Goal: Task Accomplishment & Management: Manage account settings

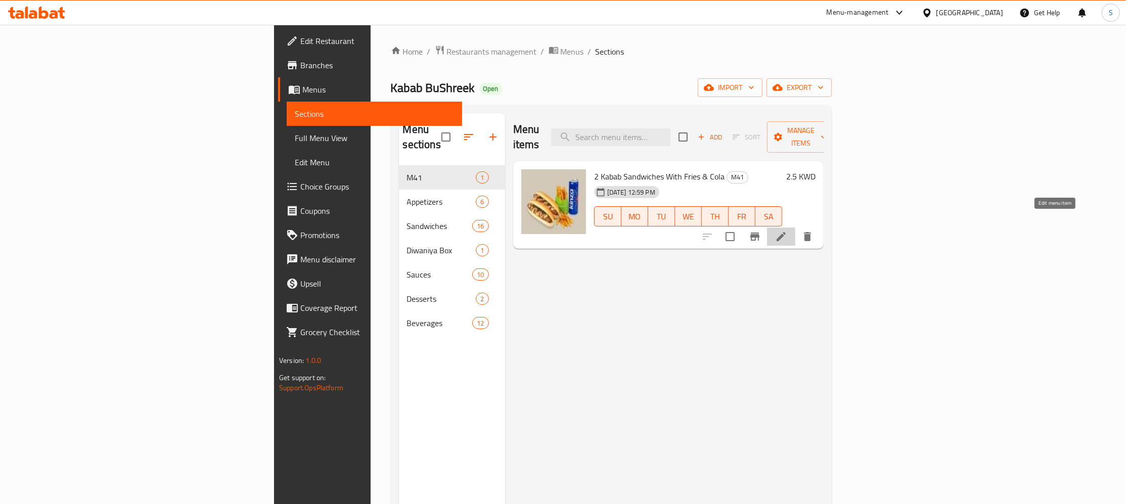
click at [787, 231] on icon at bounding box center [781, 237] width 12 height 12
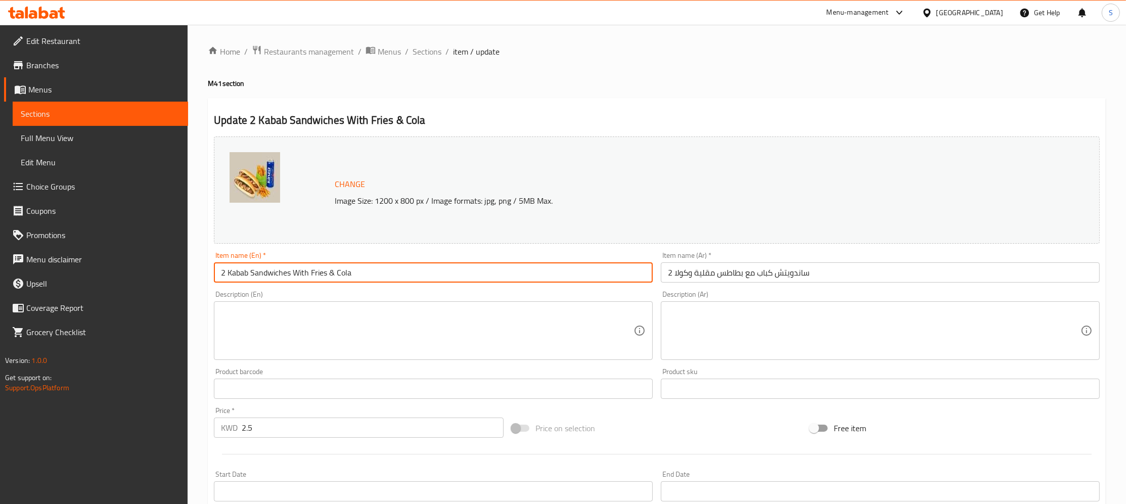
drag, startPoint x: 430, startPoint y: 283, endPoint x: 712, endPoint y: 109, distance: 331.5
click at [430, 283] on input "2 Kabab Sandwiches With Fries & Cola" at bounding box center [433, 272] width 439 height 20
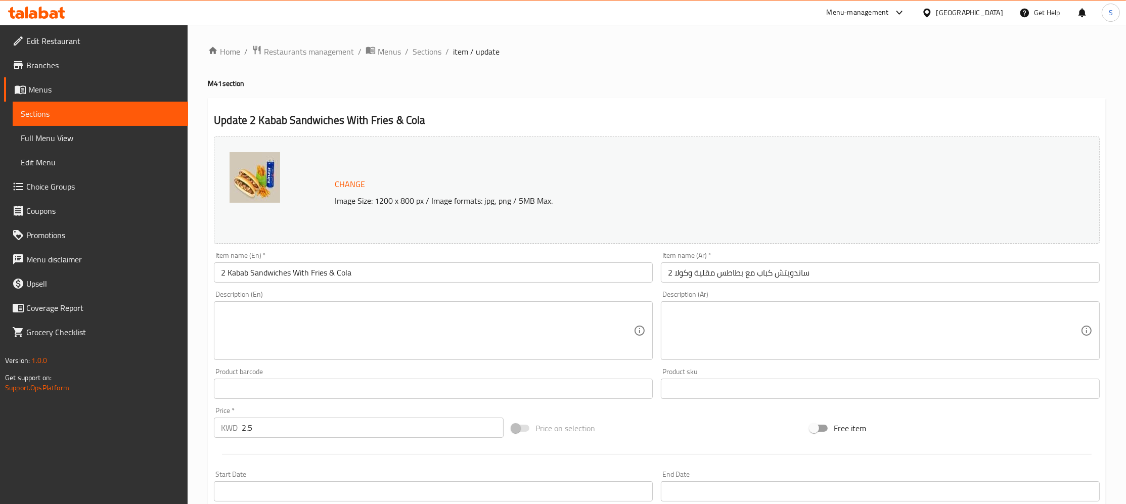
click at [67, 63] on span "Branches" at bounding box center [103, 65] width 154 height 12
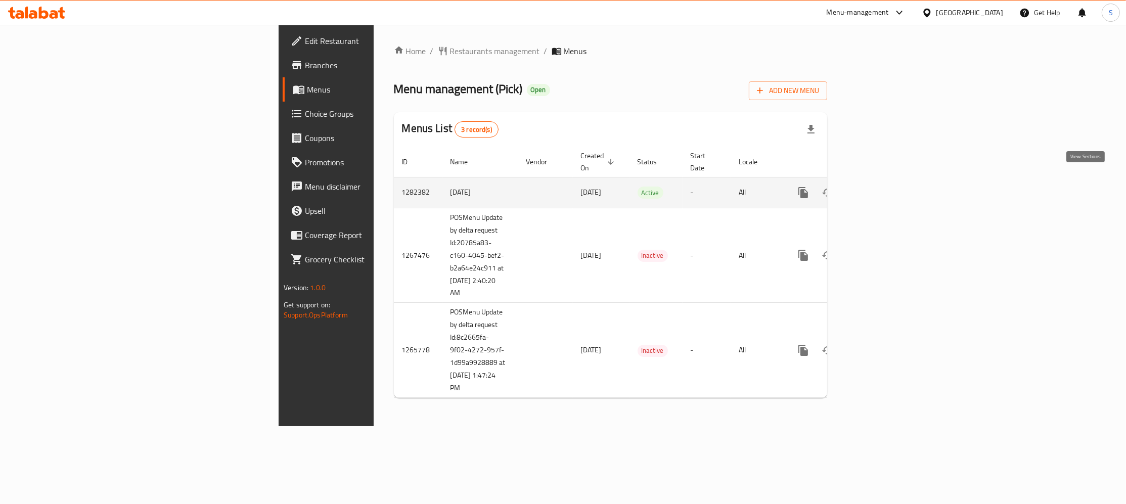
click at [882, 187] on icon "enhanced table" at bounding box center [876, 193] width 12 height 12
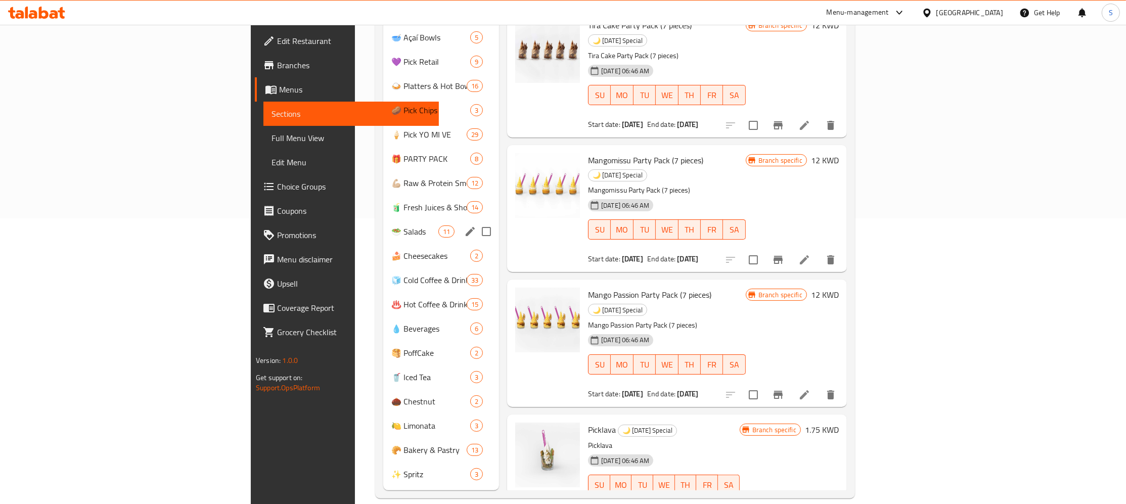
scroll to position [176, 0]
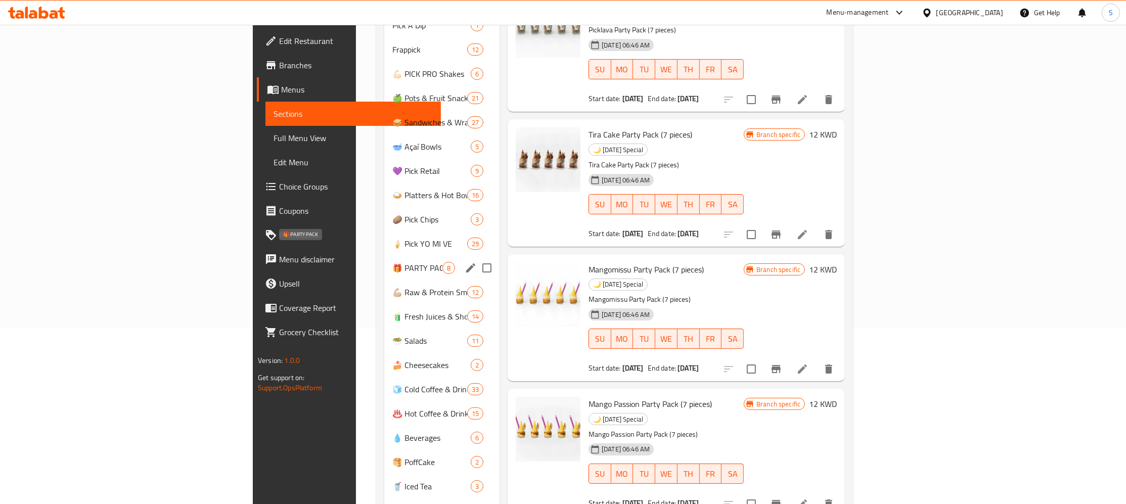
click at [392, 262] on span "🎁 PARTY PACK" at bounding box center [417, 268] width 50 height 12
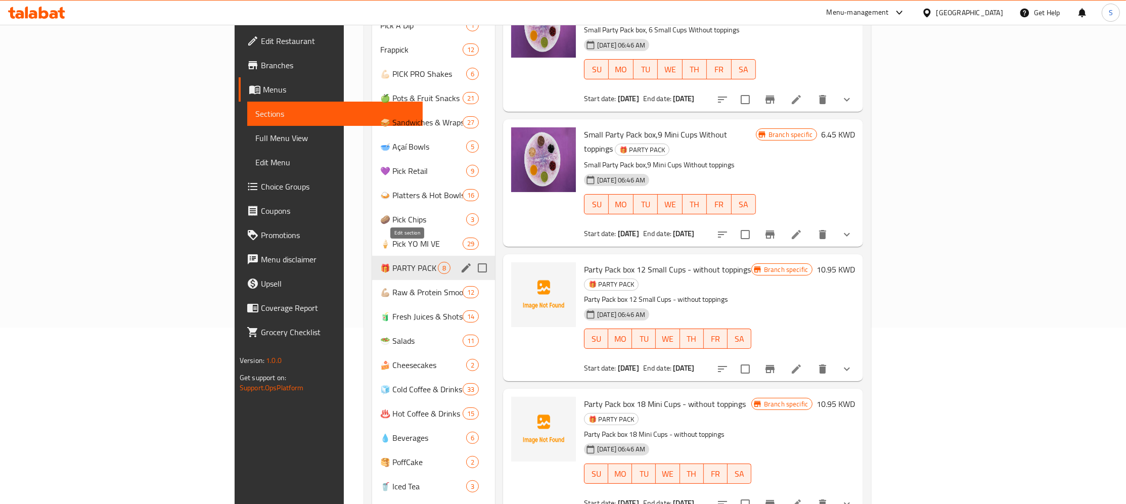
click at [460, 262] on icon "edit" at bounding box center [466, 268] width 12 height 12
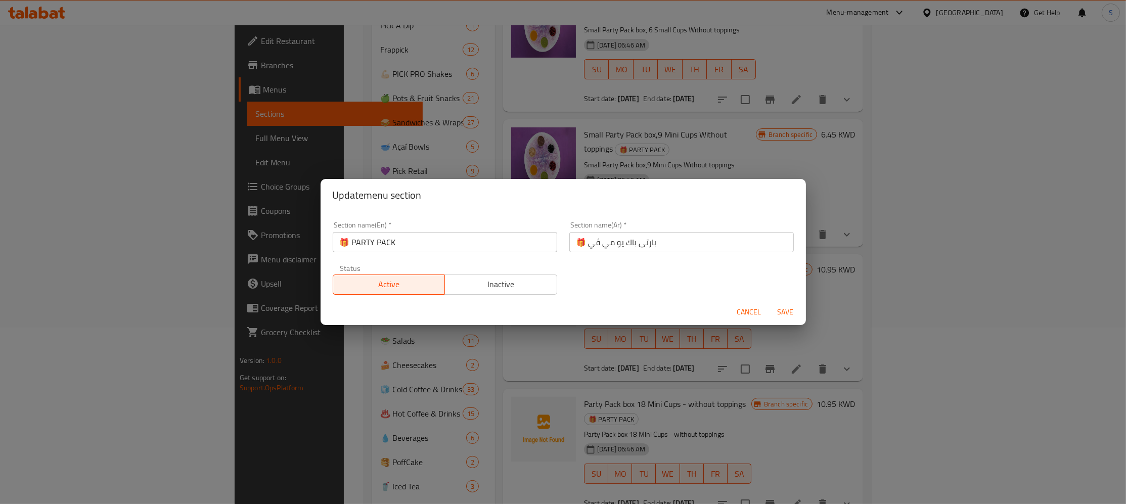
click at [652, 241] on input "🎁 بارتى باك يو مي ڤي" at bounding box center [681, 242] width 225 height 20
drag, startPoint x: 652, startPoint y: 241, endPoint x: 635, endPoint y: 240, distance: 17.2
click at [635, 240] on input "🎁 بارتى باك يو مي ڤي" at bounding box center [681, 242] width 225 height 20
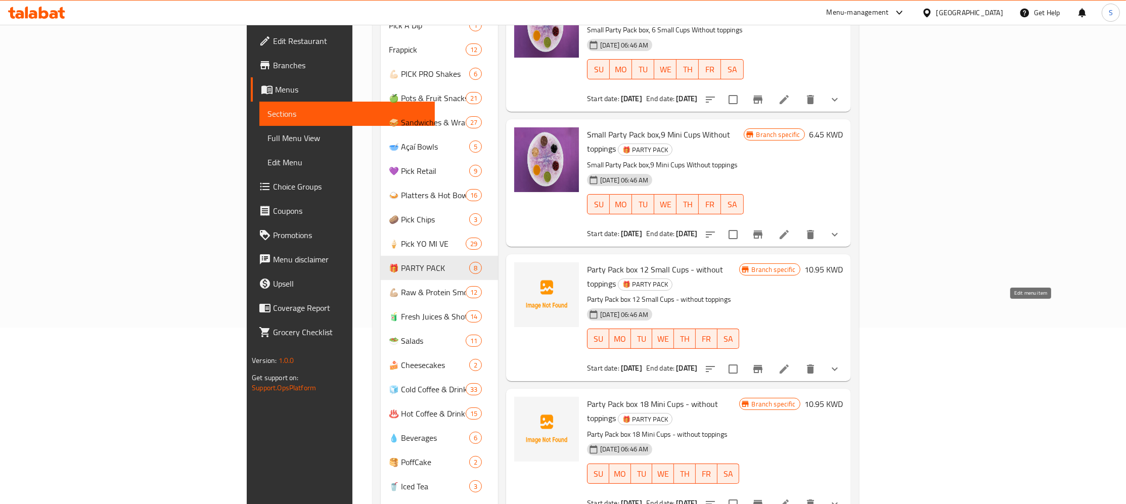
click at [790, 363] on icon at bounding box center [784, 369] width 12 height 12
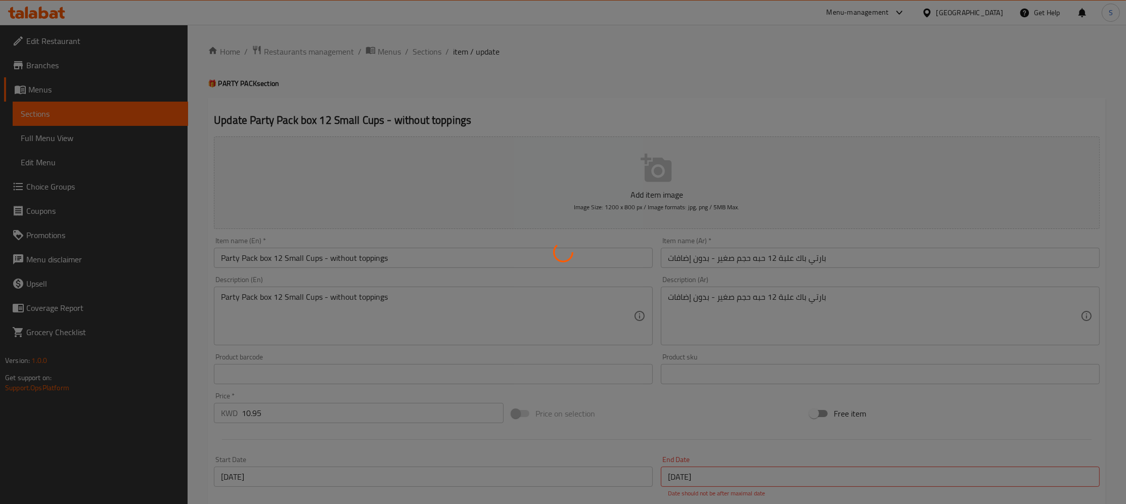
click at [433, 49] on div at bounding box center [563, 252] width 1126 height 504
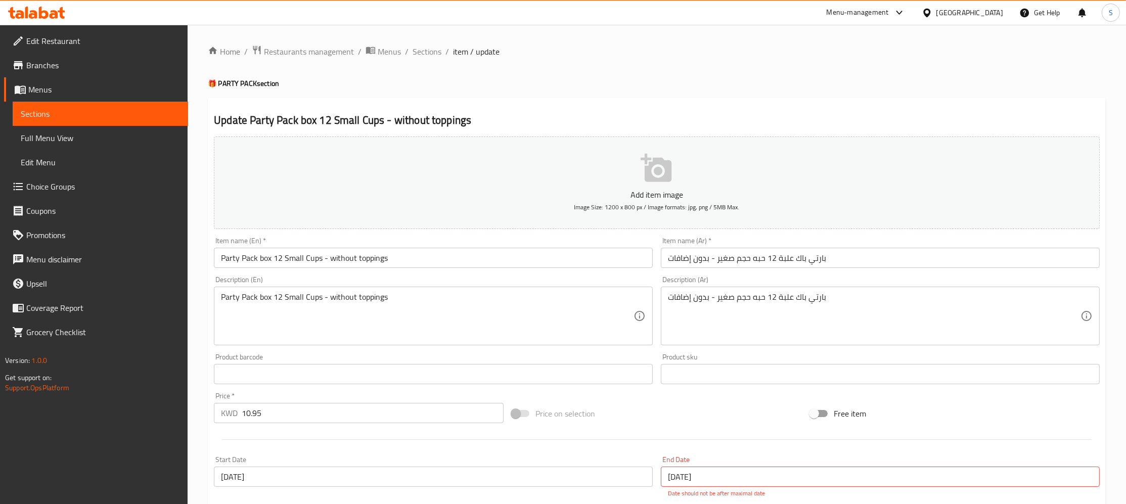
type input "Your Choice Of 2nd Flavor :(Choose 1)"
type input "1"
type input "Your Choice Of 1st Flavor :(Choose 1)"
type input "1"
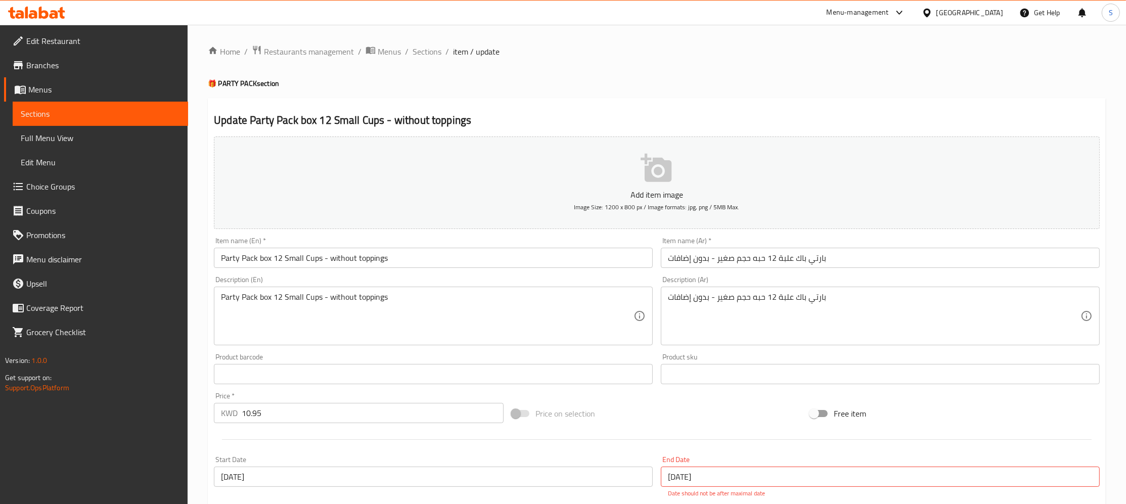
type input "1"
type input "Your Choice Of 3rd Flavor :(Choose 1)"
type input "1"
type input "Your Choice Of 4th Flavor :(Choose 1)"
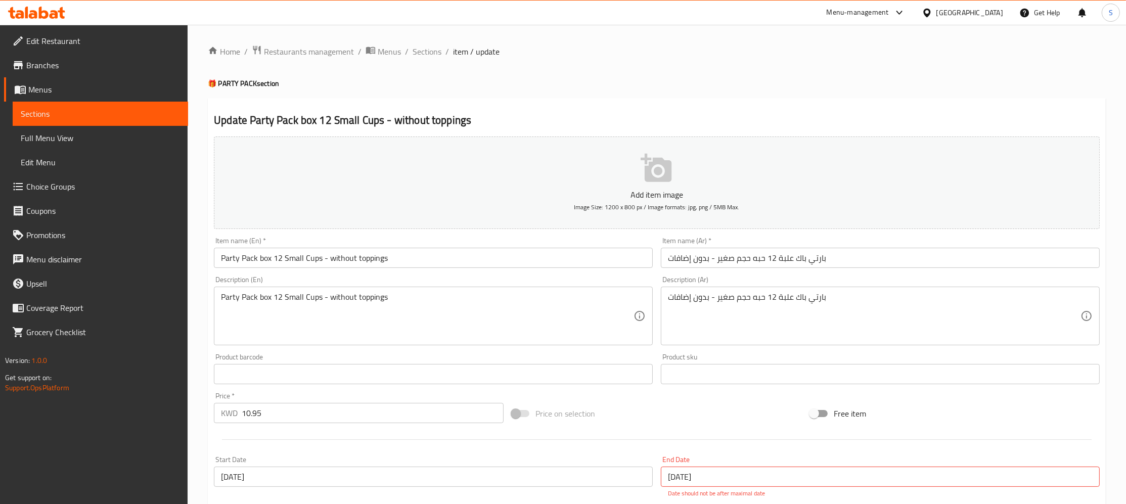
type input "1"
click at [431, 48] on span "Sections" at bounding box center [427, 52] width 29 height 12
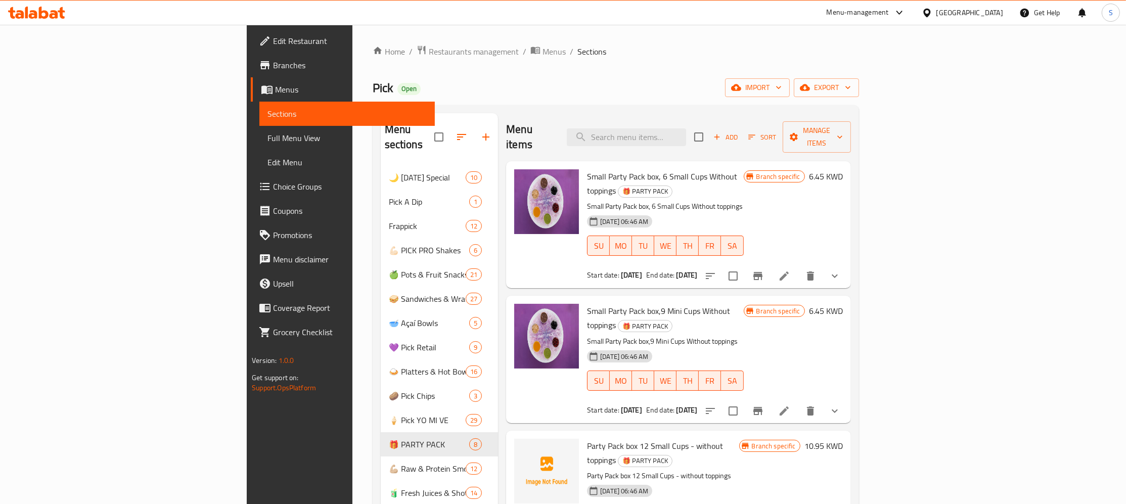
scroll to position [342, 0]
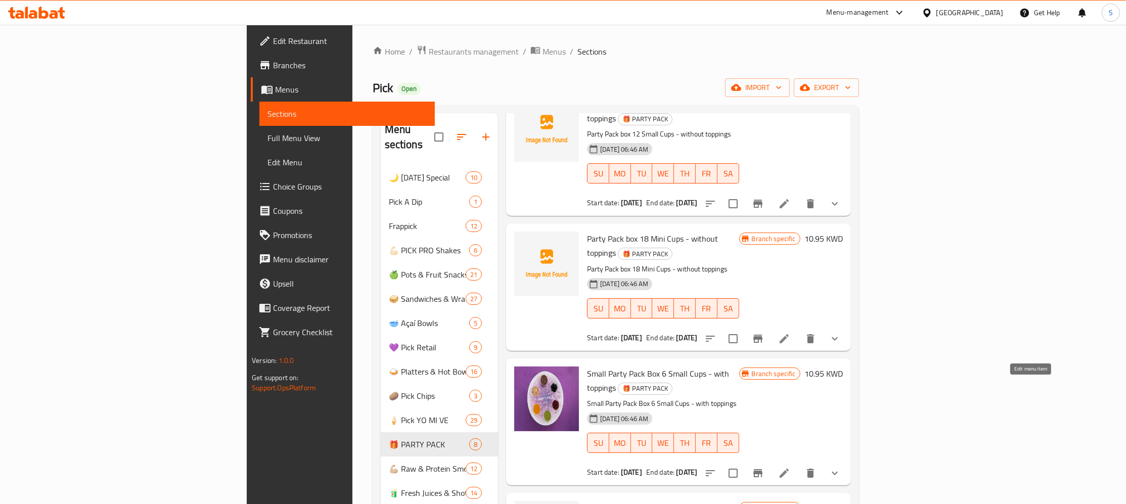
click at [789, 469] on icon at bounding box center [784, 473] width 9 height 9
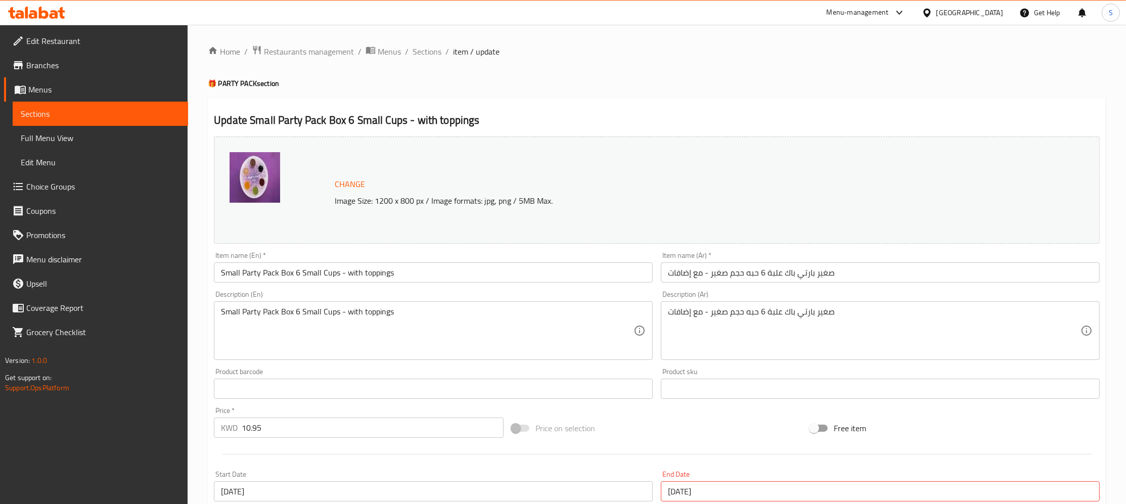
click at [762, 270] on input "صغير بارتي باك علبة 6 حبه حجم صغير - مع إضافات" at bounding box center [880, 272] width 439 height 20
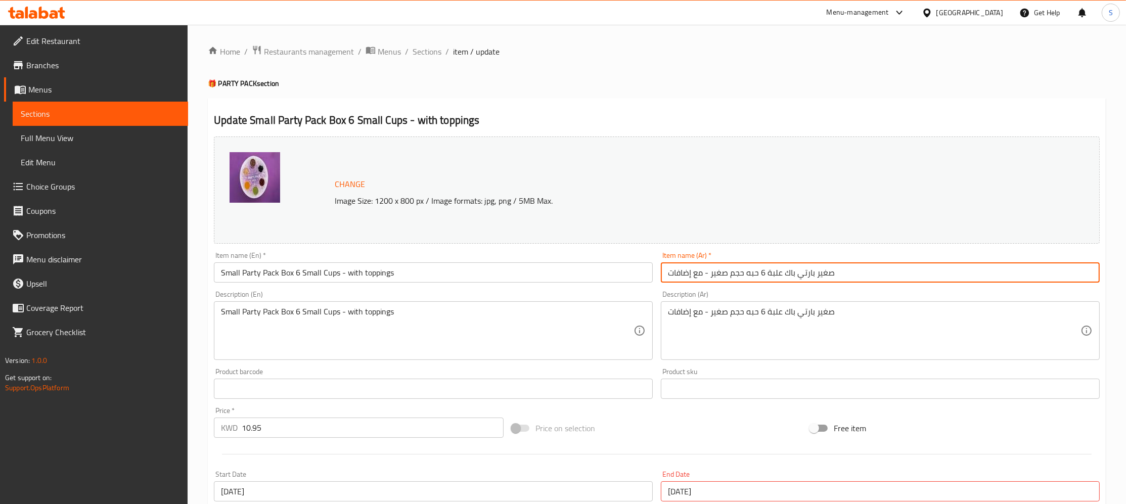
drag, startPoint x: 762, startPoint y: 270, endPoint x: 752, endPoint y: 270, distance: 9.6
click at [752, 270] on input "صغير بارتي باك علبة 6 حبه حجم صغير - مع إضافات" at bounding box center [880, 272] width 439 height 20
click at [431, 49] on span "Sections" at bounding box center [427, 52] width 29 height 12
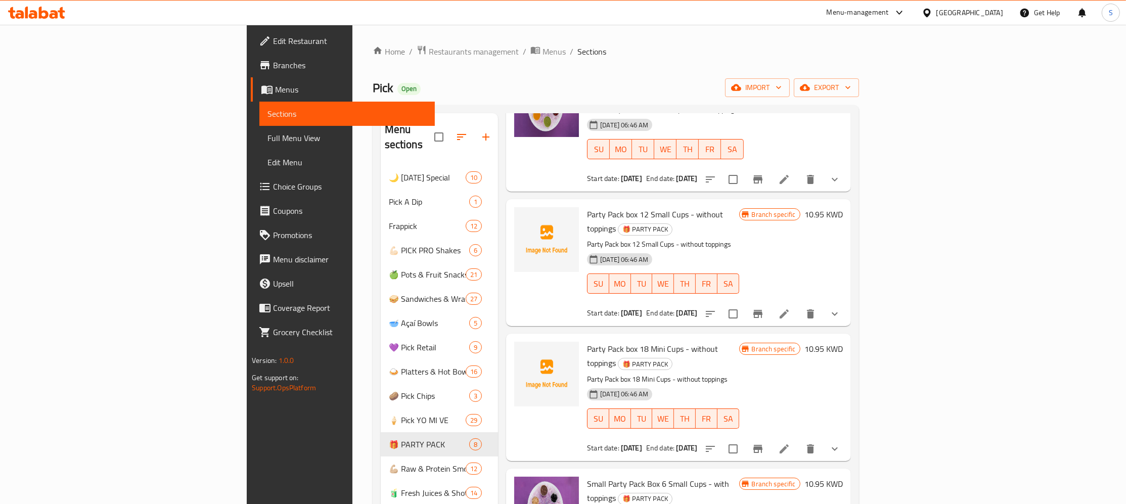
scroll to position [342, 0]
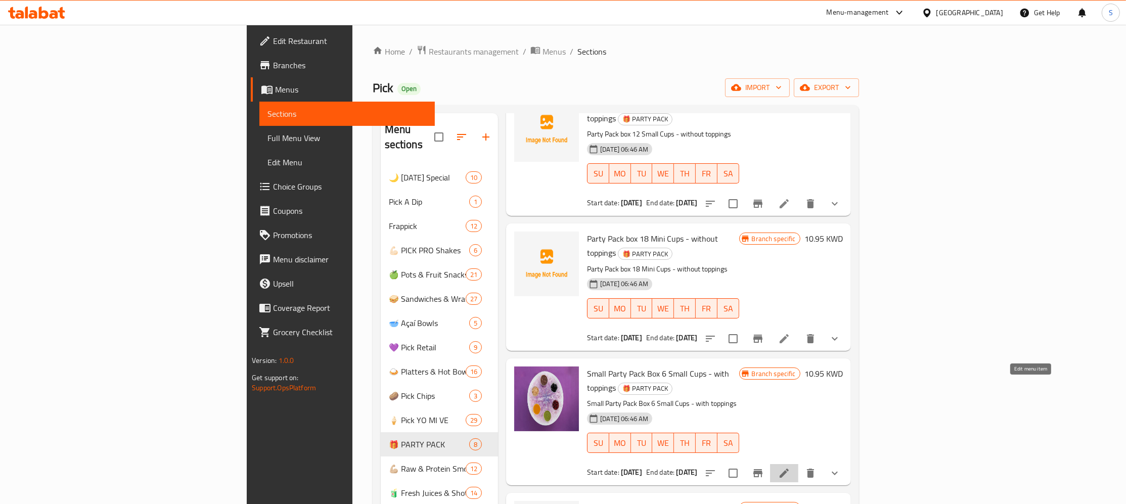
click at [789, 469] on icon at bounding box center [784, 473] width 9 height 9
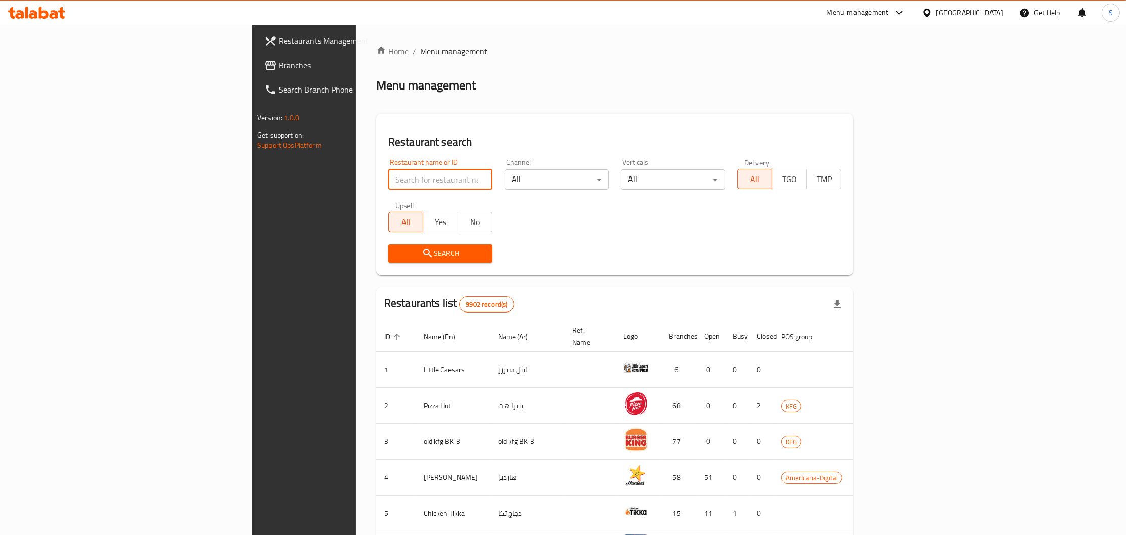
click at [388, 186] on input "search" at bounding box center [440, 179] width 104 height 20
type input "pick"
click button "Search" at bounding box center [440, 253] width 104 height 19
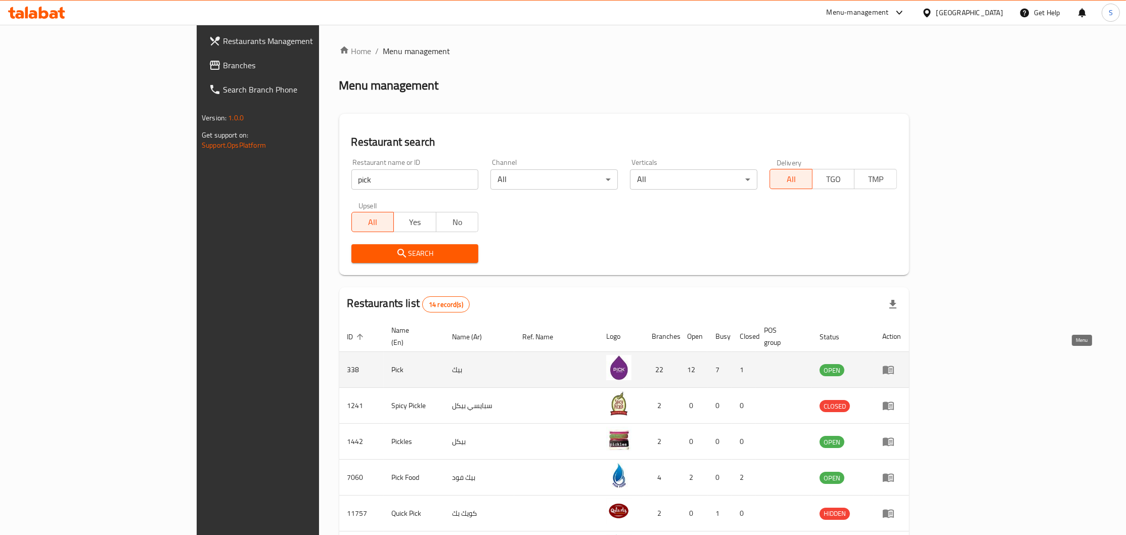
click at [895, 364] on icon "enhanced table" at bounding box center [888, 370] width 12 height 12
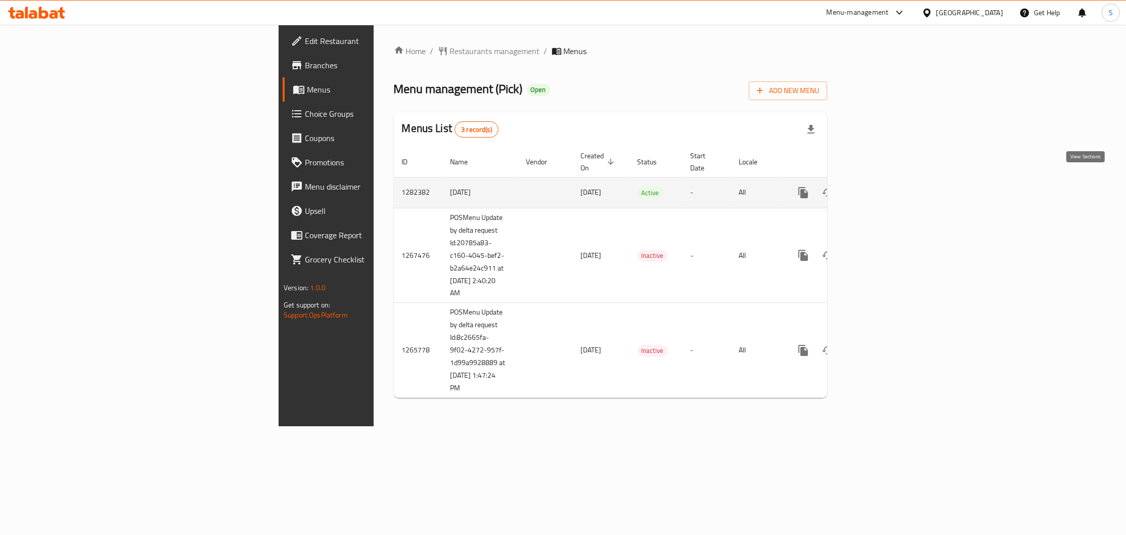
click at [882, 187] on icon "enhanced table" at bounding box center [876, 193] width 12 height 12
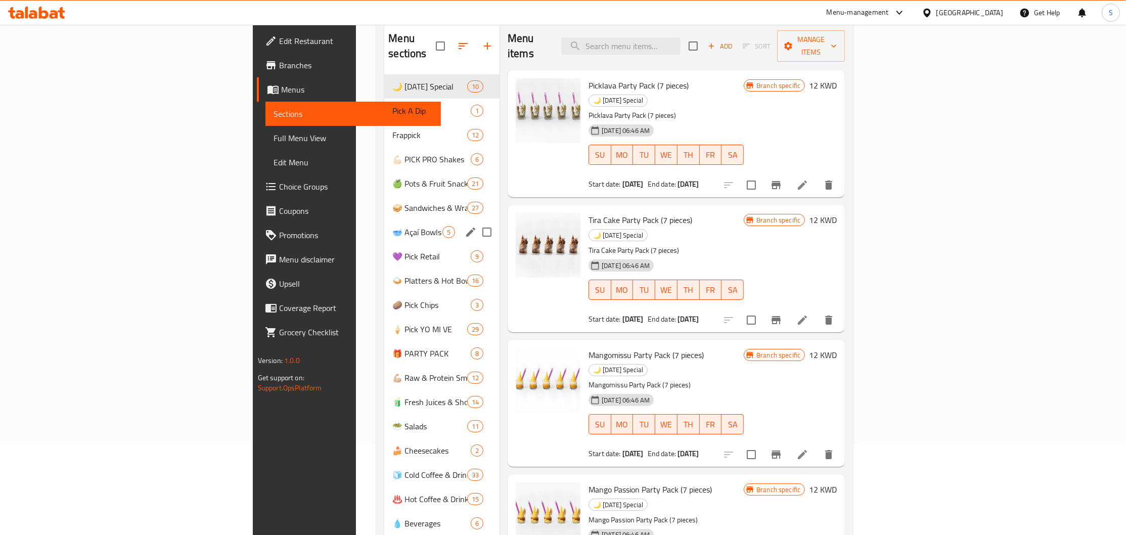
scroll to position [36, 0]
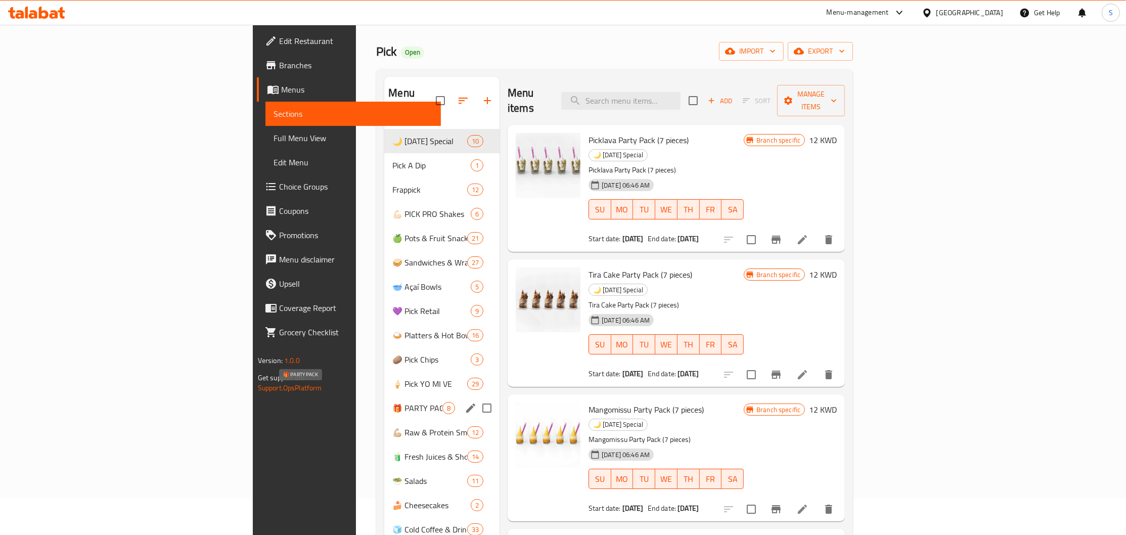
click at [392, 402] on span "🎁 PARTY PACK" at bounding box center [417, 408] width 50 height 12
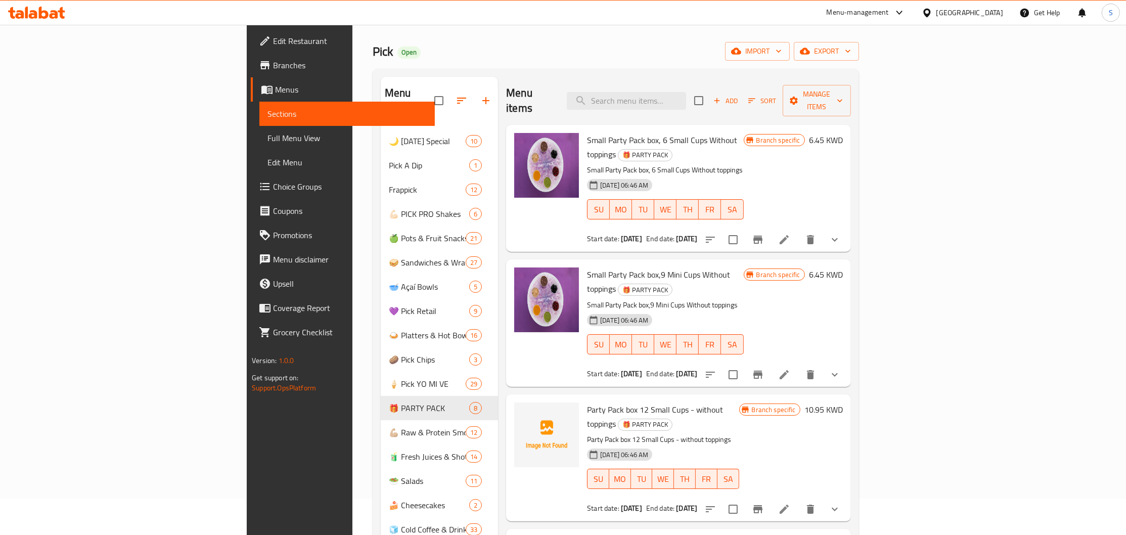
click at [739, 98] on span "Add" at bounding box center [725, 101] width 27 height 12
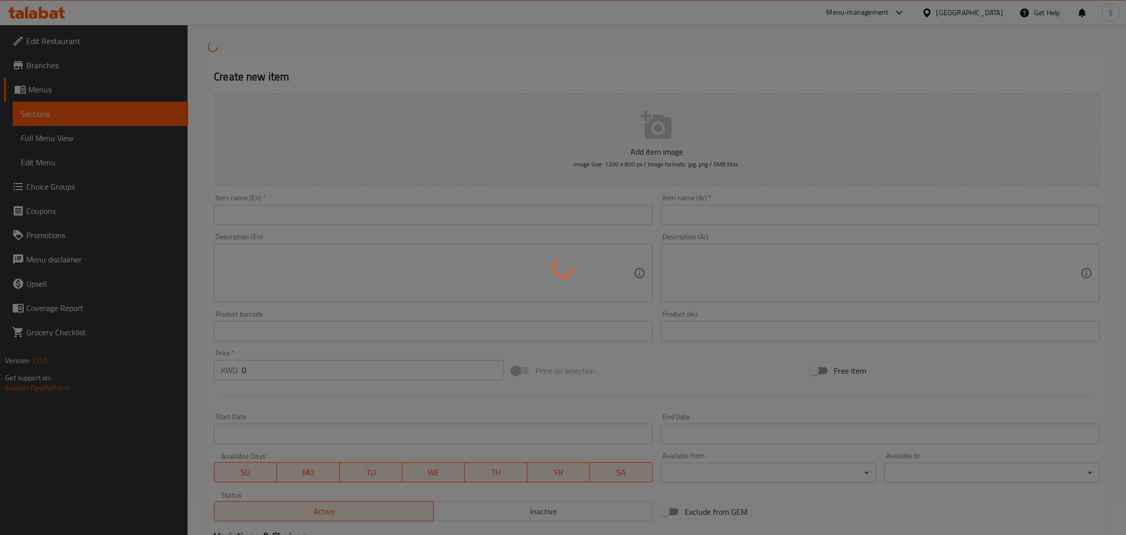
click at [812, 214] on div at bounding box center [563, 267] width 1126 height 535
click at [736, 222] on div at bounding box center [563, 267] width 1126 height 535
click at [733, 223] on div at bounding box center [563, 267] width 1126 height 535
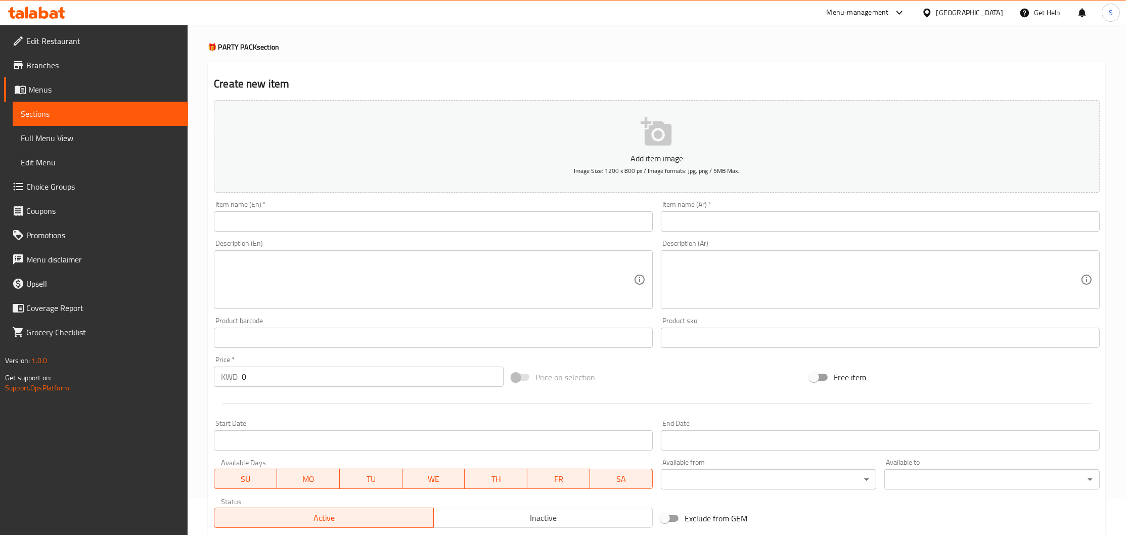
click at [720, 225] on input "text" at bounding box center [880, 221] width 439 height 20
paste input "بانومي الكلاسيكية بارتى باك (7 أكواب)"
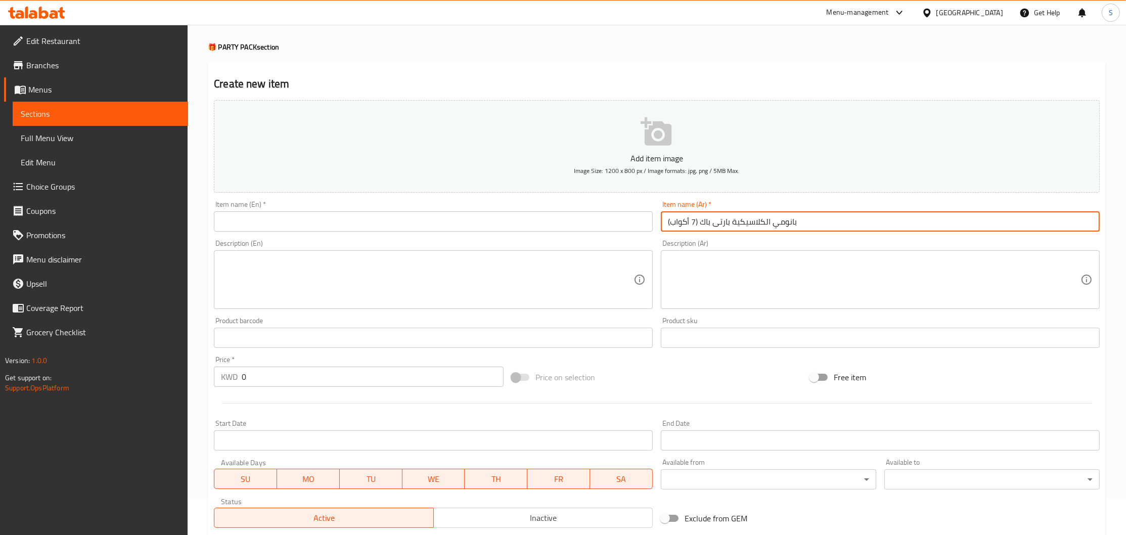
type input "بانومي الكلاسيكية بارتى باك (7 أكواب)"
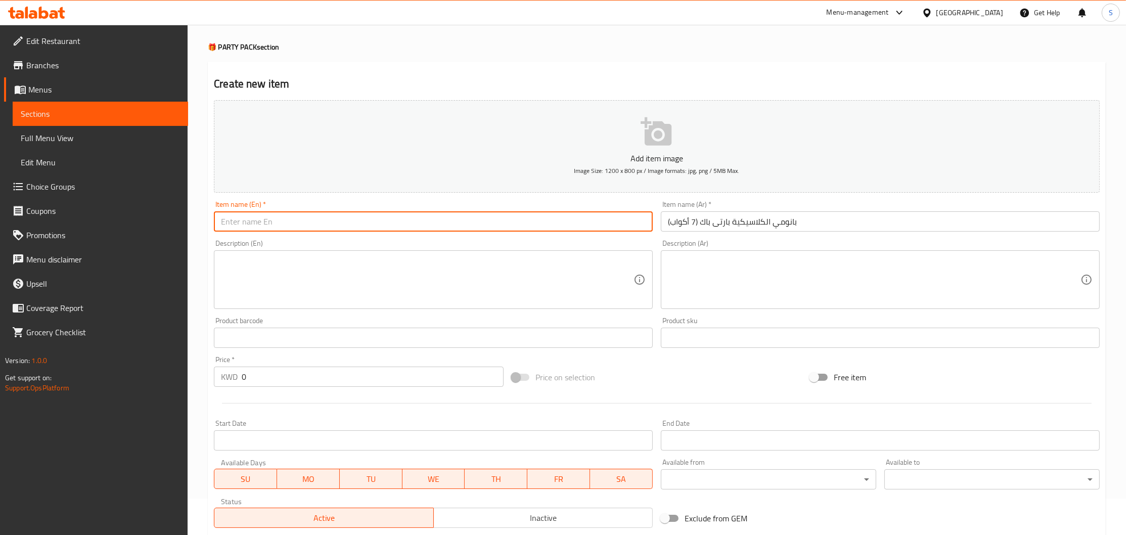
click at [382, 227] on input "text" at bounding box center [433, 221] width 439 height 20
paste input "Classic Banomi Party Pack ( 7 cups )"
type input "Classic Banomi Party Pack ( 7 cups )"
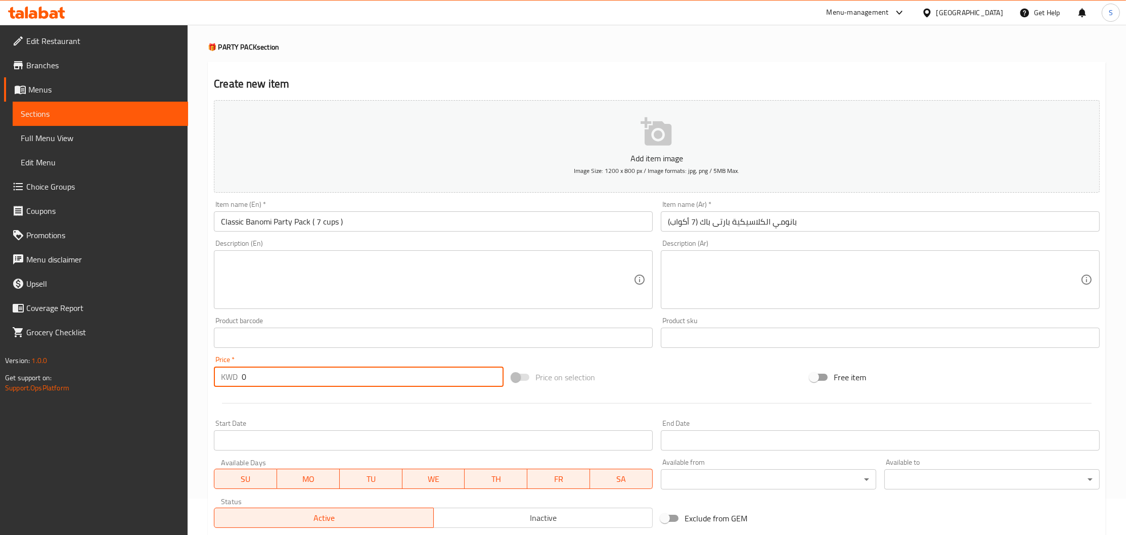
drag, startPoint x: 270, startPoint y: 377, endPoint x: 185, endPoint y: 378, distance: 85.0
click at [242, 378] on input "0" at bounding box center [373, 377] width 262 height 20
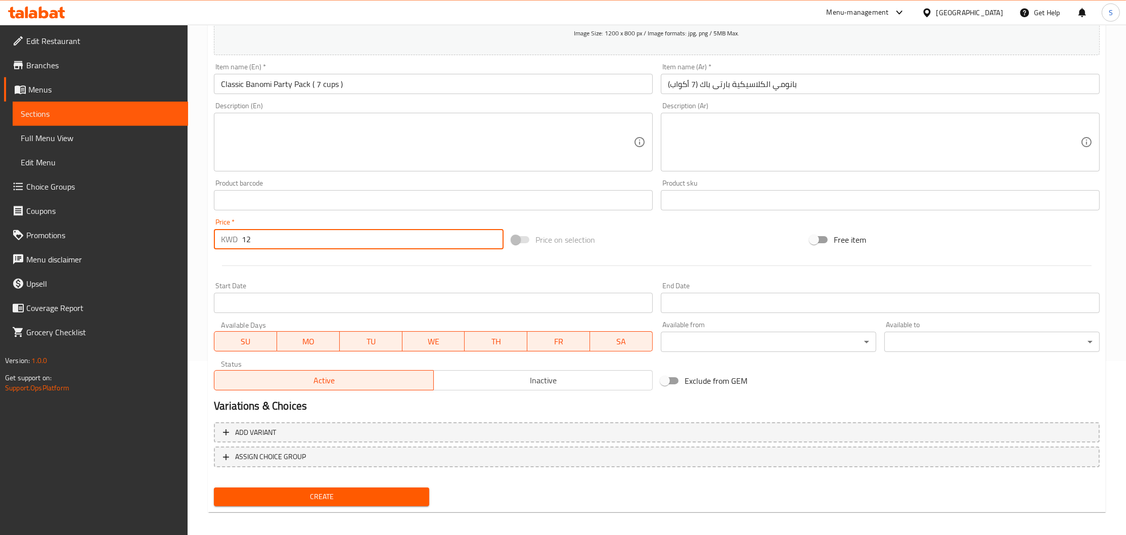
scroll to position [178, 0]
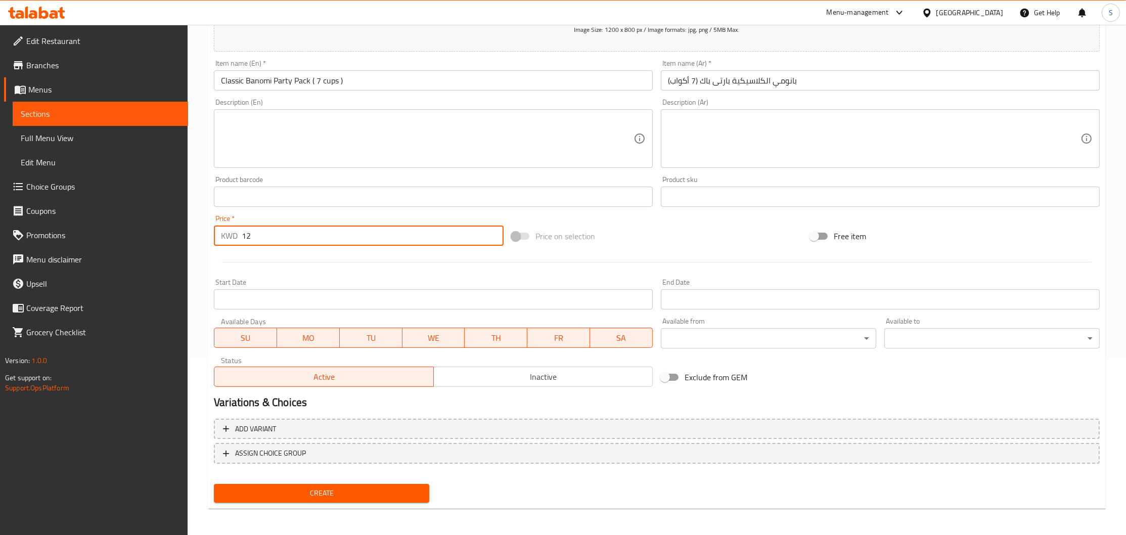
type input "12"
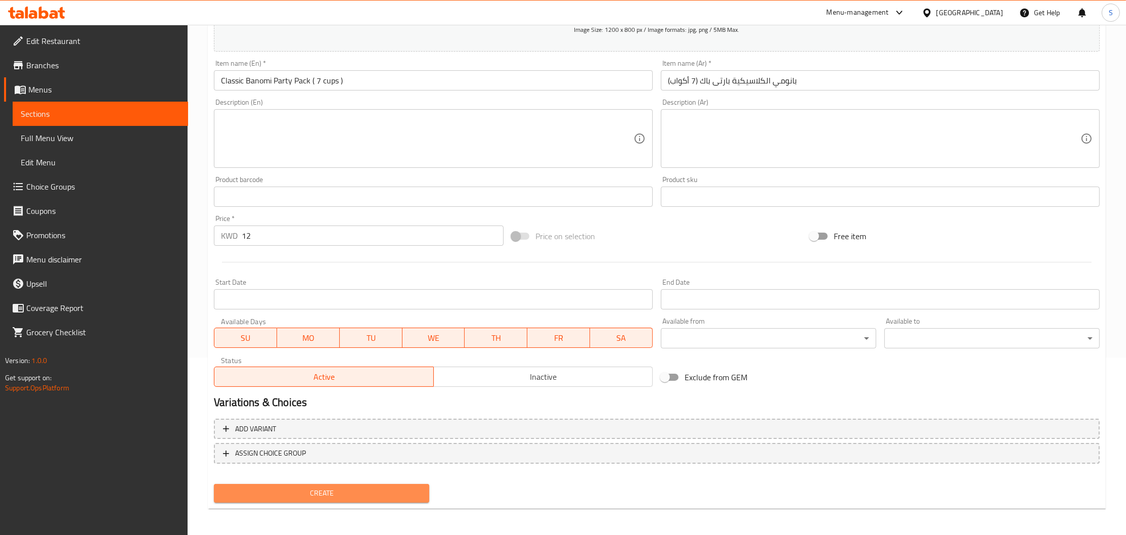
click at [328, 492] on span "Create" at bounding box center [321, 493] width 199 height 13
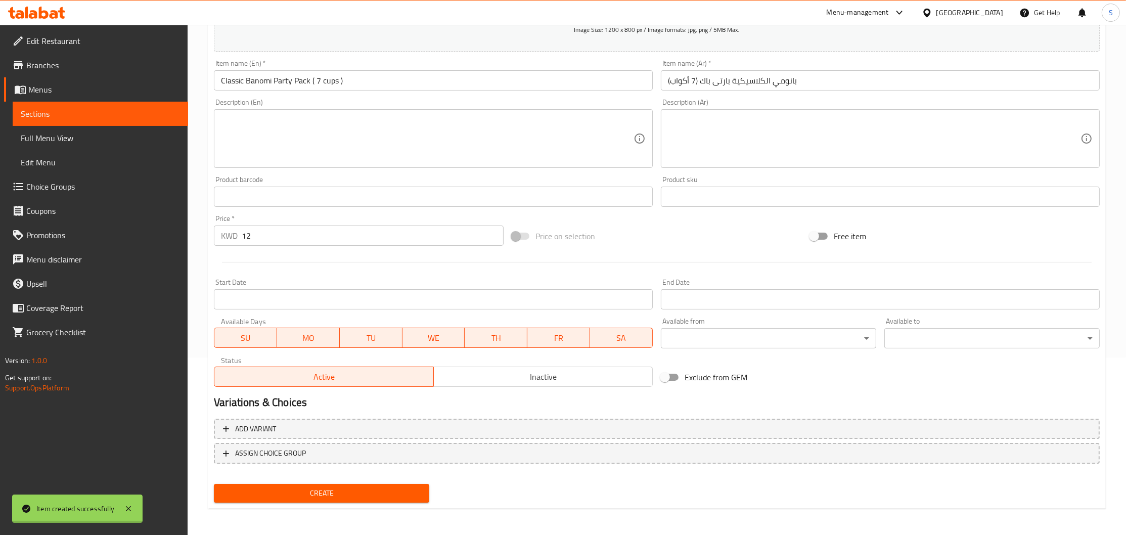
type input "0"
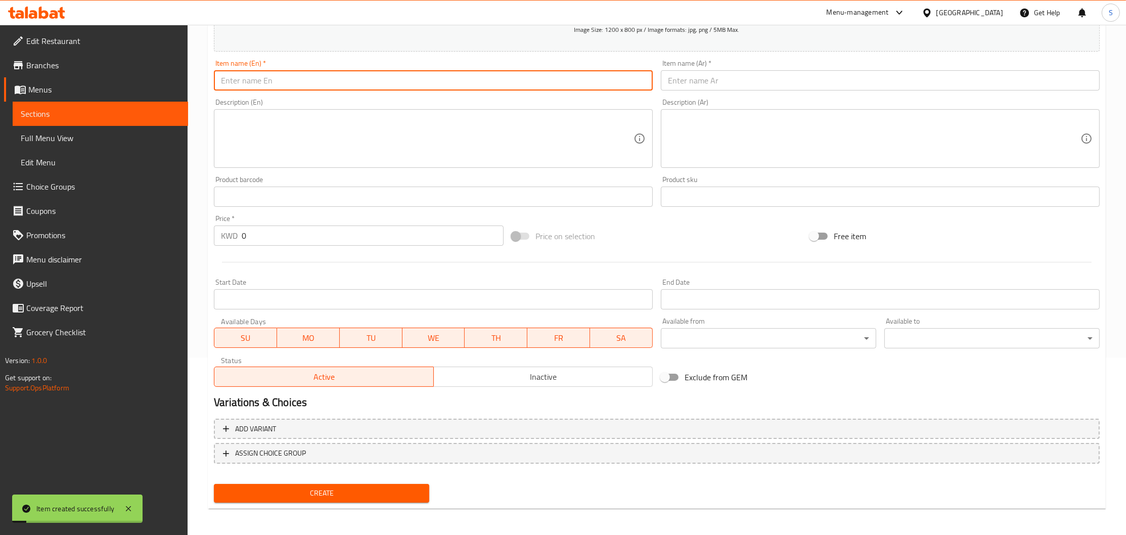
click at [315, 76] on input "text" at bounding box center [433, 80] width 439 height 20
paste input "Peanut Banomi Party Pack ( 7 cups )"
click at [325, 78] on input "Peanut Banomi Party Pack ( 7 cups )" at bounding box center [433, 80] width 439 height 20
type input "Peanut Banomi Party Pack ( 7 Cups )"
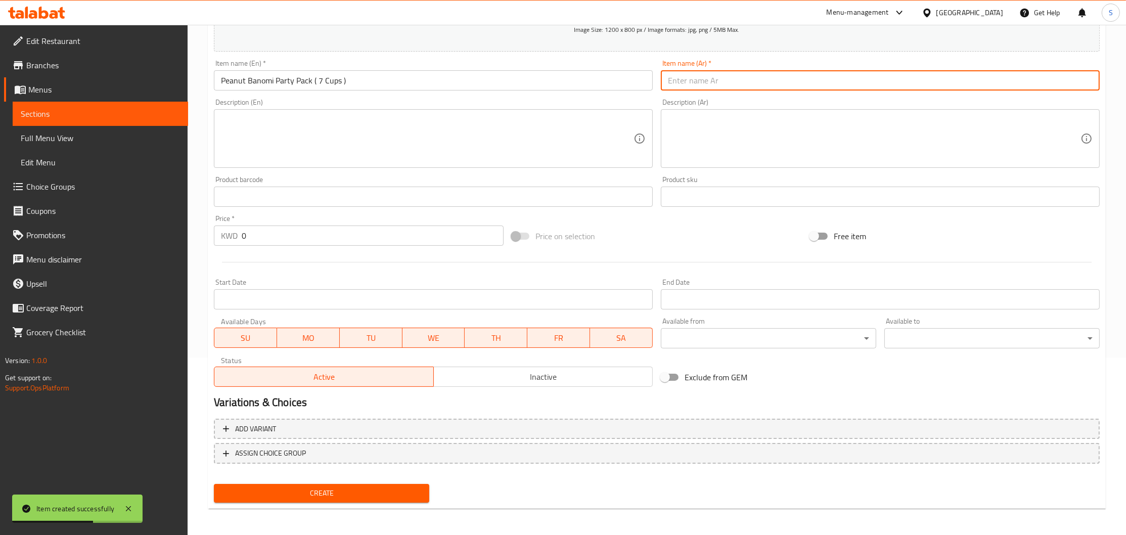
click at [718, 79] on input "text" at bounding box center [880, 80] width 439 height 20
paste input "بانومي الكلاسيكية بارتى باك (7 أكواب)"
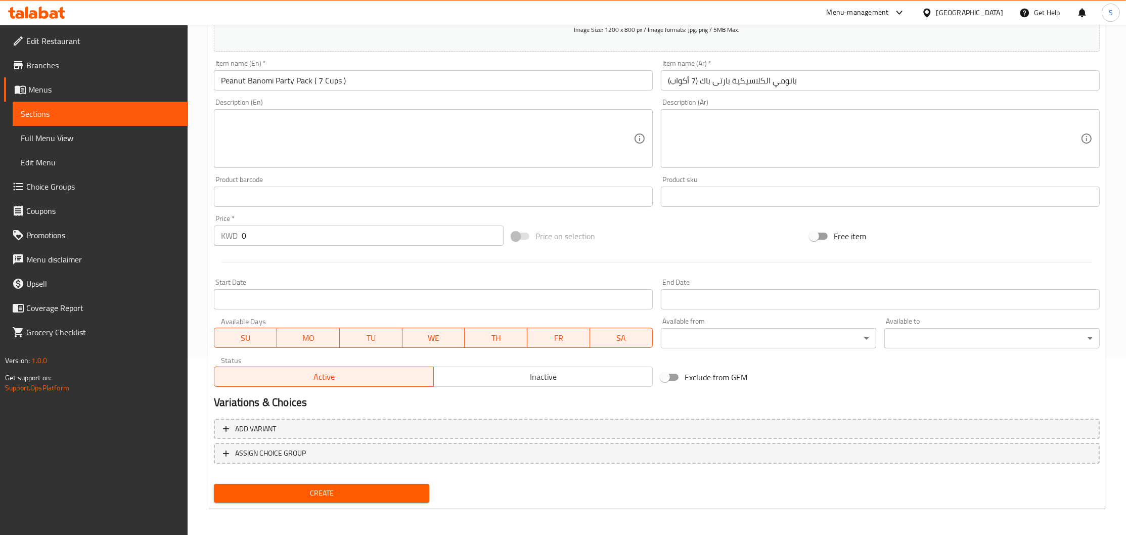
click at [255, 76] on input "Peanut Banomi Party Pack ( 7 Cups )" at bounding box center [433, 80] width 439 height 20
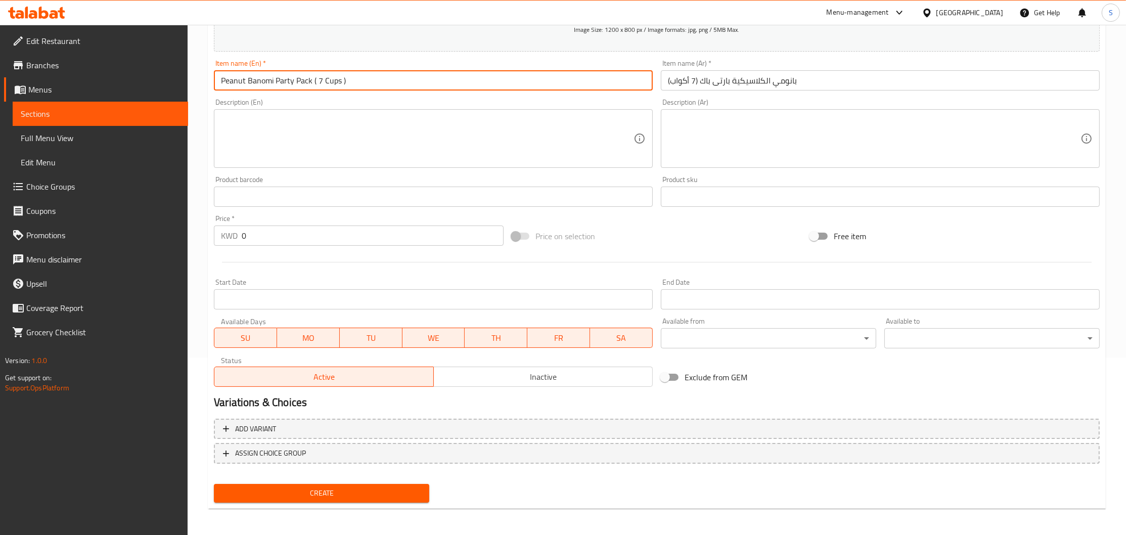
drag, startPoint x: 255, startPoint y: 76, endPoint x: 217, endPoint y: 78, distance: 38.0
click at [217, 78] on input "Peanut Banomi Party Pack ( 7 Cups )" at bounding box center [433, 80] width 439 height 20
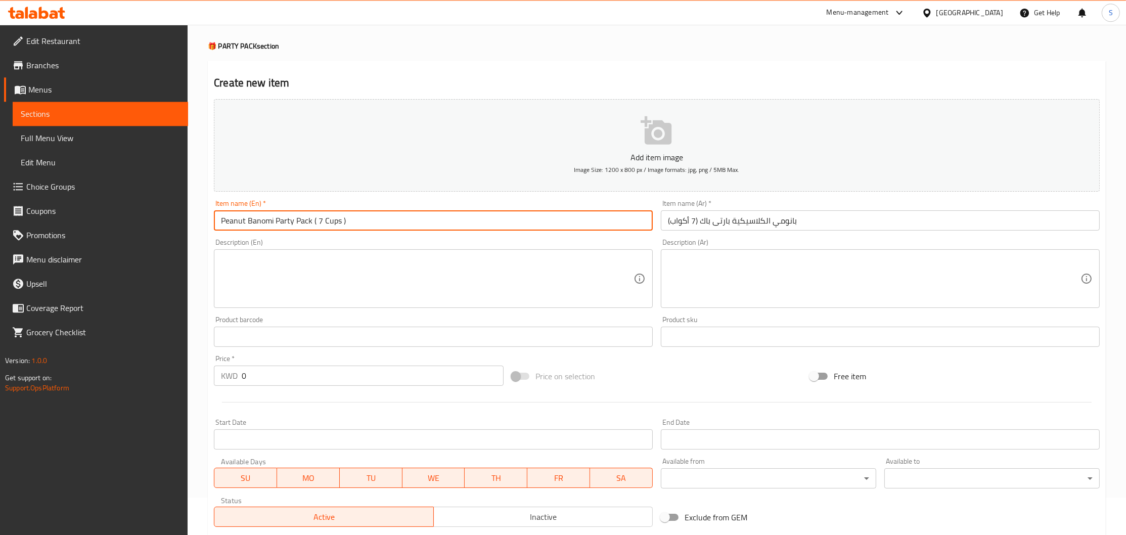
scroll to position [0, 0]
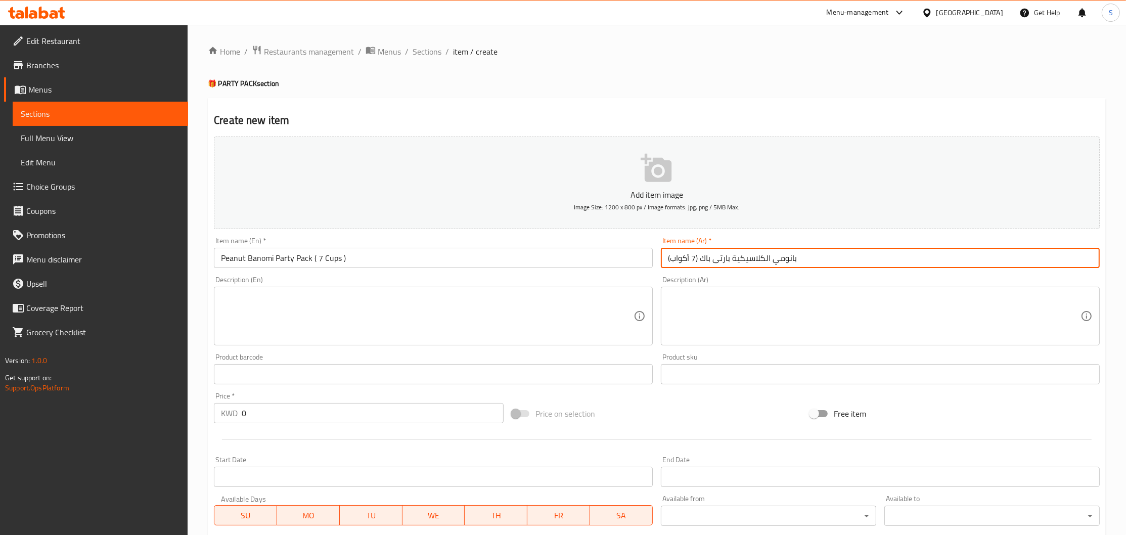
click at [789, 257] on input "بانومي الكلاسيكية بارتى باك (7 أكواب)" at bounding box center [880, 258] width 439 height 20
drag, startPoint x: 789, startPoint y: 257, endPoint x: 758, endPoint y: 261, distance: 31.6
click at [758, 261] on input "بانومي الكلاسيكية بارتى باك (7 أكواب)" at bounding box center [880, 258] width 439 height 20
paste input "ول السوداني"
type input "بانومي الفول السوداني بارتى باك (7 أكواب)"
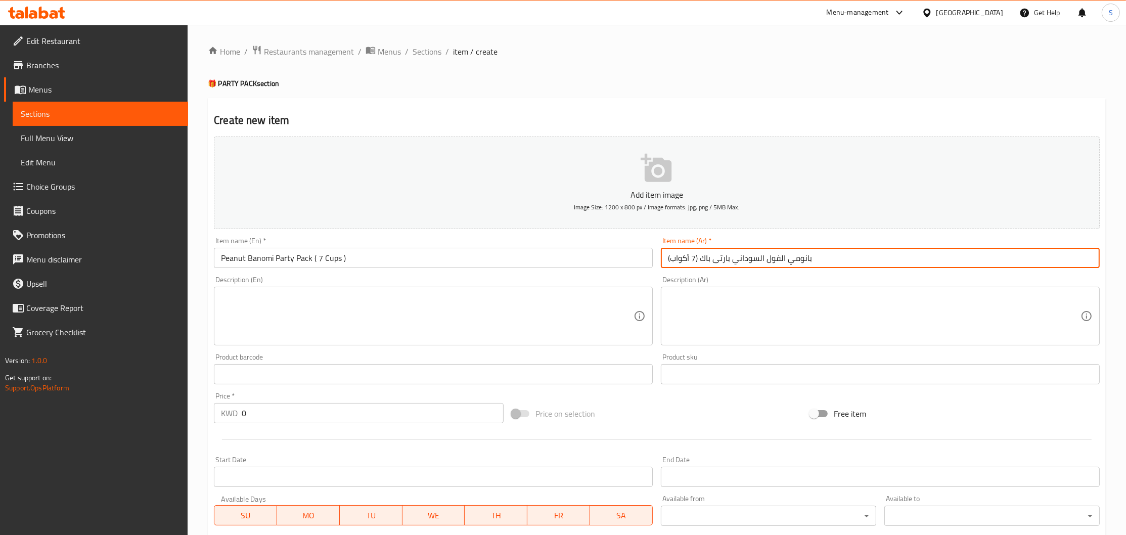
drag, startPoint x: 285, startPoint y: 412, endPoint x: 148, endPoint y: 415, distance: 137.6
click at [242, 415] on input "0" at bounding box center [373, 413] width 262 height 20
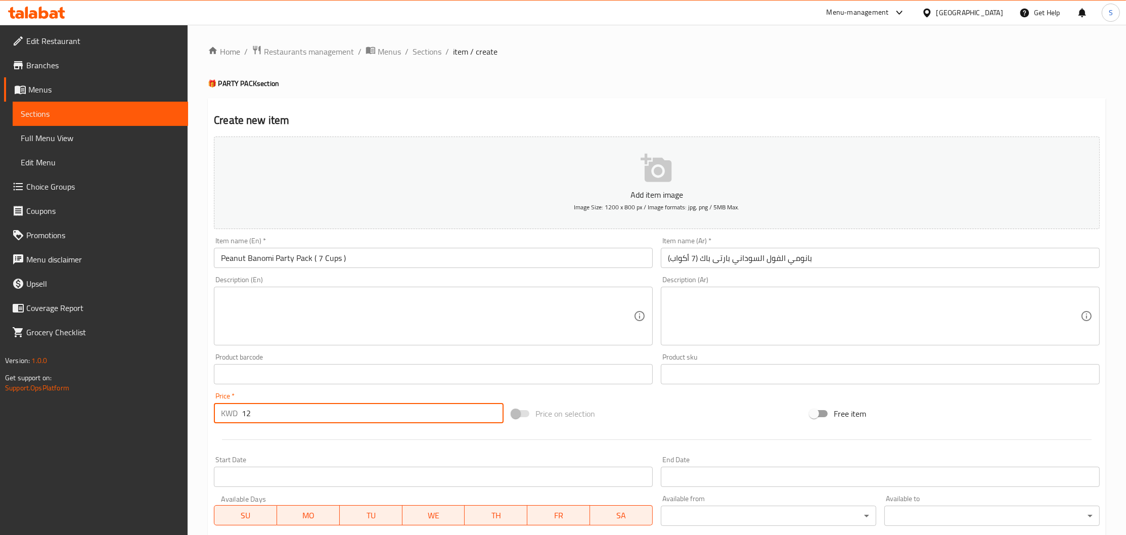
type input "12"
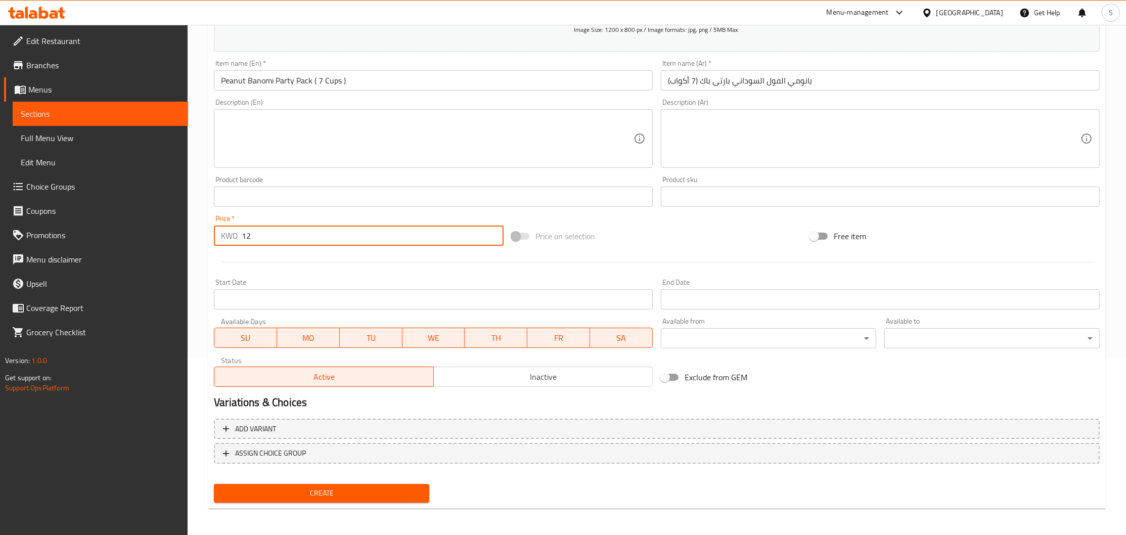
click at [283, 489] on span "Create" at bounding box center [321, 493] width 199 height 13
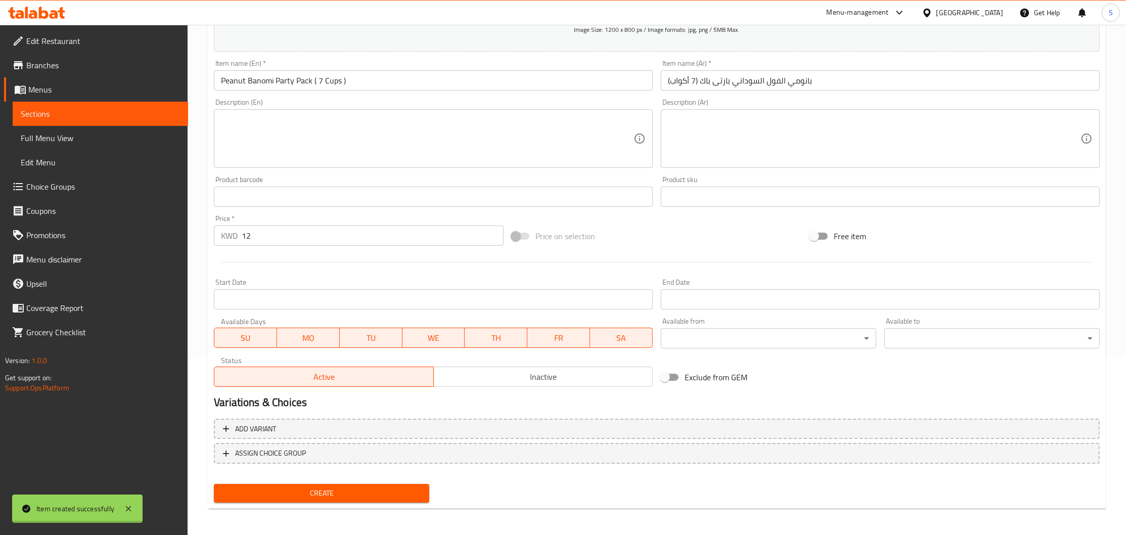
type input "0"
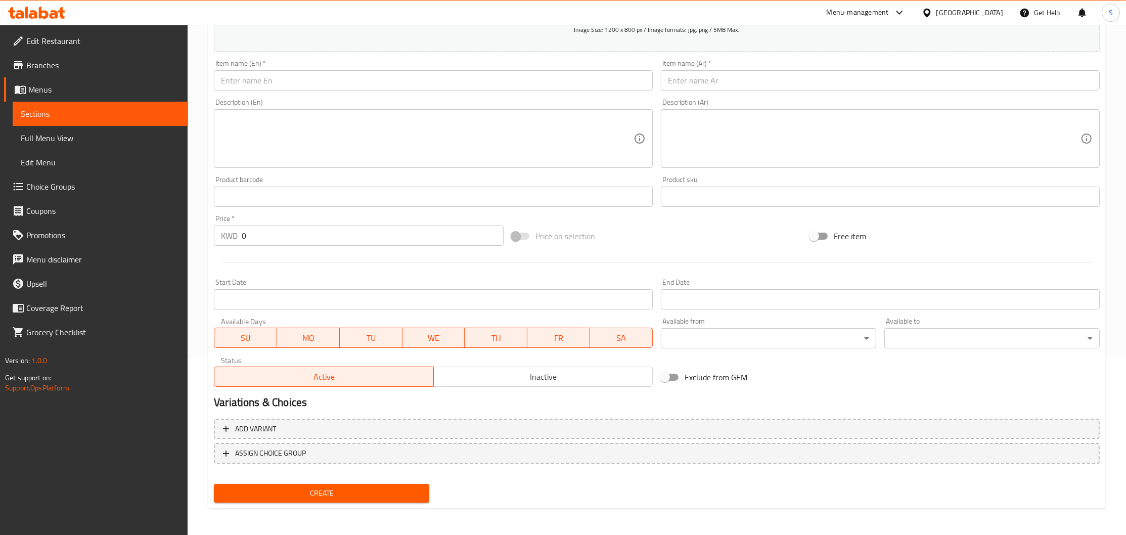
scroll to position [0, 0]
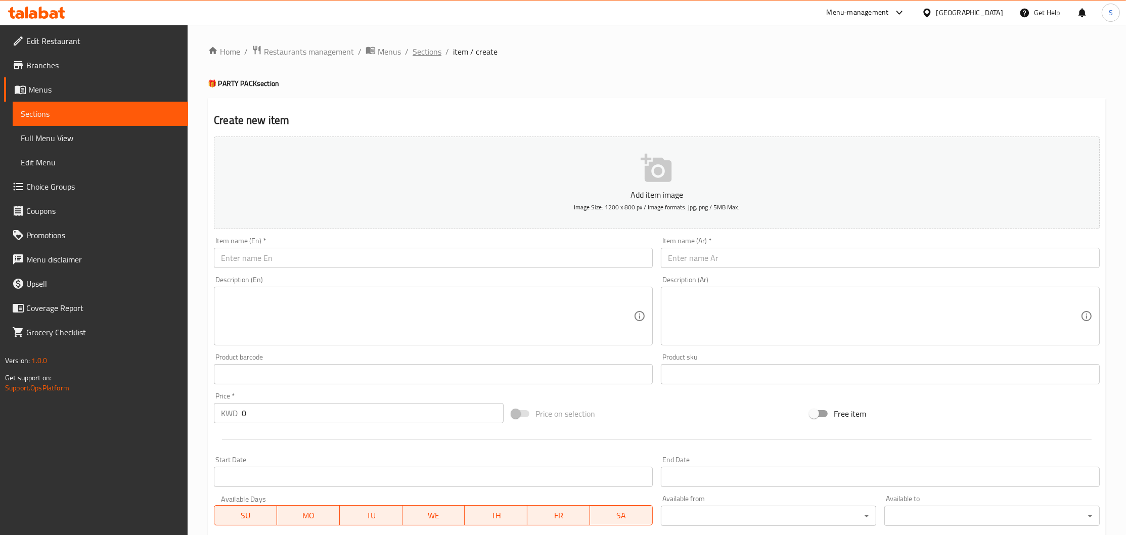
click at [427, 51] on span "Sections" at bounding box center [427, 52] width 29 height 12
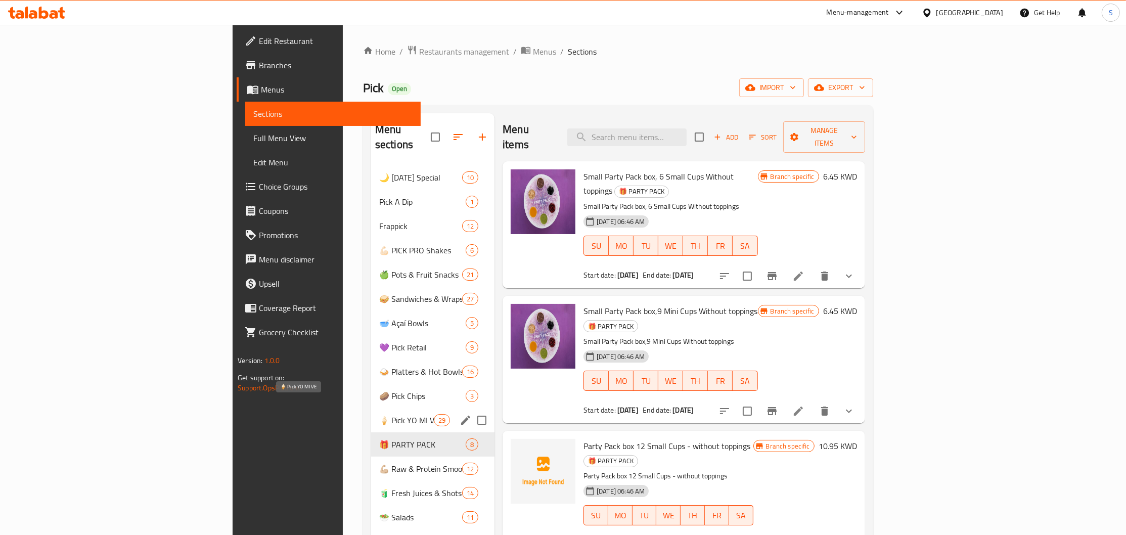
click at [379, 414] on span "🍦 Pick YO MI VE" at bounding box center [406, 420] width 55 height 12
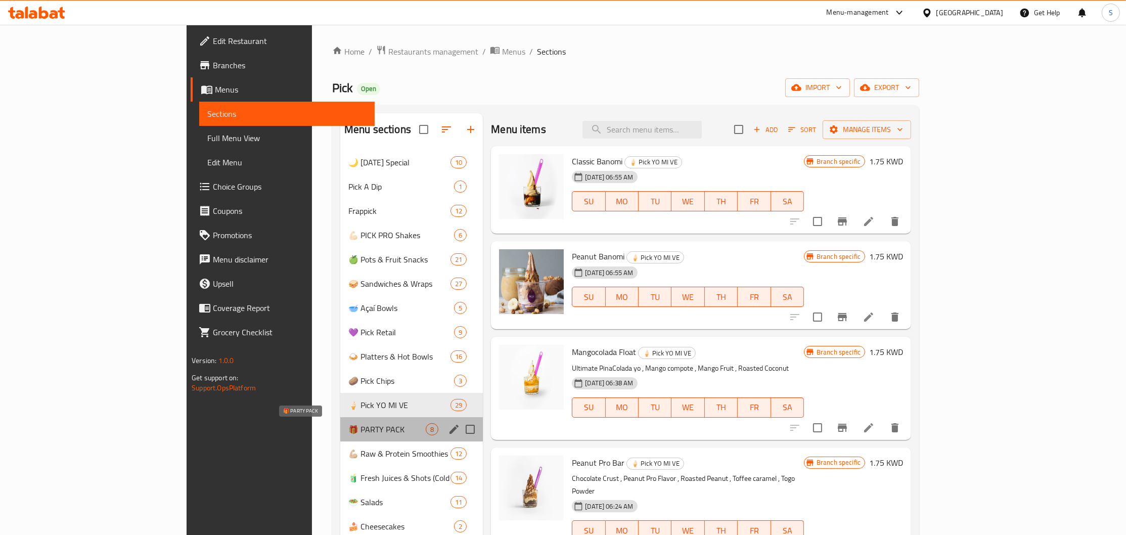
click at [348, 426] on span "🎁 PARTY PACK" at bounding box center [386, 429] width 77 height 12
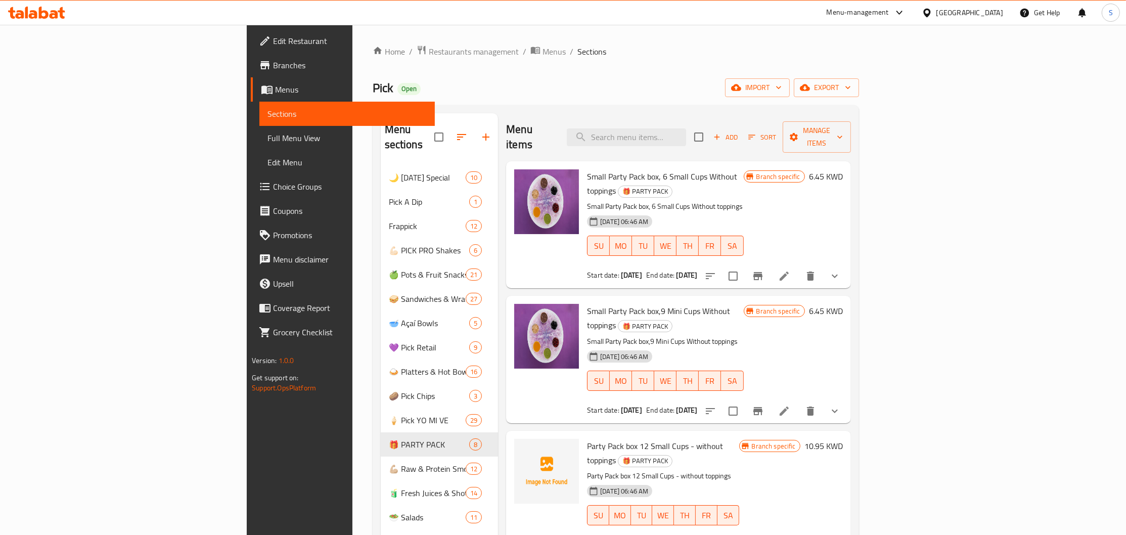
click at [776, 131] on span "Sort" at bounding box center [762, 137] width 28 height 12
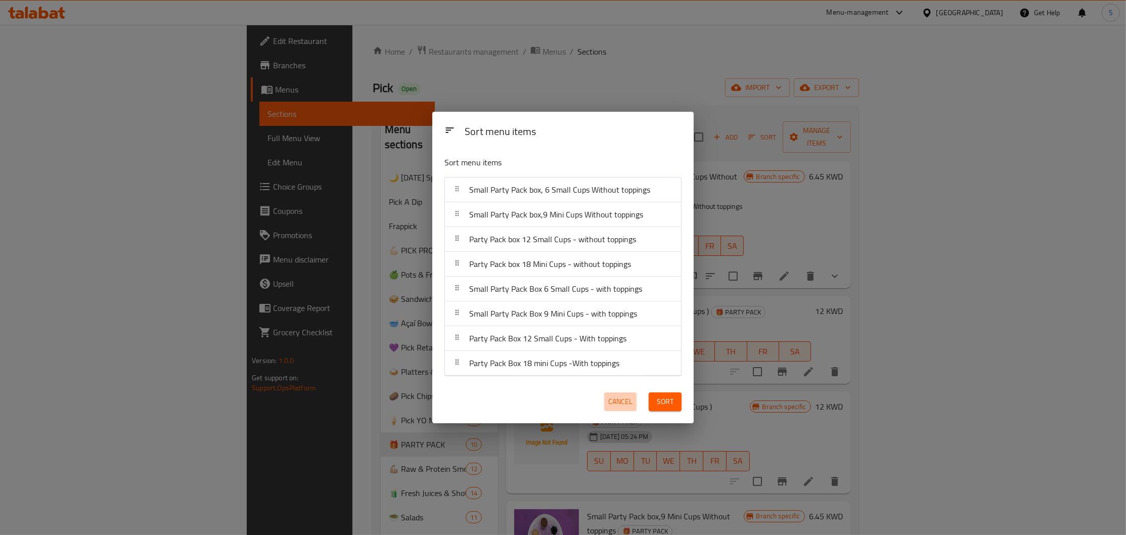
click at [621, 406] on span "Cancel" at bounding box center [620, 401] width 24 height 13
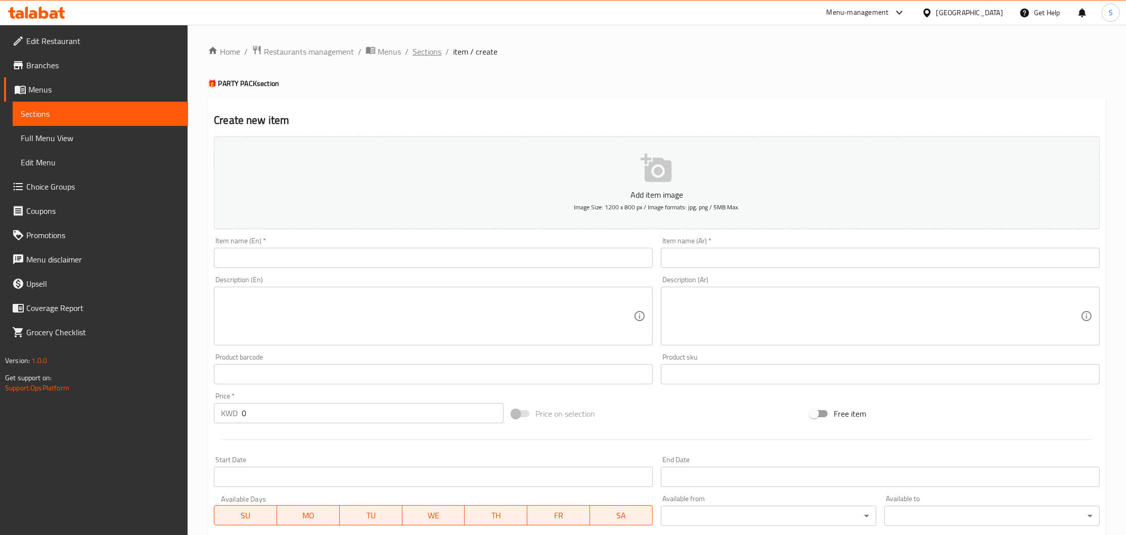
click at [431, 54] on span "Sections" at bounding box center [427, 52] width 29 height 12
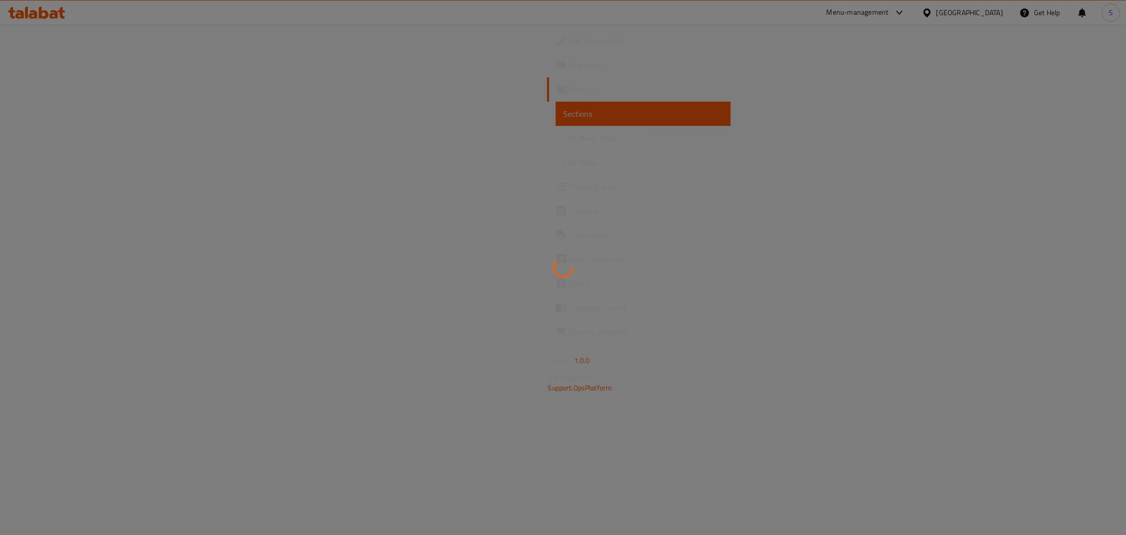
click at [609, 83] on div at bounding box center [563, 267] width 1126 height 535
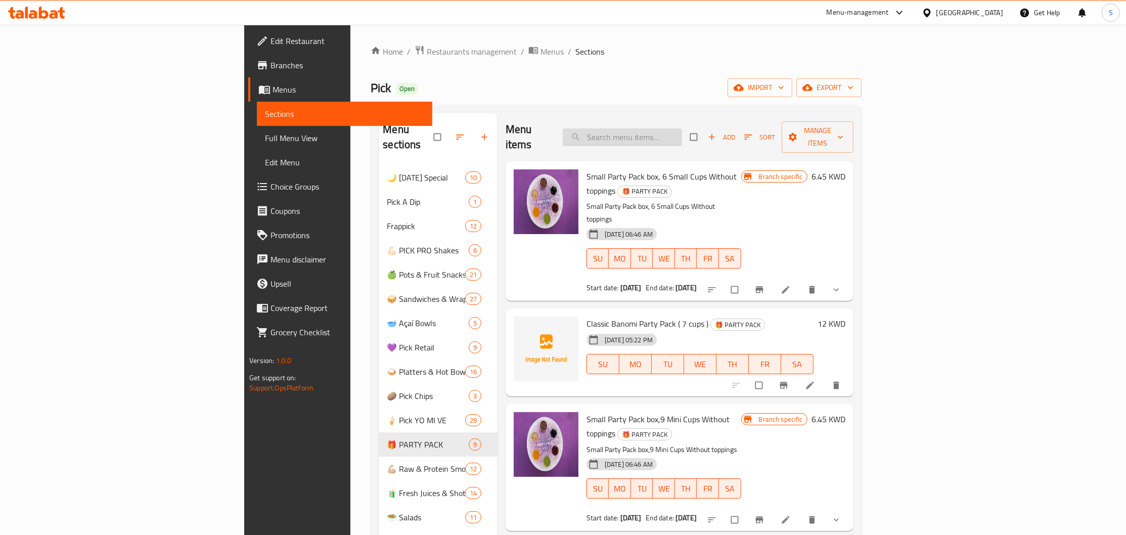
click at [682, 132] on input "search" at bounding box center [622, 137] width 119 height 18
paste input "Peanut Banomi"
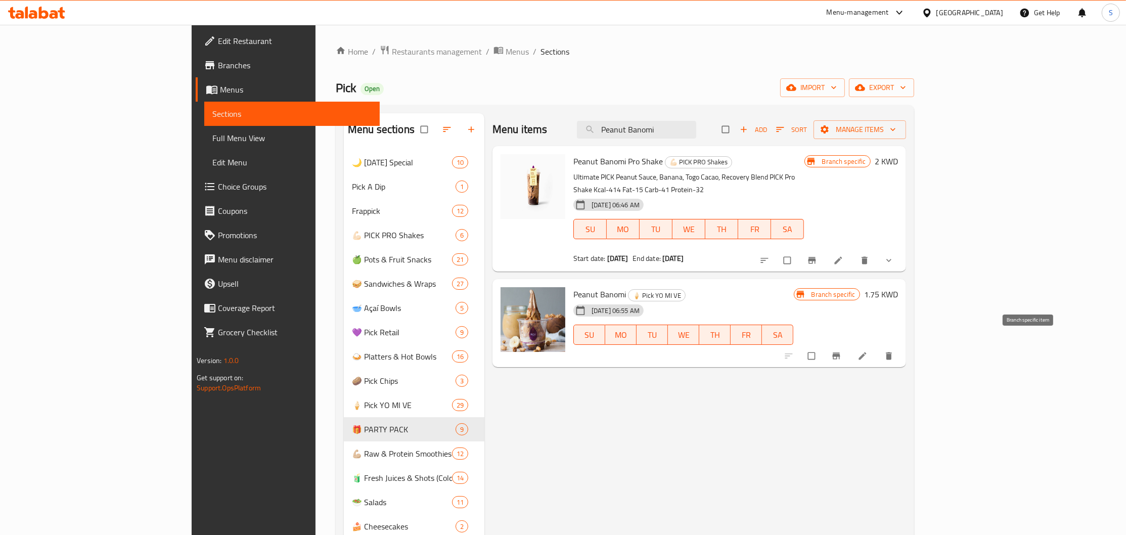
type input "Peanut Banomi"
click at [840, 352] on icon "Branch-specific-item" at bounding box center [836, 355] width 8 height 7
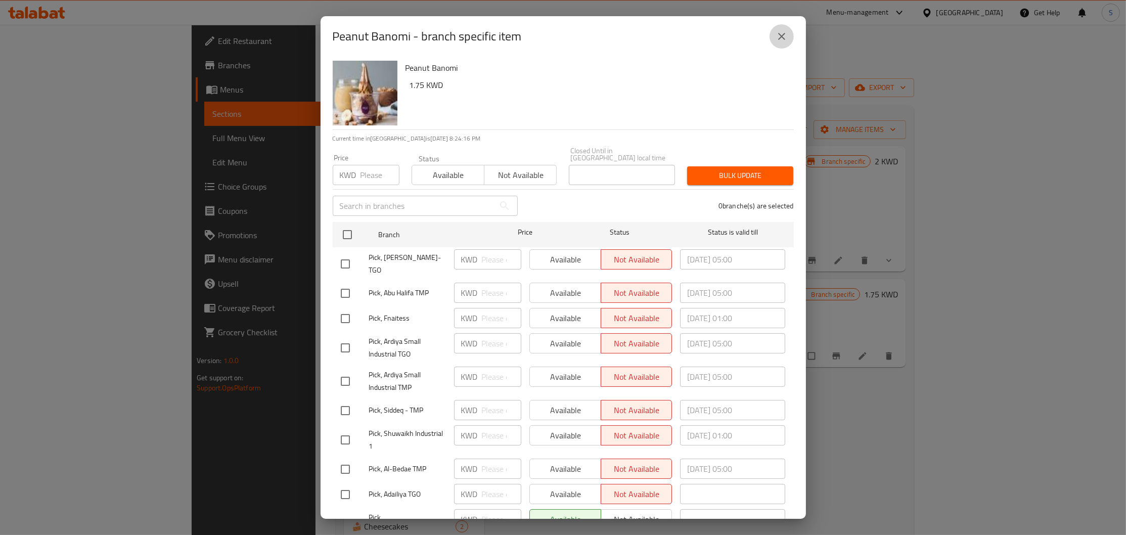
click at [779, 37] on icon "close" at bounding box center [782, 36] width 12 height 12
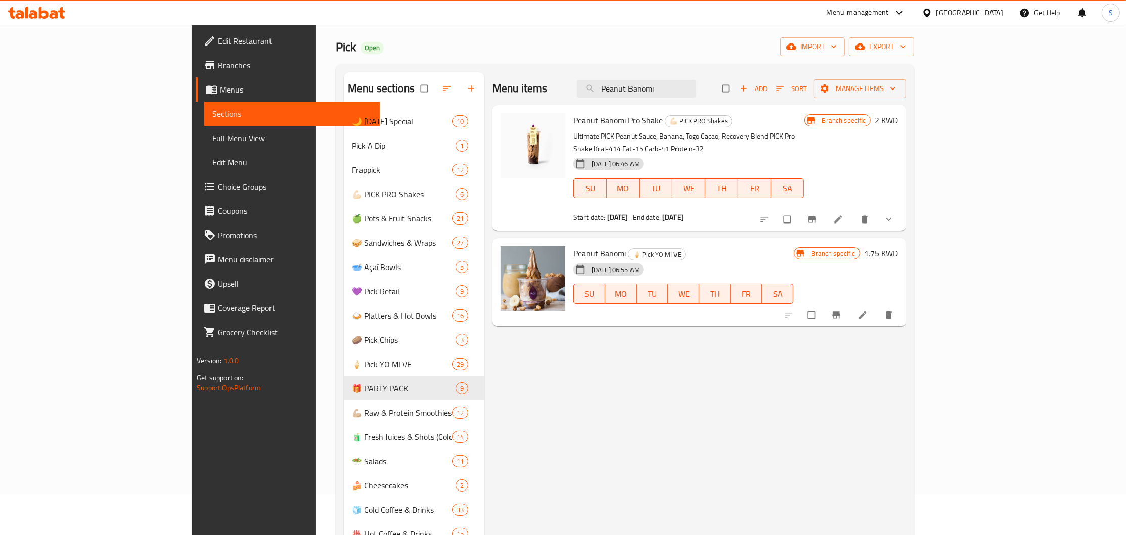
scroll to position [109, 0]
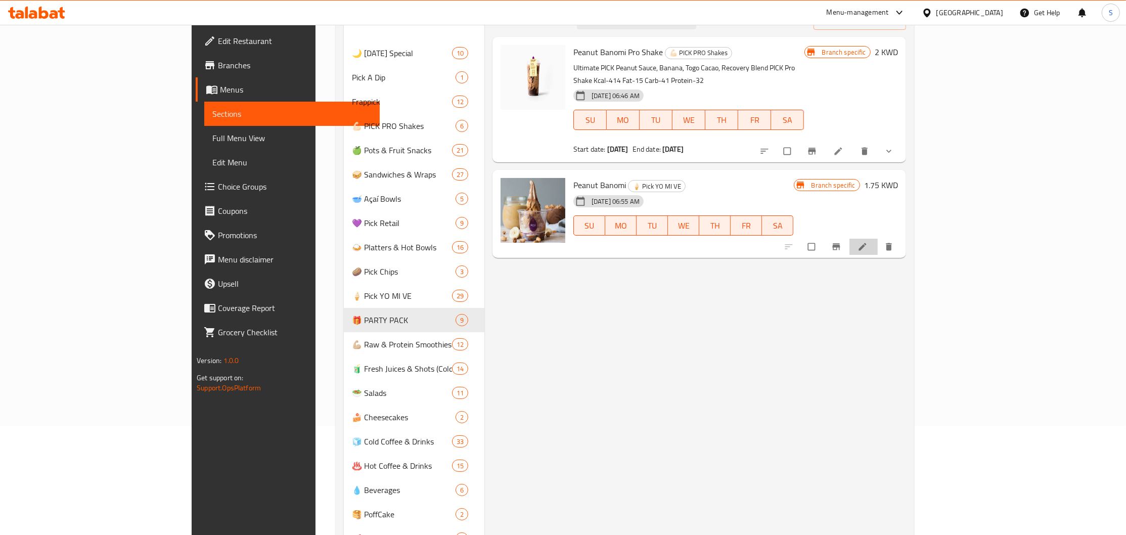
click at [868, 242] on icon at bounding box center [863, 247] width 10 height 10
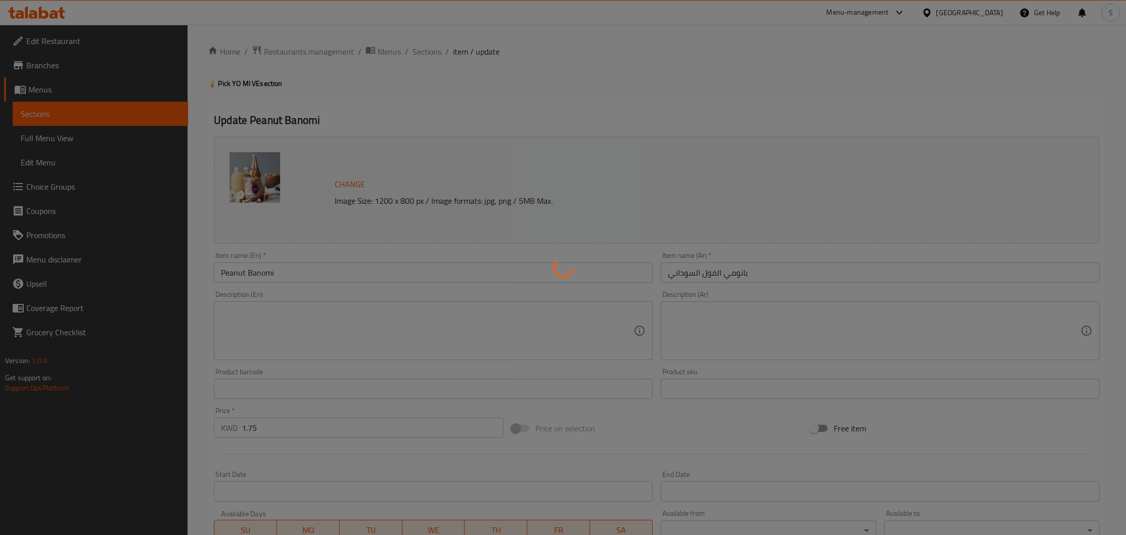
click at [740, 272] on div at bounding box center [563, 267] width 1126 height 535
click at [740, 271] on div at bounding box center [563, 267] width 1126 height 535
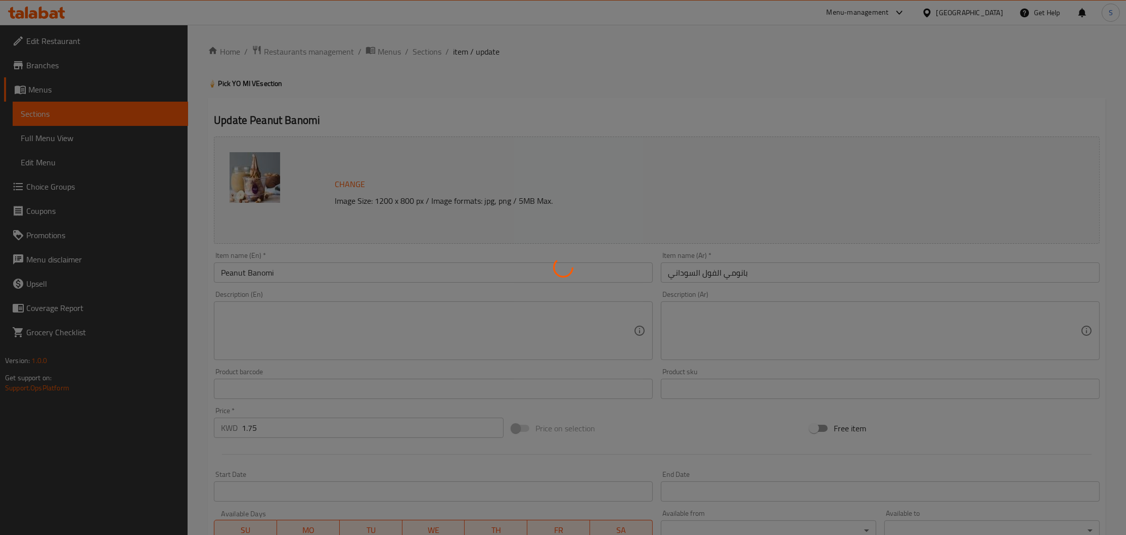
click at [737, 278] on div at bounding box center [563, 267] width 1126 height 535
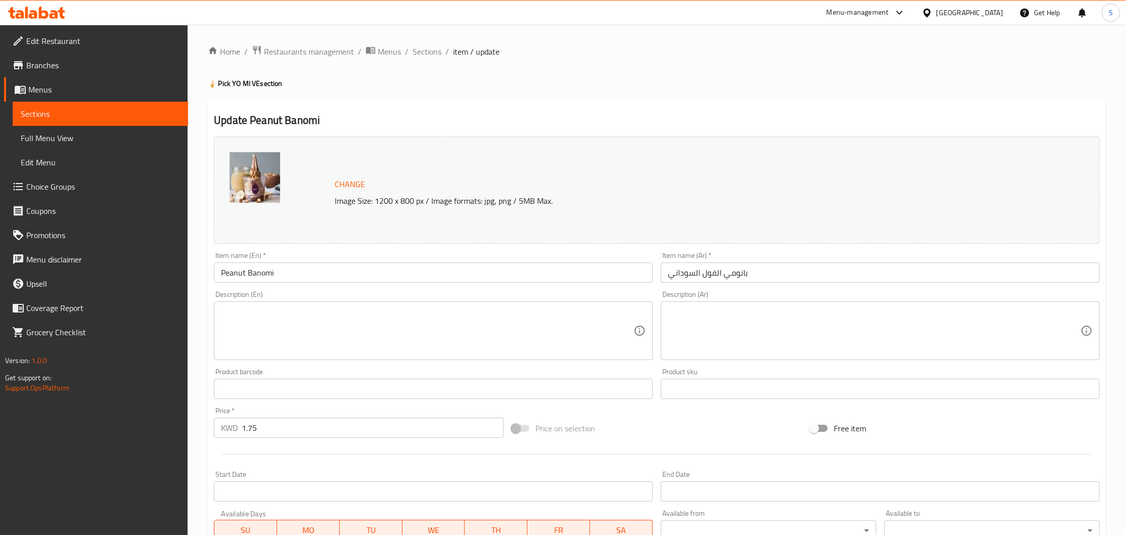
click at [729, 270] on input "بانومي الفول السوداني" at bounding box center [880, 272] width 439 height 20
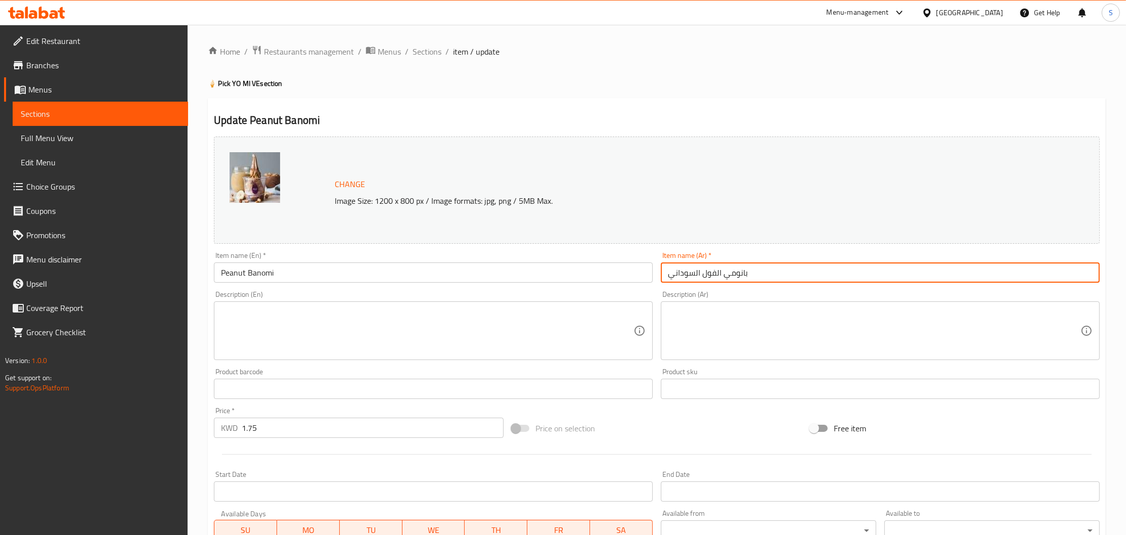
click at [729, 270] on input "بانومي الفول السوداني" at bounding box center [880, 272] width 439 height 20
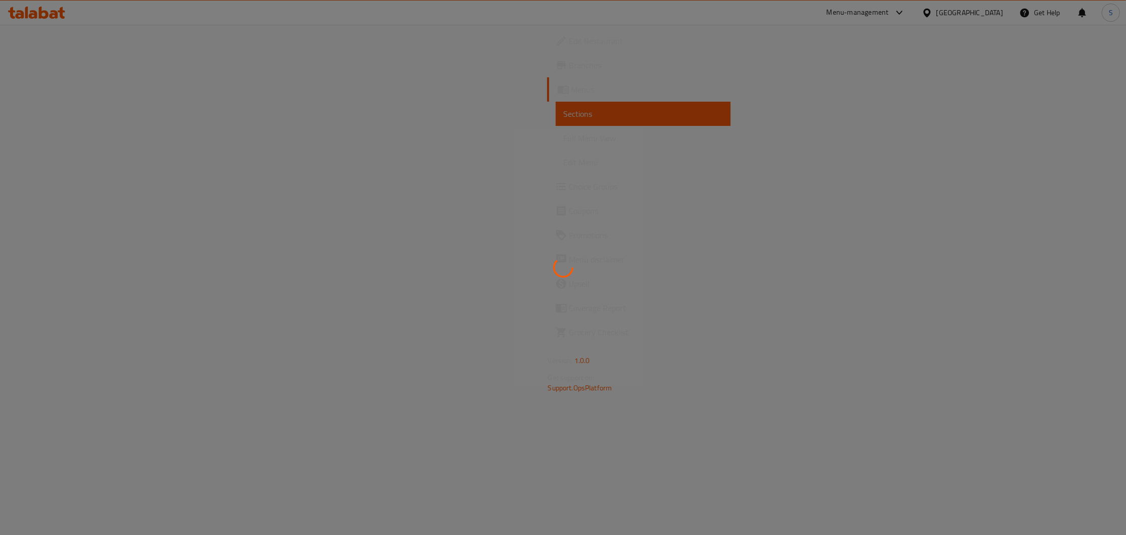
click at [604, 119] on div at bounding box center [563, 267] width 1126 height 535
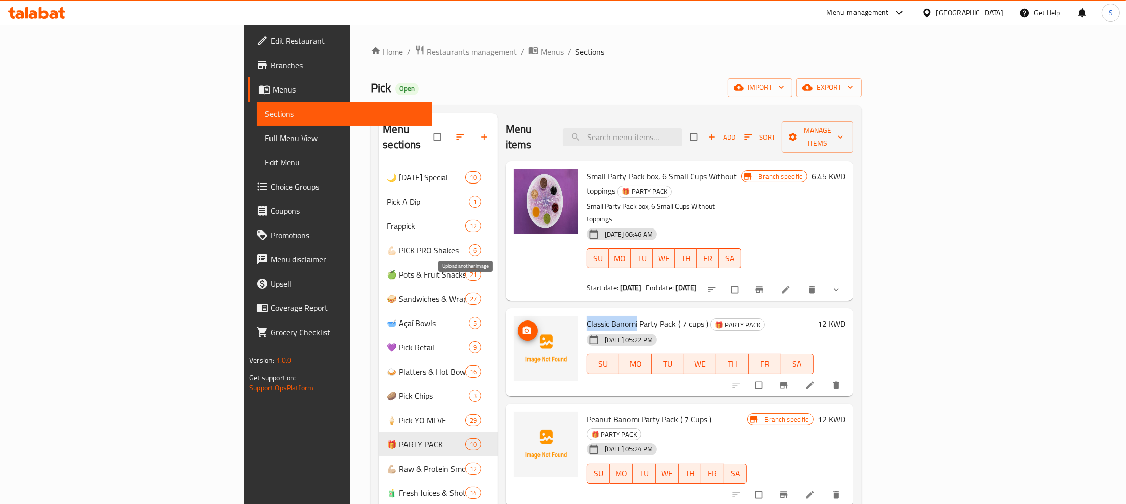
click at [522, 326] on icon "upload picture" at bounding box center [527, 331] width 10 height 10
click at [523, 422] on icon "upload picture" at bounding box center [527, 426] width 9 height 8
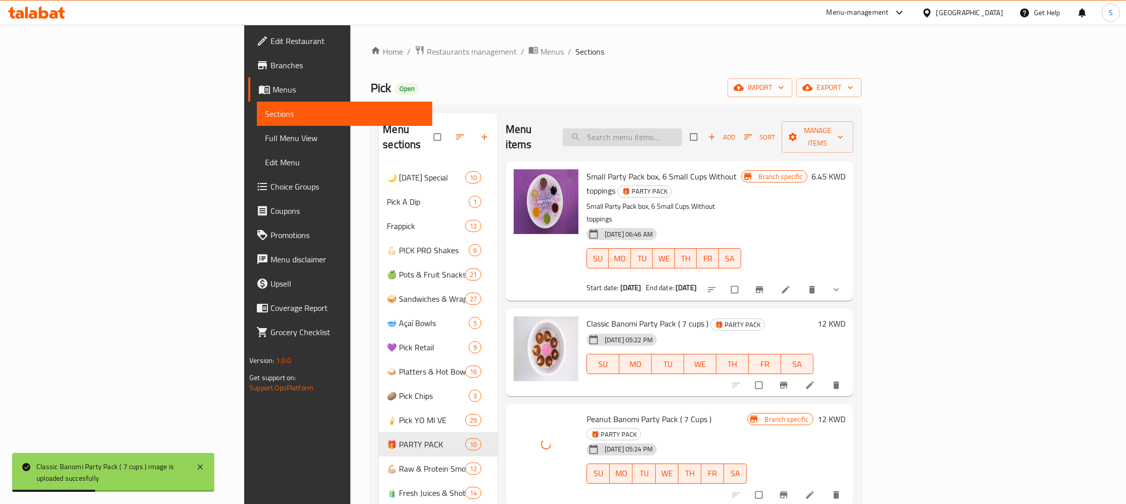
click at [682, 131] on input "search" at bounding box center [622, 137] width 119 height 18
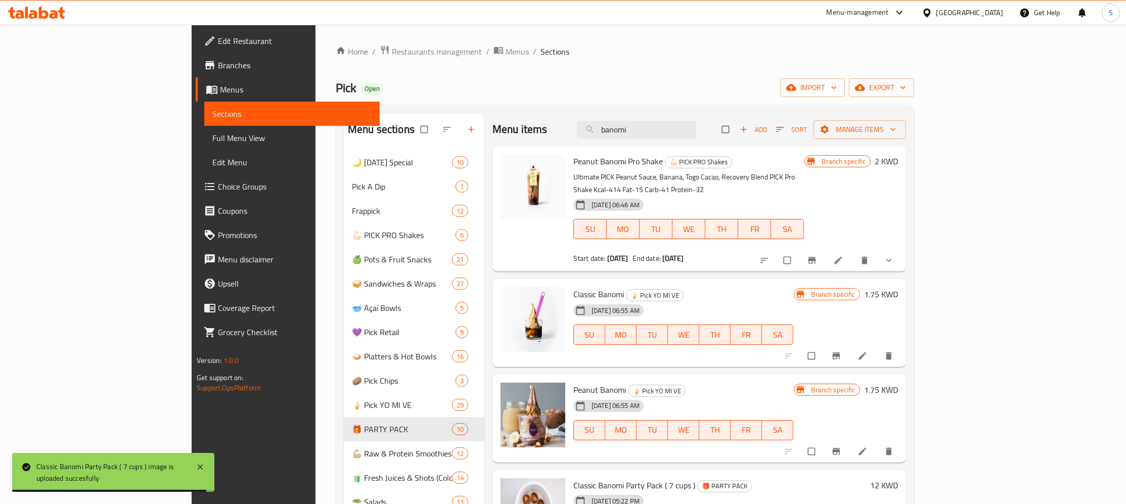
scroll to position [109, 0]
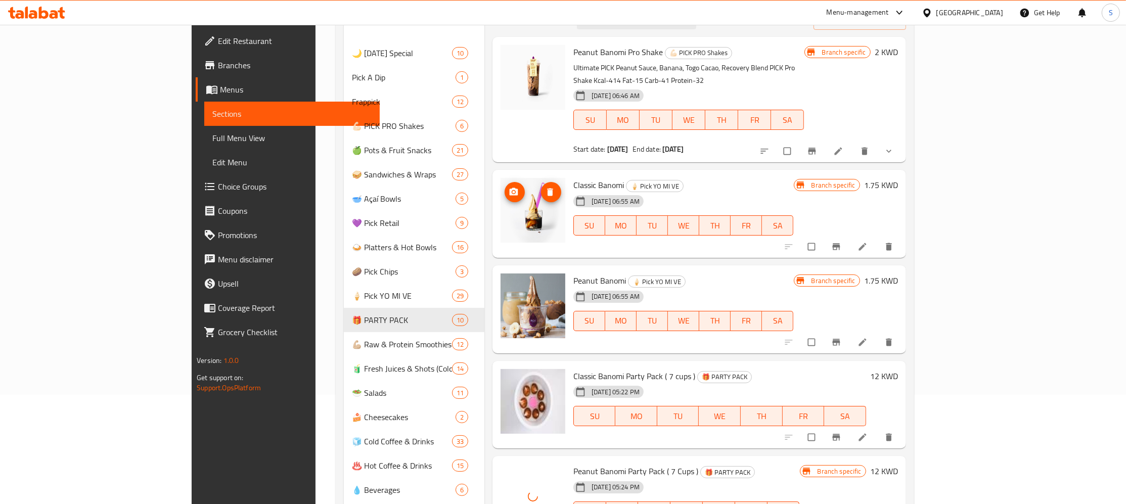
type input "banomi"
click at [509, 187] on icon "upload picture" at bounding box center [514, 192] width 10 height 10
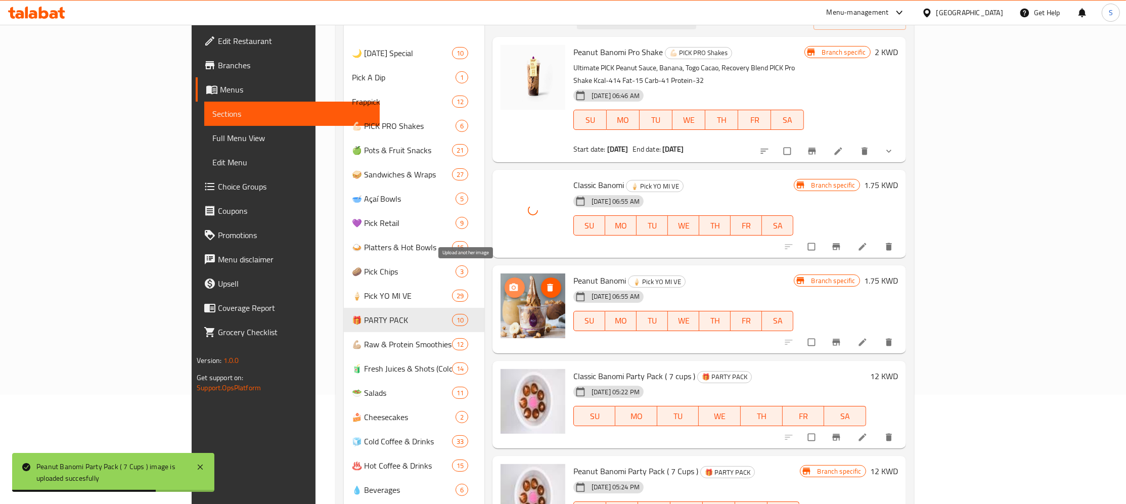
click at [510, 284] on icon "upload picture" at bounding box center [514, 288] width 9 height 8
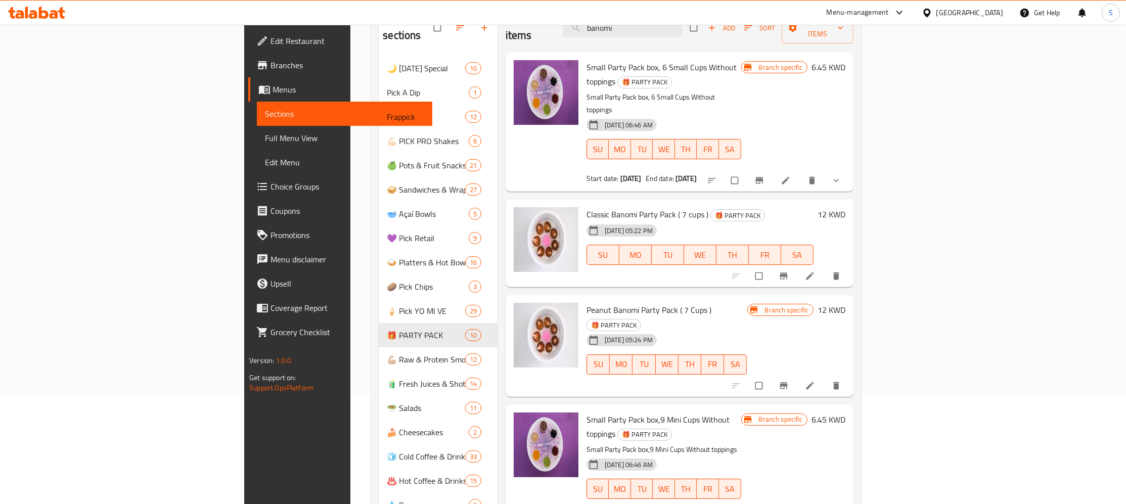
scroll to position [0, 0]
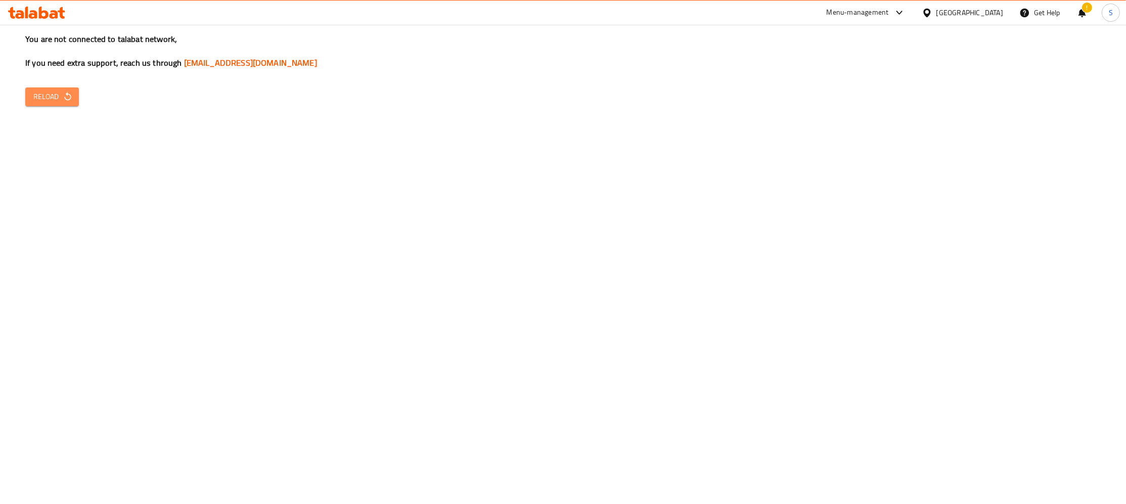
click at [35, 106] on button "Reload" at bounding box center [52, 96] width 54 height 19
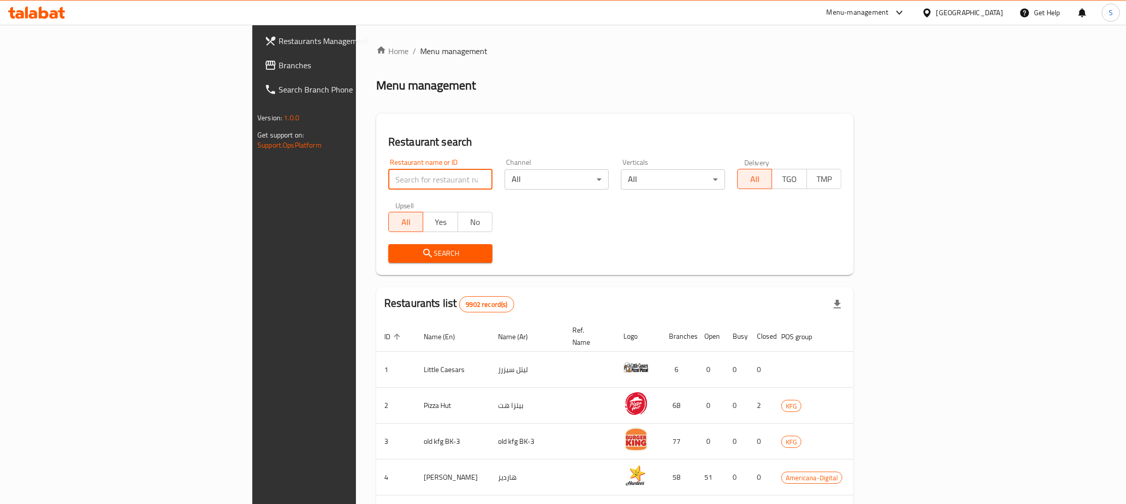
click at [392, 179] on input "search" at bounding box center [440, 179] width 104 height 20
type input "moosh"
click button "Search" at bounding box center [440, 253] width 104 height 19
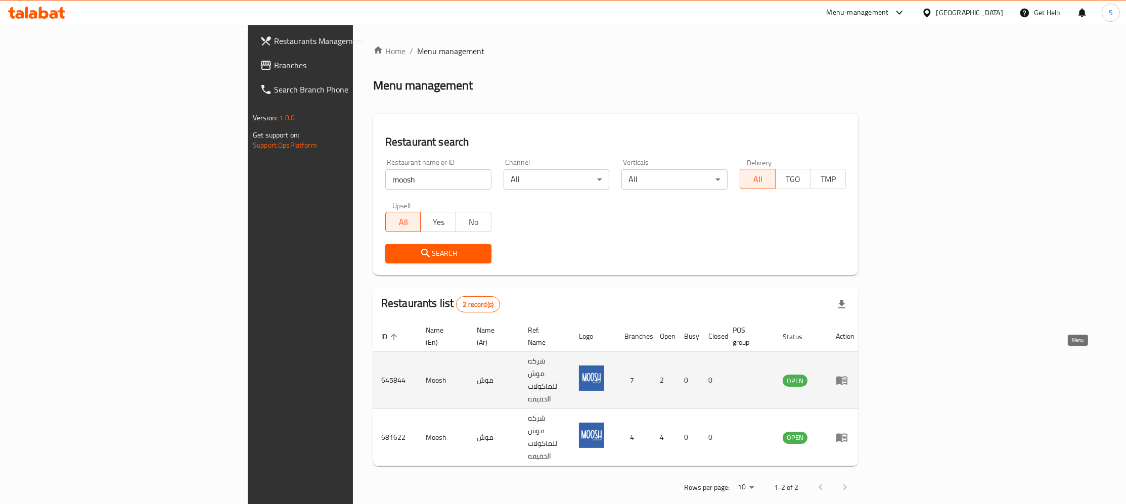
click at [848, 374] on icon "enhanced table" at bounding box center [842, 380] width 12 height 12
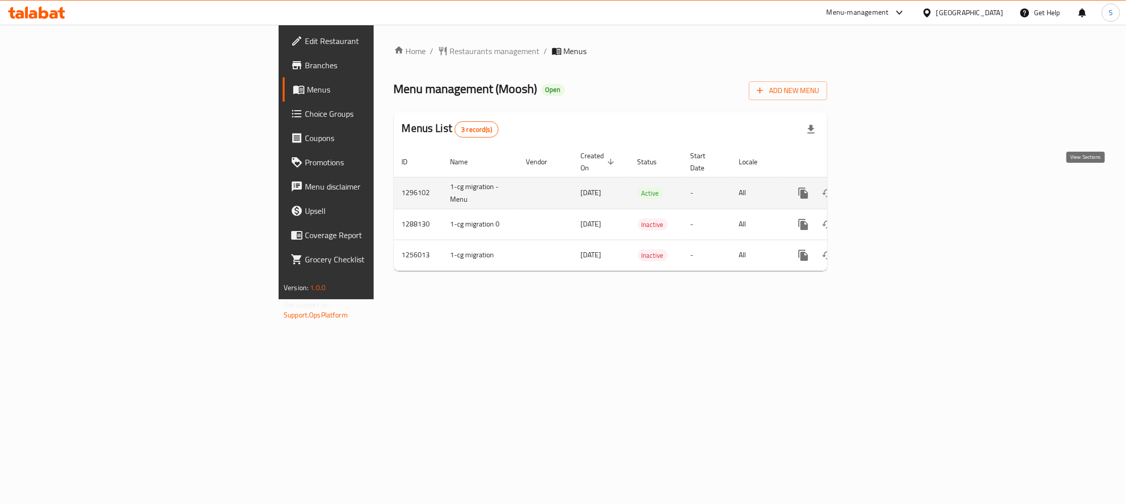
click at [882, 187] on icon "enhanced table" at bounding box center [876, 193] width 12 height 12
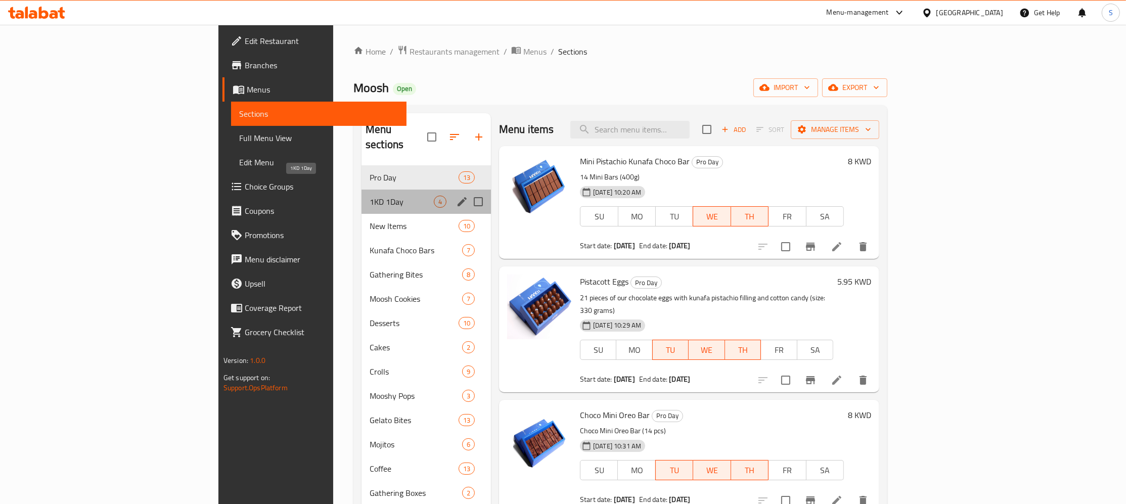
click at [370, 196] on span "1KD 1Day" at bounding box center [402, 202] width 64 height 12
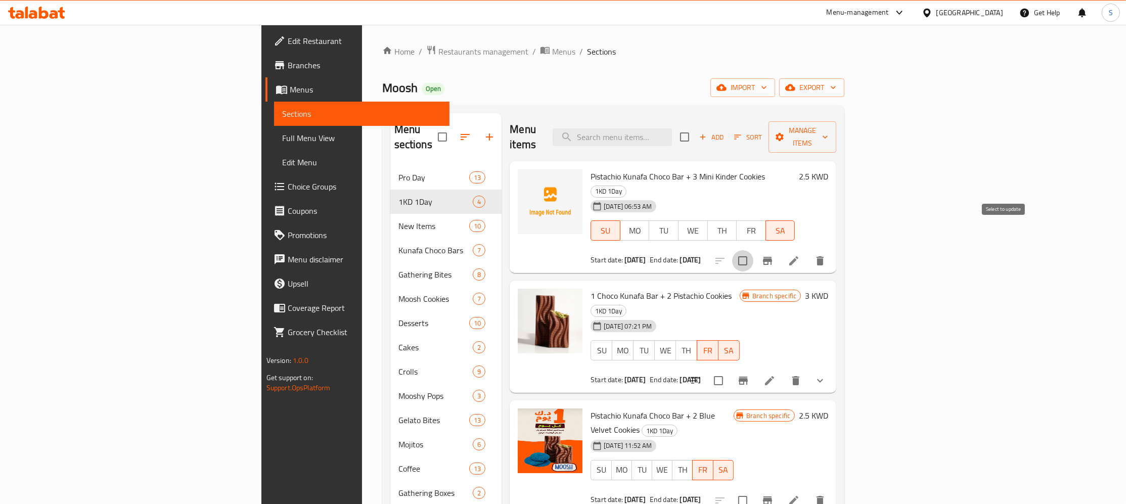
click at [753, 250] on input "checkbox" at bounding box center [742, 260] width 21 height 21
checkbox input "true"
click at [828, 130] on span "Manage items" at bounding box center [803, 136] width 52 height 25
click at [1063, 223] on span "Bulk update" at bounding box center [1056, 223] width 41 height 12
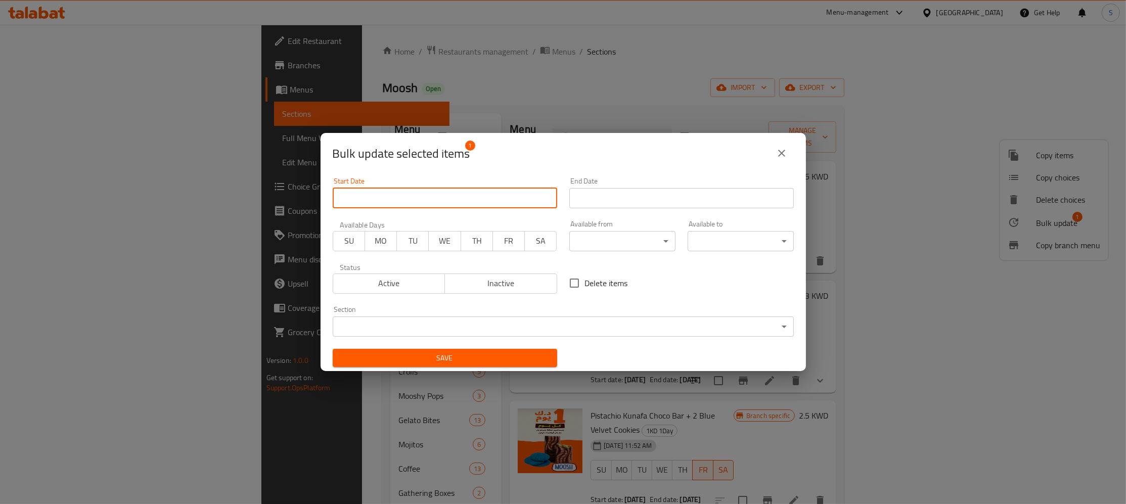
click at [439, 200] on input "Start Date" at bounding box center [445, 198] width 225 height 20
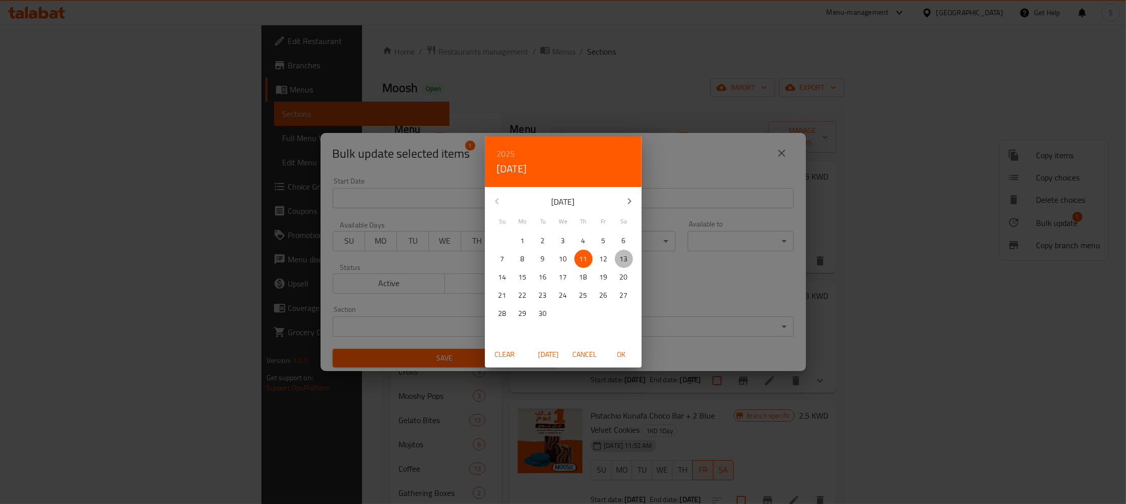
click at [622, 261] on p "13" at bounding box center [624, 259] width 8 height 13
click at [617, 356] on span "OK" at bounding box center [621, 354] width 24 height 13
type input "13-09-2025"
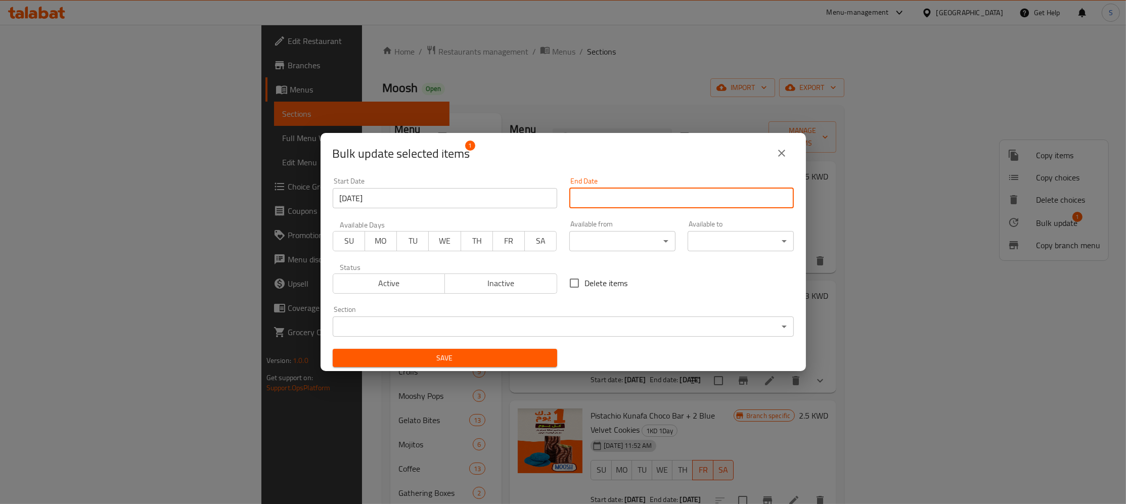
click at [638, 203] on input "Start Date" at bounding box center [681, 198] width 225 height 20
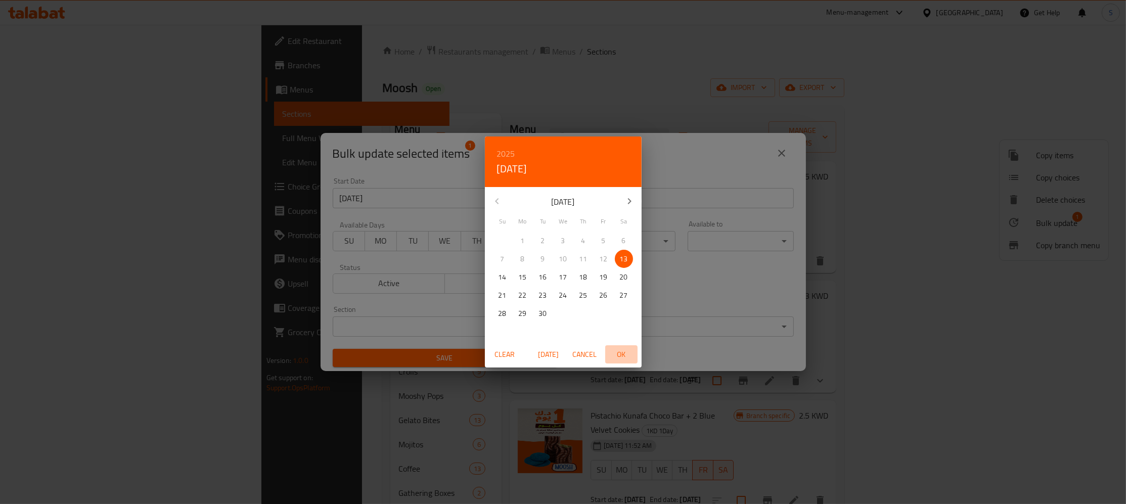
click at [621, 356] on span "OK" at bounding box center [621, 354] width 24 height 13
type input "13-09-2025"
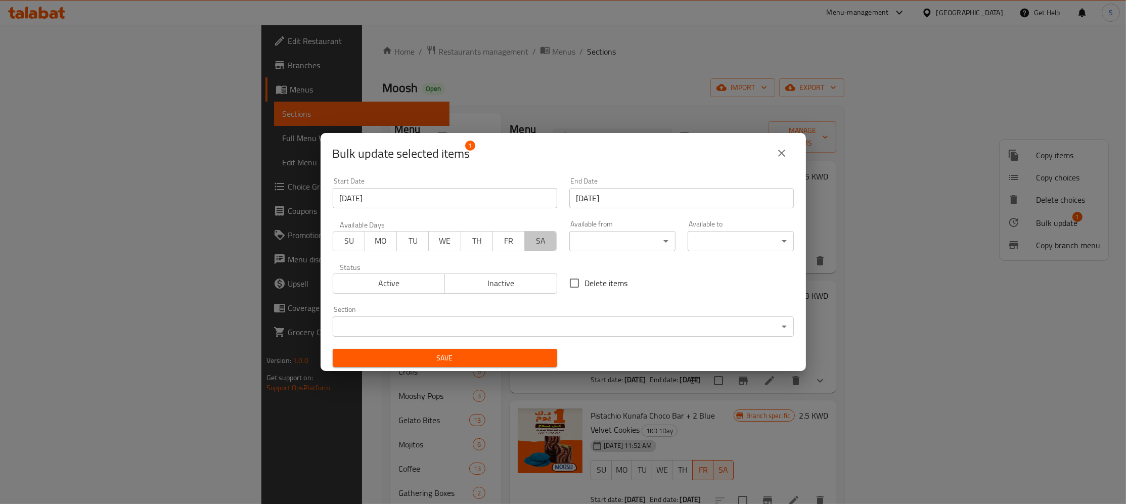
click at [536, 240] on span "SA" at bounding box center [541, 241] width 24 height 15
click at [349, 237] on span "SU" at bounding box center [349, 241] width 24 height 15
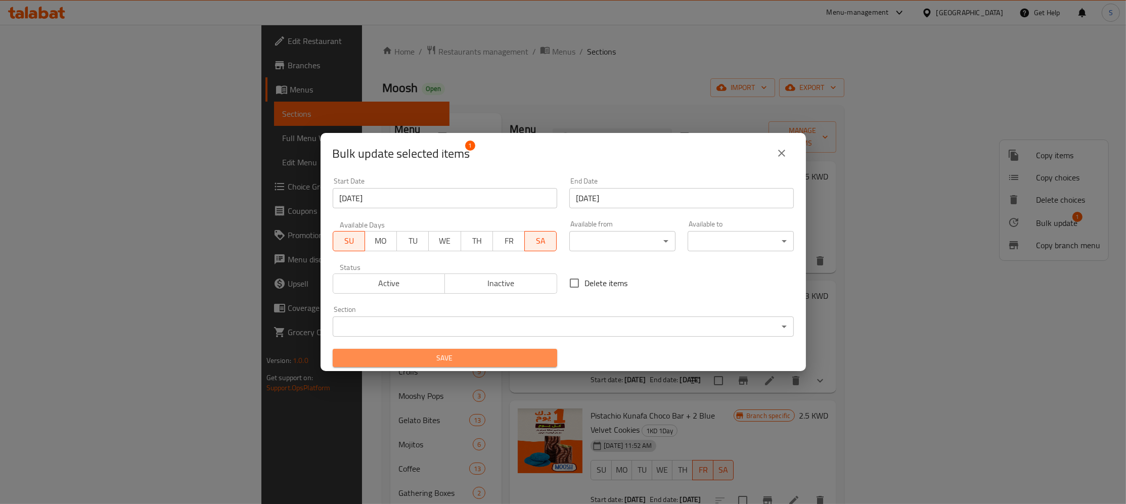
click at [486, 352] on span "Save" at bounding box center [445, 358] width 208 height 13
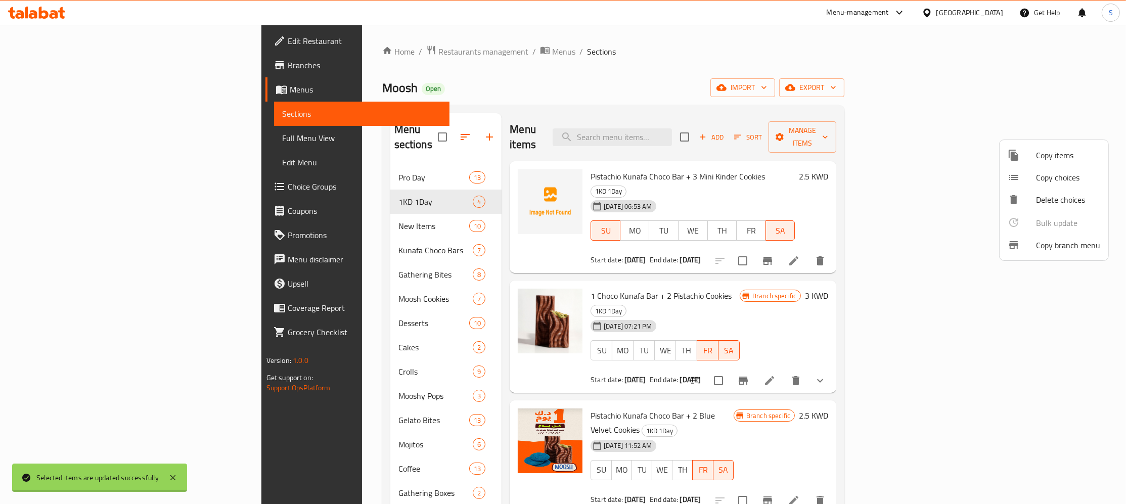
checkbox input "false"
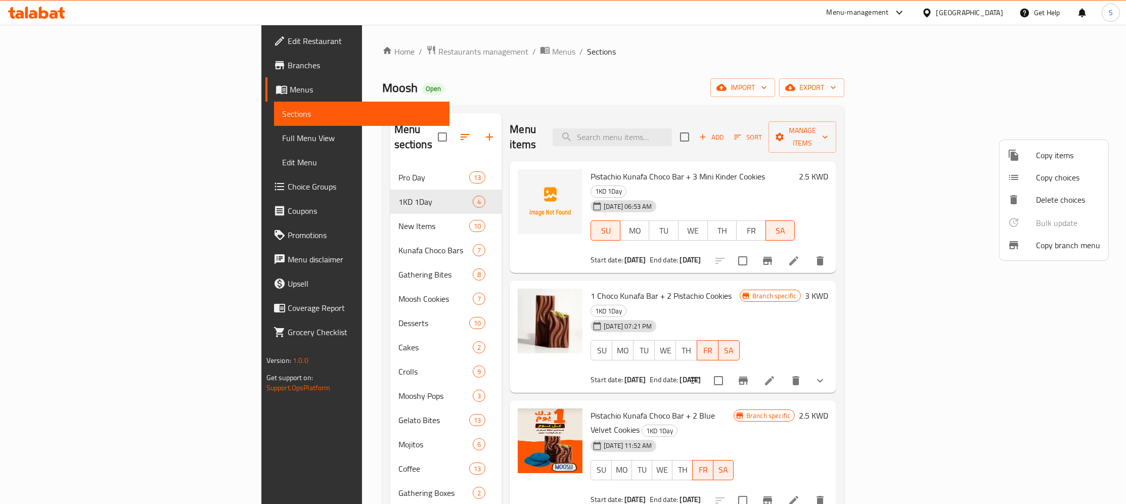
click at [885, 179] on div at bounding box center [563, 252] width 1126 height 504
click at [799, 256] on icon at bounding box center [793, 260] width 9 height 9
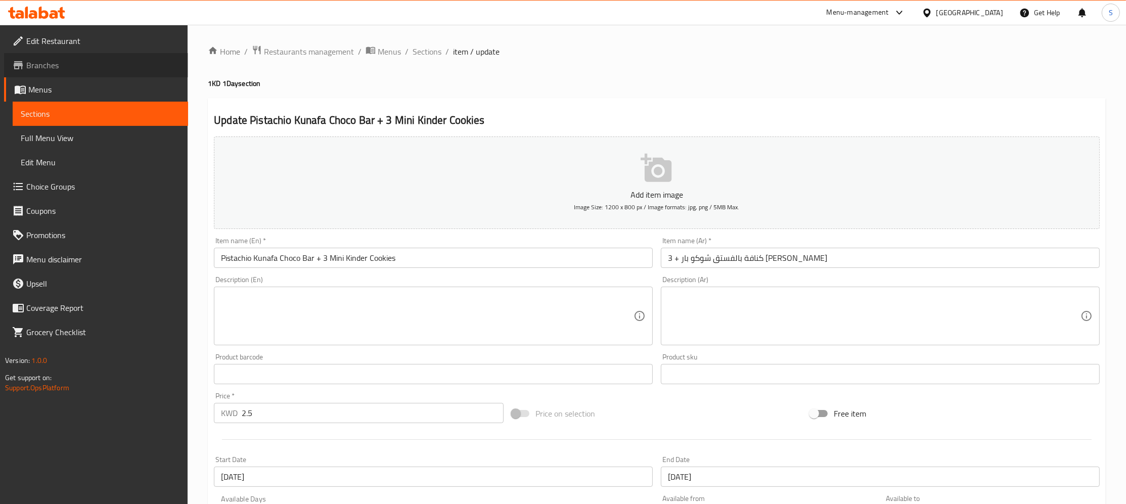
click at [73, 64] on span "Branches" at bounding box center [103, 65] width 154 height 12
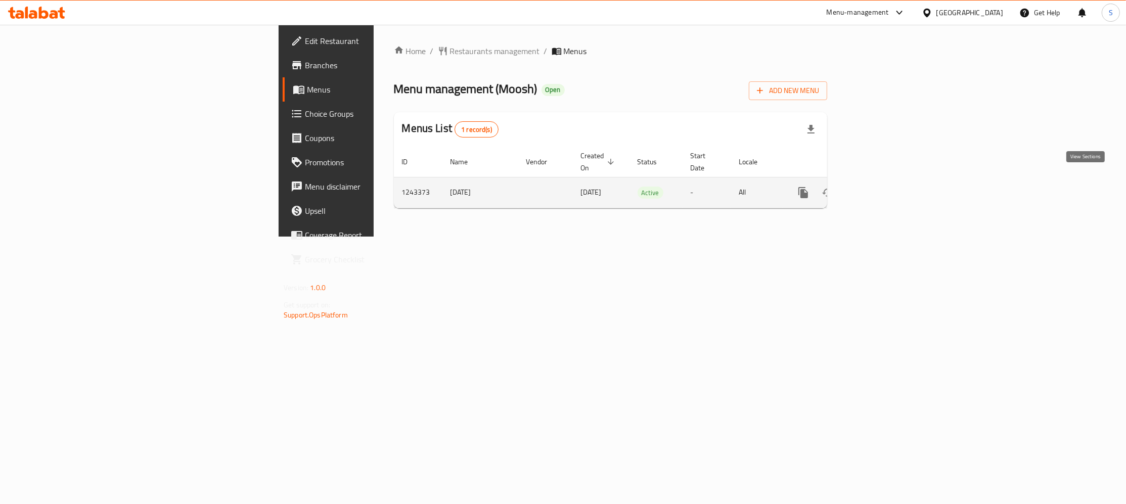
click at [889, 181] on link "enhanced table" at bounding box center [876, 193] width 24 height 24
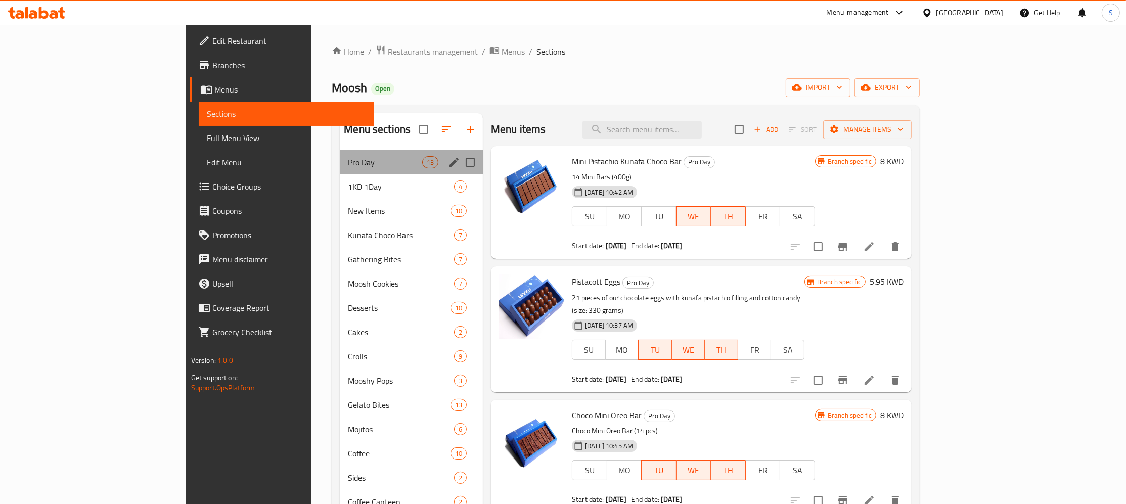
click at [340, 169] on div "Pro Day 13" at bounding box center [411, 162] width 143 height 24
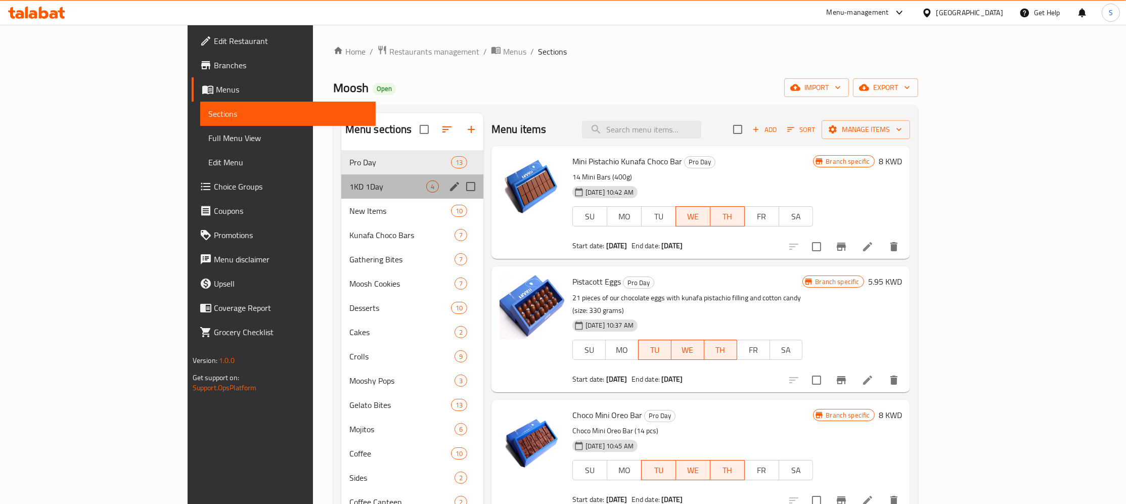
click at [341, 176] on div "1KD 1Day 4" at bounding box center [412, 186] width 142 height 24
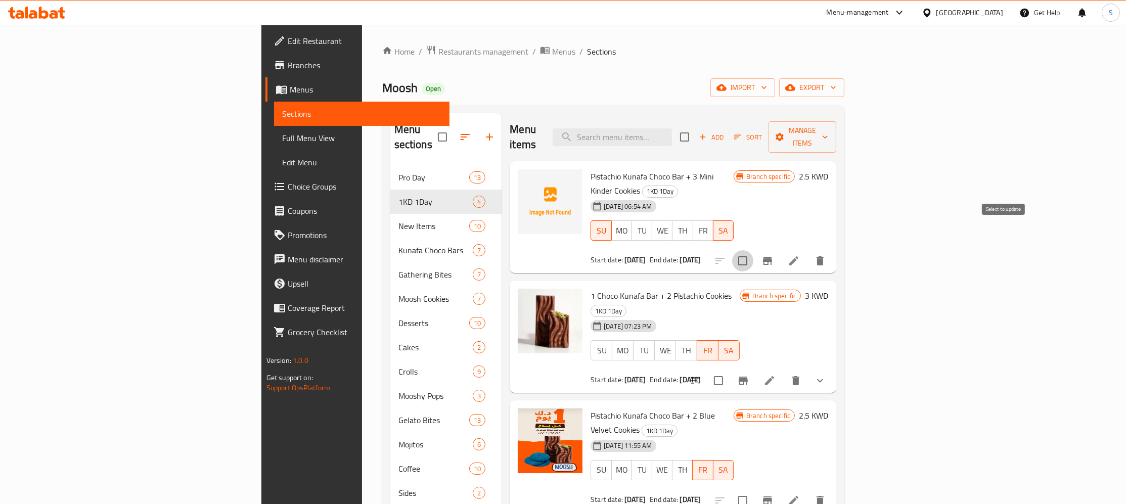
click at [753, 250] on input "checkbox" at bounding box center [742, 260] width 21 height 21
checkbox input "true"
click at [828, 134] on span "Manage items" at bounding box center [803, 136] width 52 height 25
click at [1060, 221] on span "Bulk update" at bounding box center [1056, 223] width 41 height 12
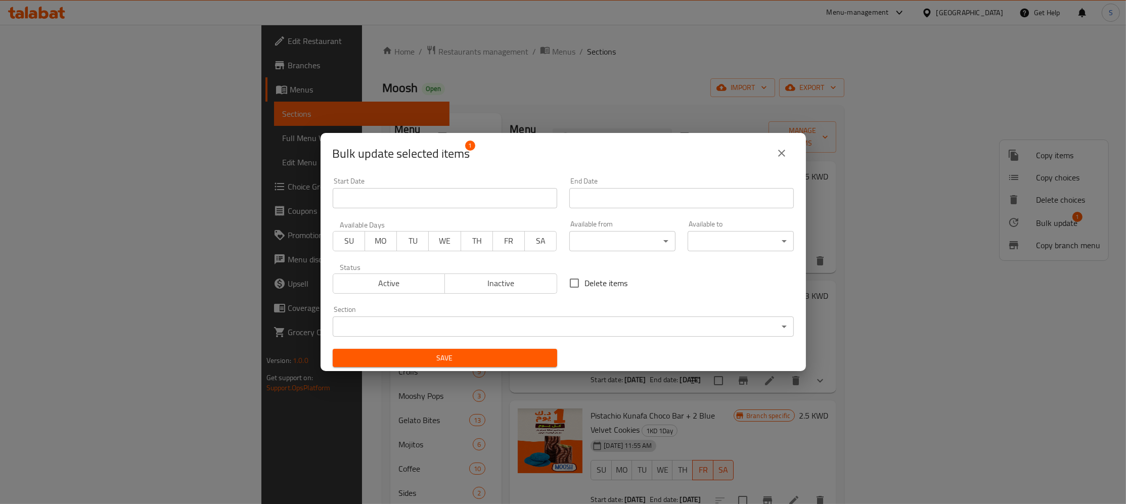
click at [501, 198] on input "Start Date" at bounding box center [445, 198] width 225 height 20
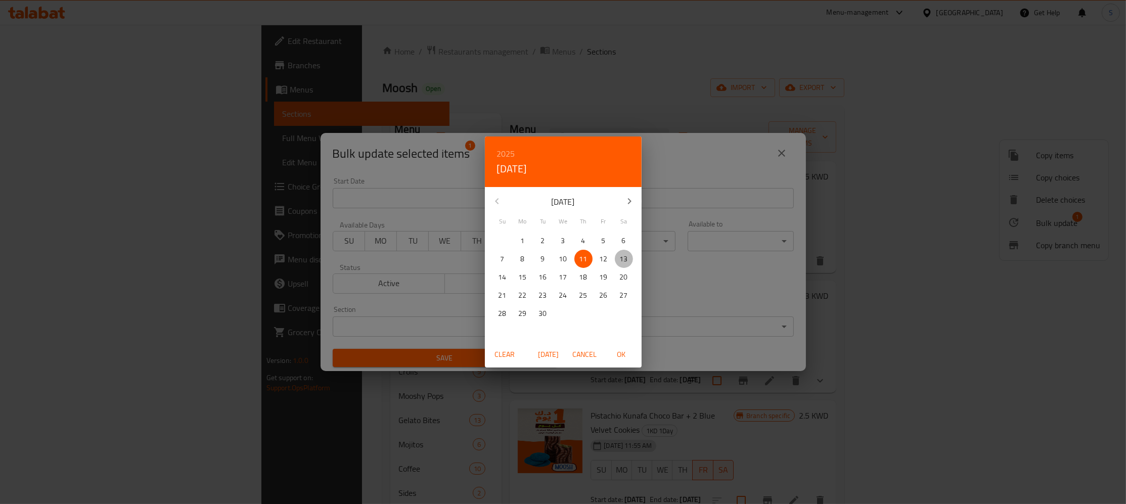
click at [626, 257] on p "13" at bounding box center [624, 259] width 8 height 13
click at [622, 355] on span "OK" at bounding box center [621, 354] width 24 height 13
type input "13-09-2025"
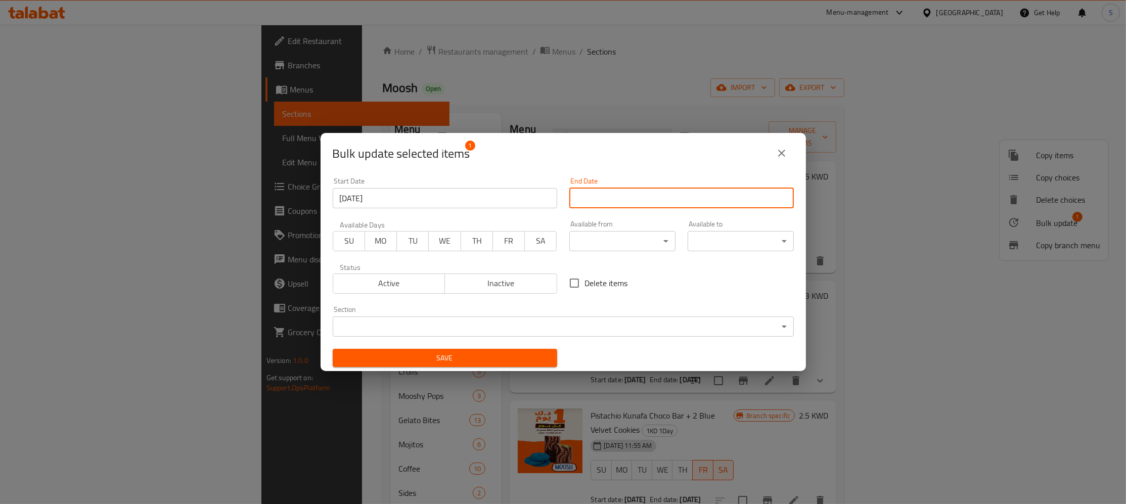
click at [638, 200] on input "Start Date" at bounding box center [681, 198] width 225 height 20
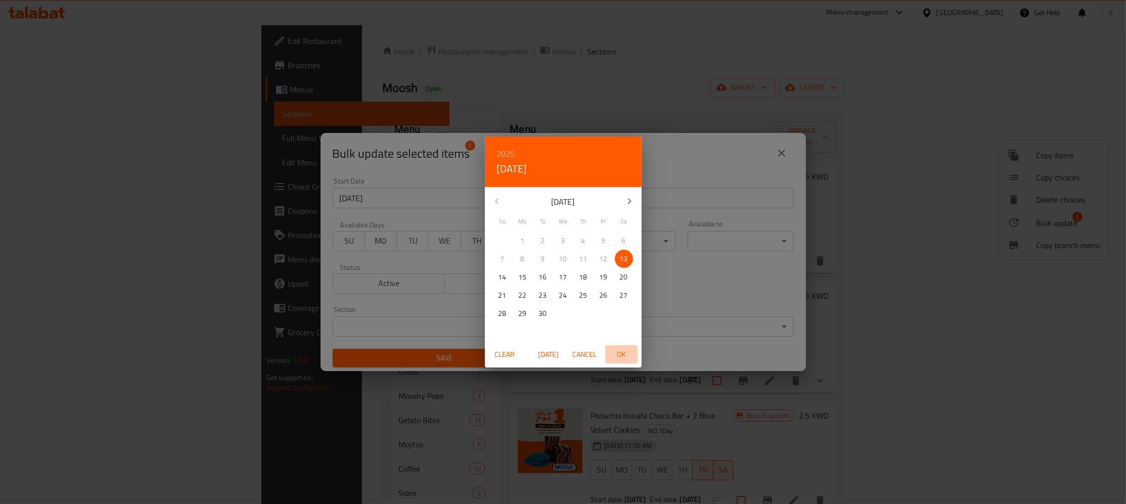
click at [616, 358] on span "OK" at bounding box center [621, 354] width 24 height 13
type input "[DATE]"
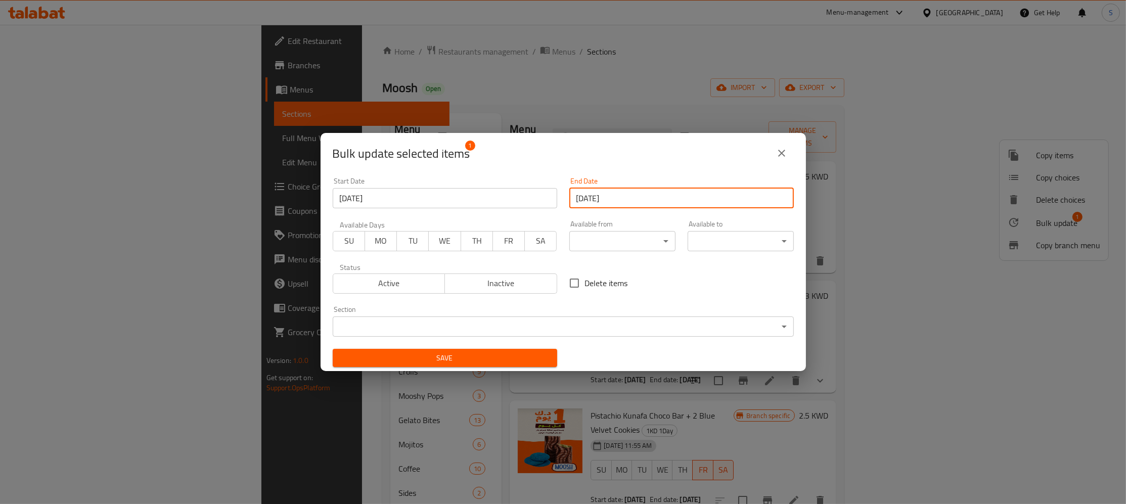
click at [351, 240] on span "SU" at bounding box center [349, 241] width 24 height 15
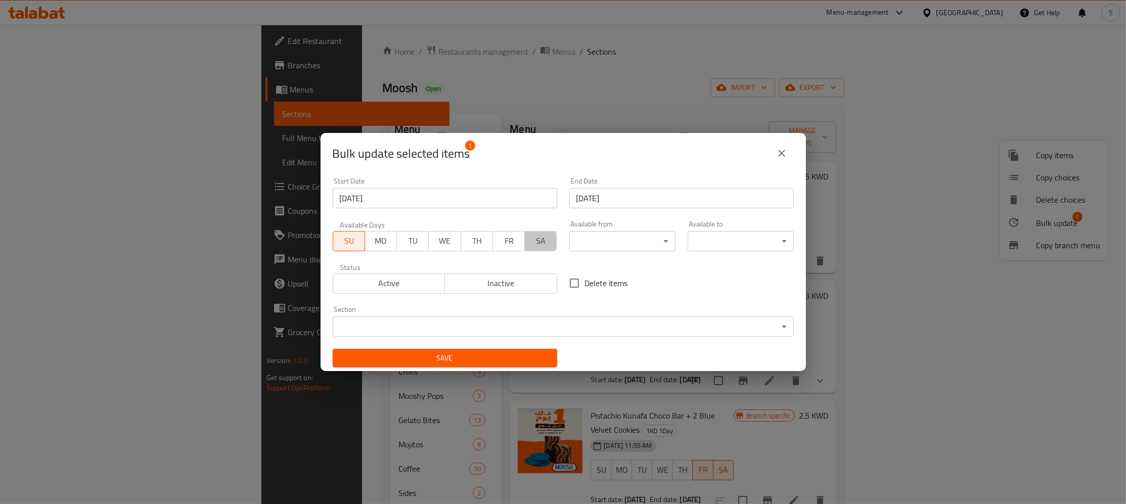
click at [538, 237] on span "SA" at bounding box center [541, 241] width 24 height 15
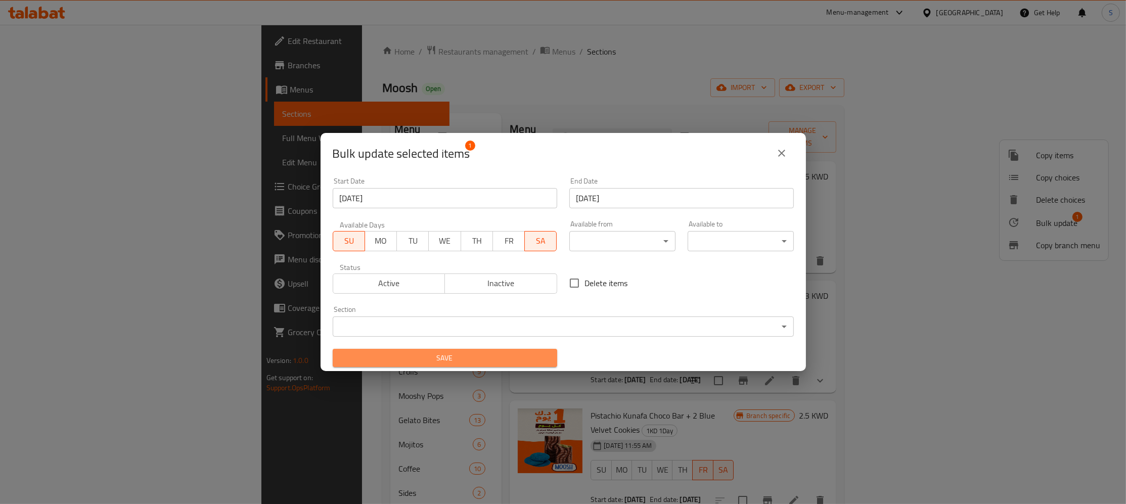
click at [470, 362] on span "Save" at bounding box center [445, 358] width 208 height 13
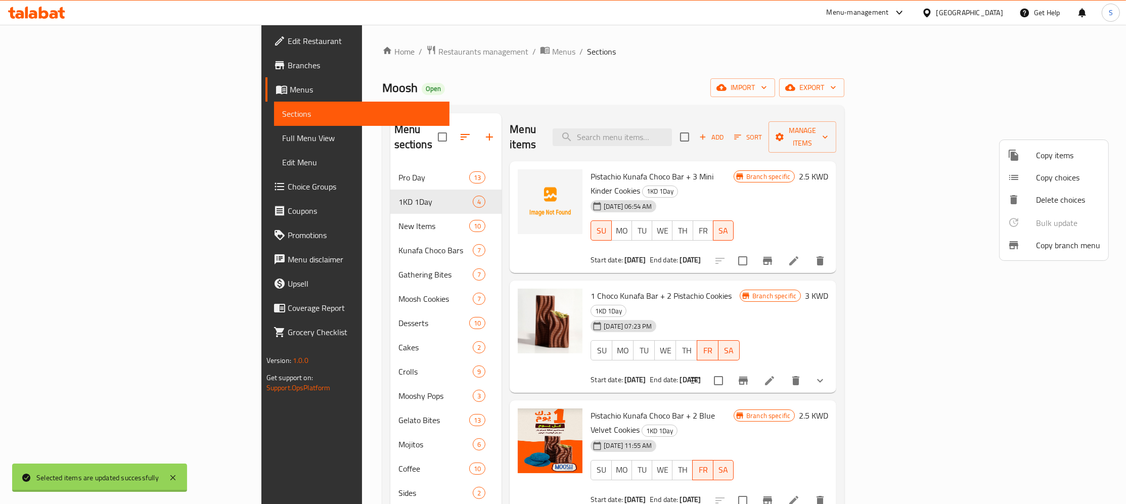
checkbox input "false"
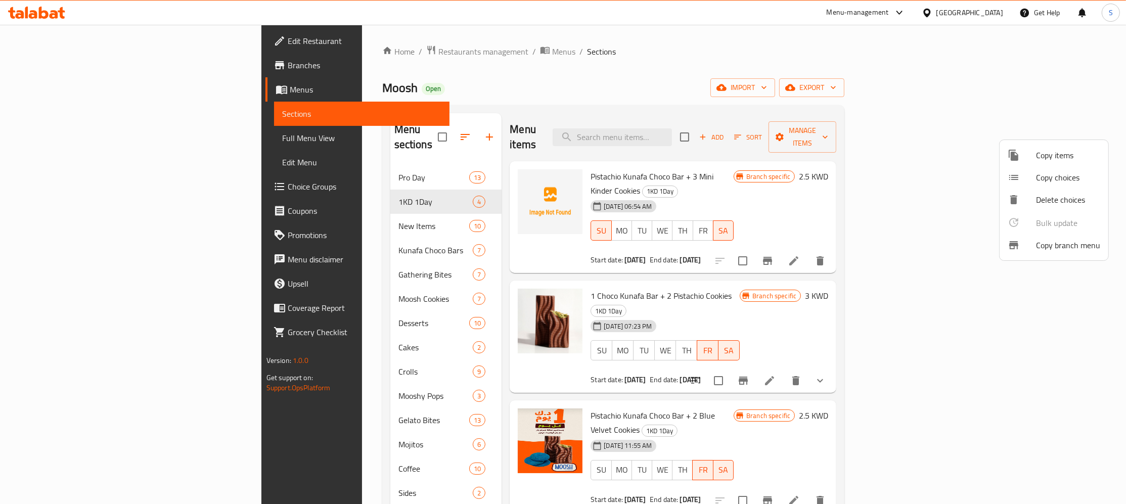
click at [817, 93] on div at bounding box center [563, 252] width 1126 height 504
click at [810, 86] on div "Moosh Open import export" at bounding box center [613, 87] width 463 height 19
click at [772, 257] on icon "Branch-specific-item" at bounding box center [767, 261] width 9 height 8
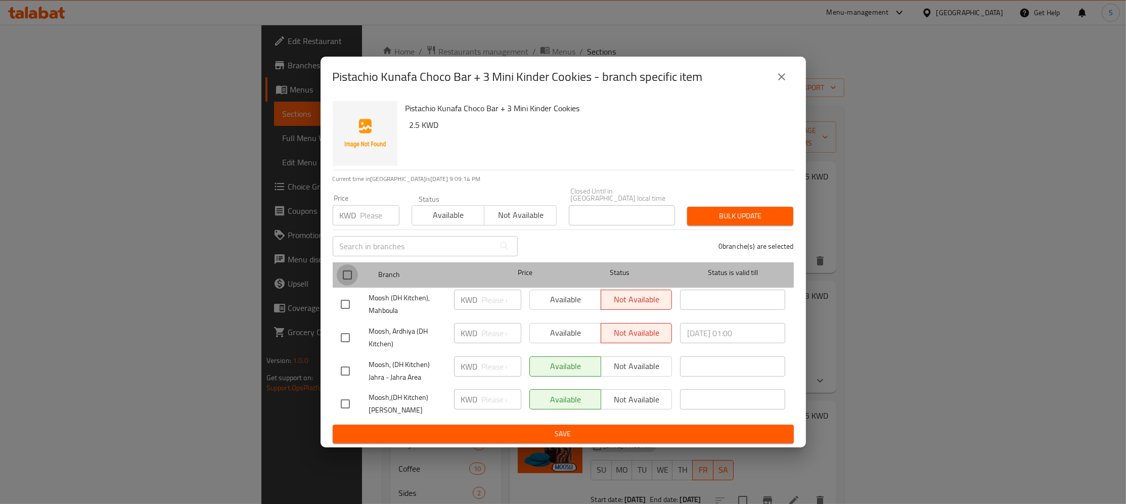
click at [345, 268] on input "checkbox" at bounding box center [347, 274] width 21 height 21
checkbox input "true"
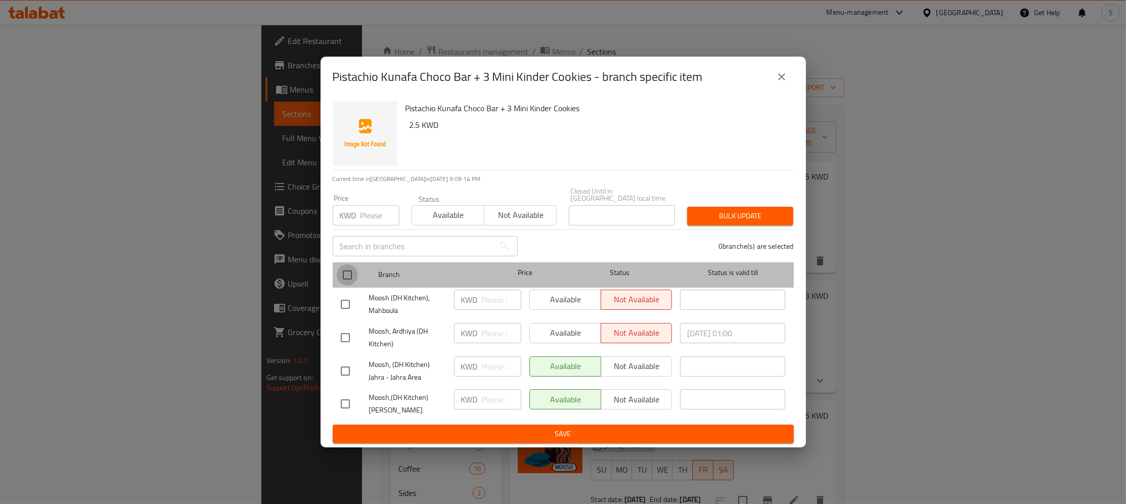
checkbox input "true"
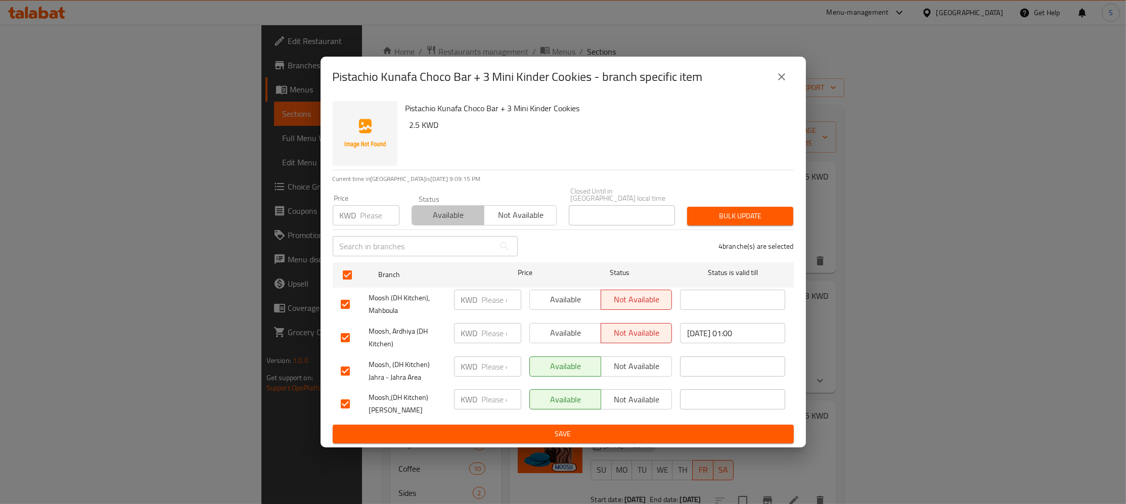
click at [451, 209] on span "Available" at bounding box center [448, 215] width 64 height 15
click at [741, 207] on button "Bulk update" at bounding box center [740, 216] width 106 height 19
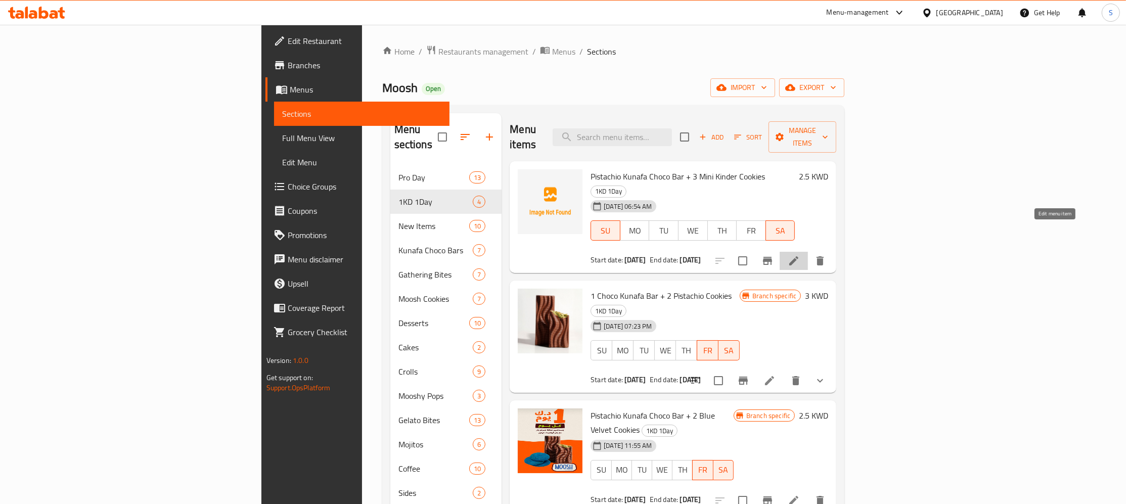
click at [800, 255] on icon at bounding box center [794, 261] width 12 height 12
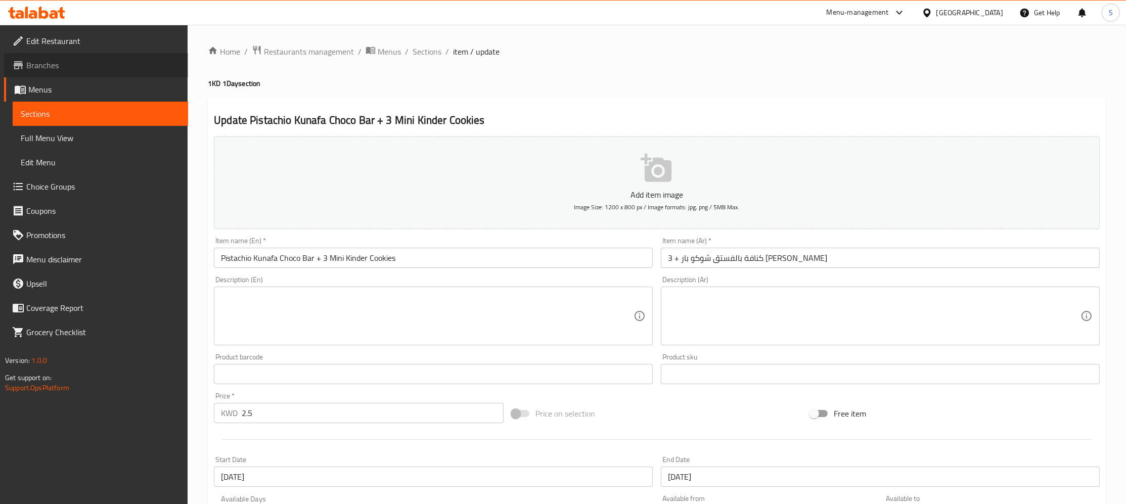
click at [70, 70] on span "Branches" at bounding box center [103, 65] width 154 height 12
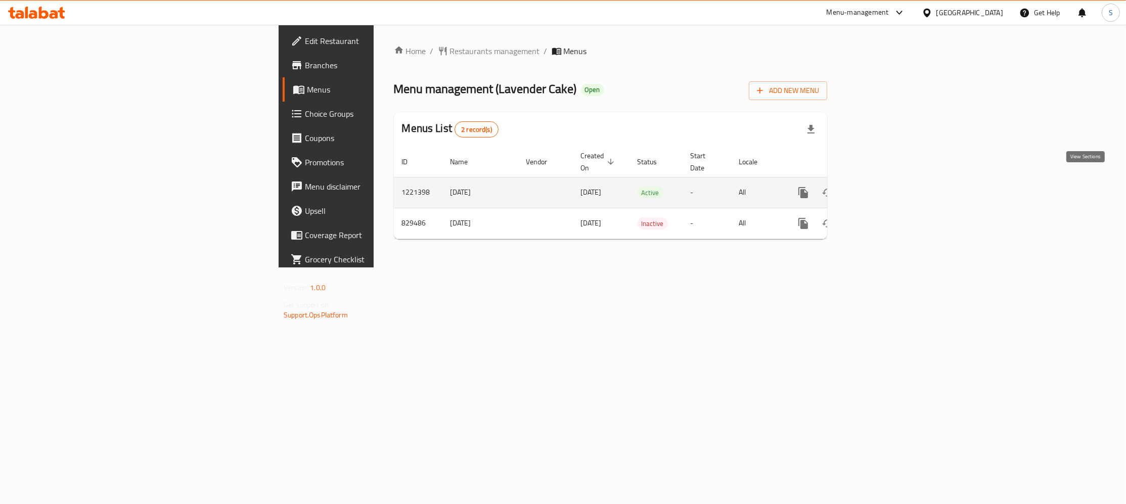
click at [882, 187] on icon "enhanced table" at bounding box center [876, 193] width 12 height 12
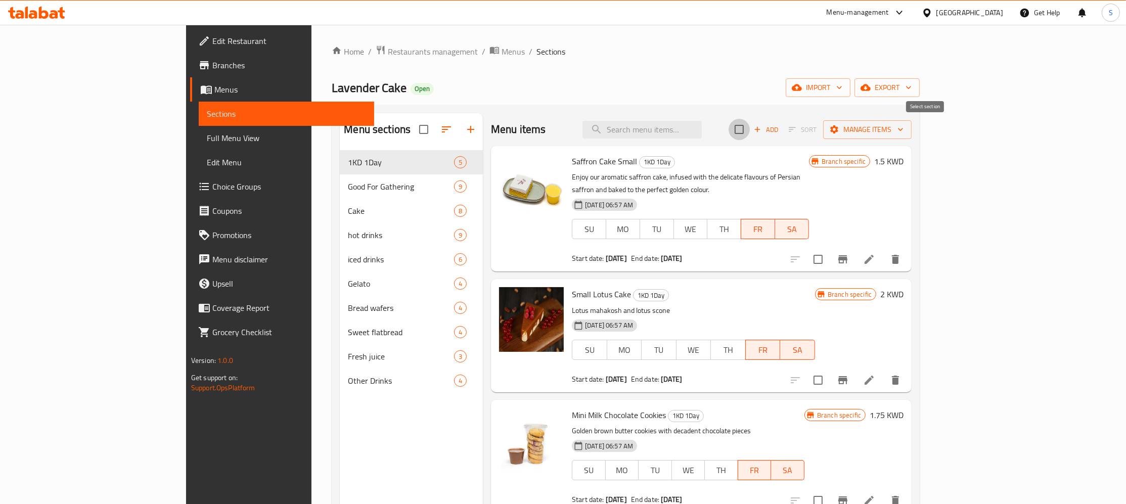
click at [750, 131] on input "checkbox" at bounding box center [739, 129] width 21 height 21
checkbox input "true"
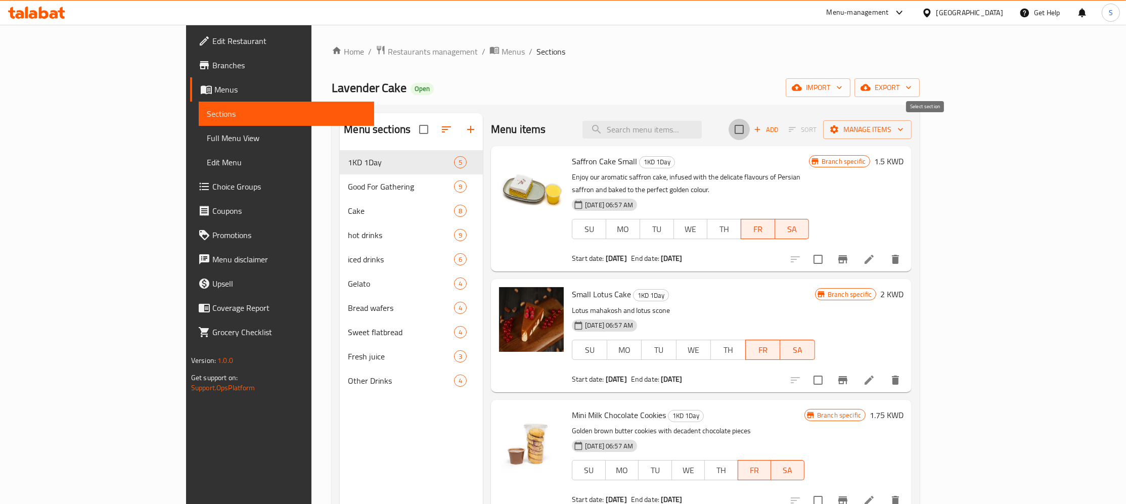
checkbox input "true"
click at [904, 136] on span "Manage items" at bounding box center [867, 129] width 72 height 13
click at [1066, 225] on span "Bulk update" at bounding box center [1056, 223] width 41 height 12
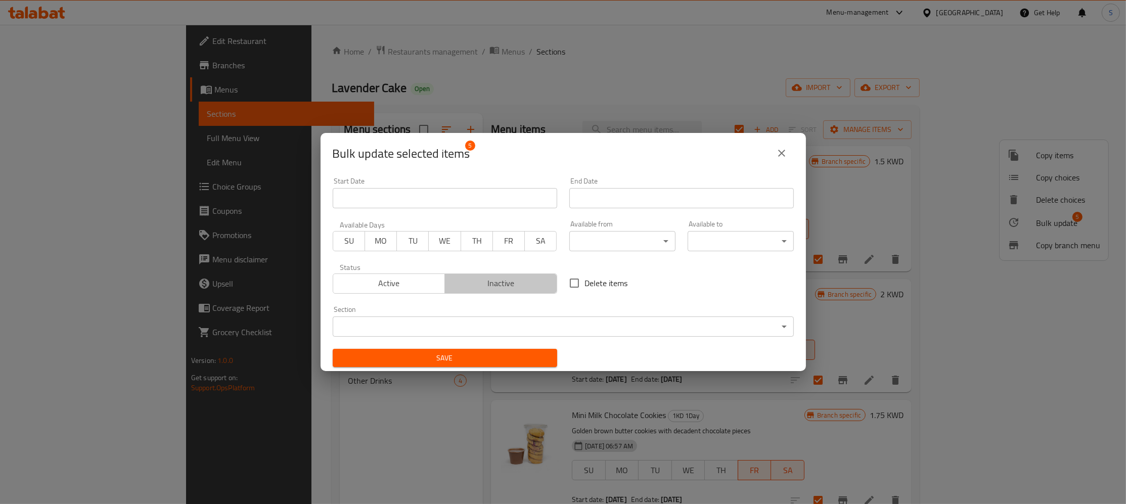
click at [481, 287] on span "Inactive" at bounding box center [501, 283] width 104 height 15
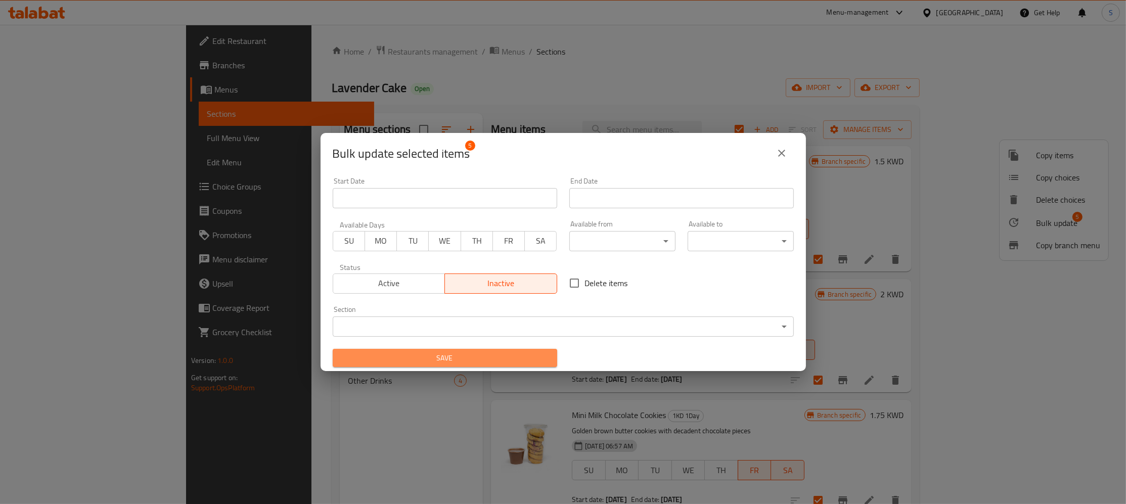
click at [463, 356] on span "Save" at bounding box center [445, 358] width 208 height 13
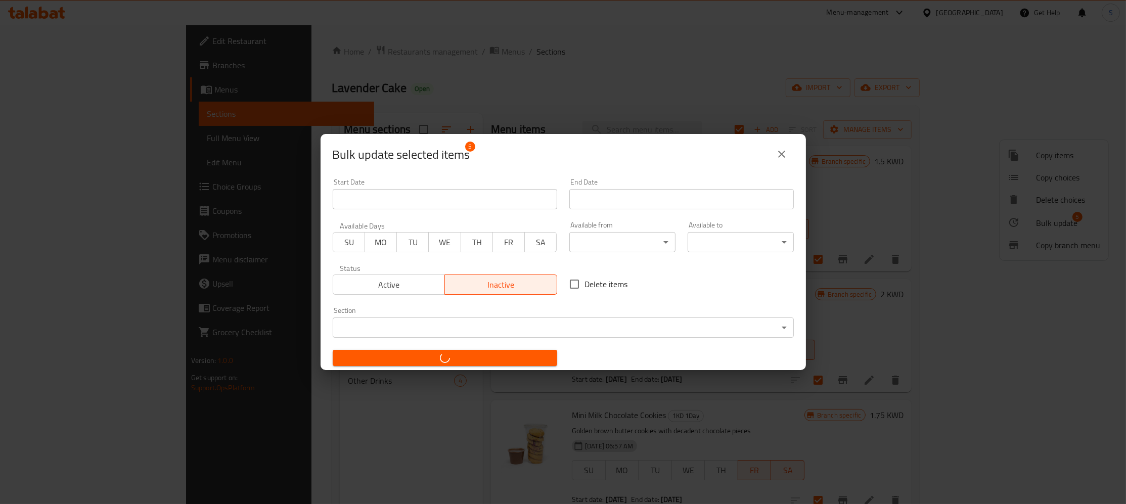
checkbox input "false"
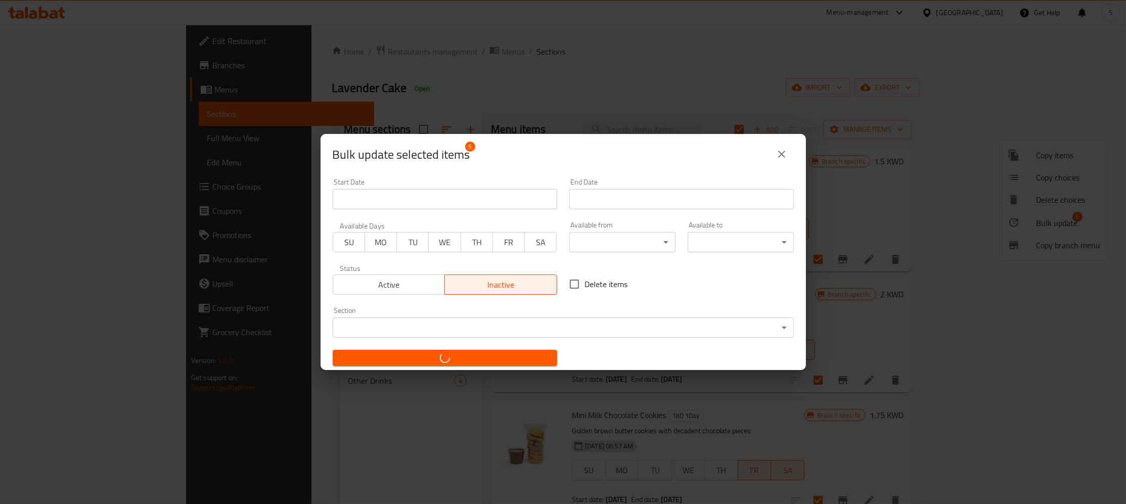
checkbox input "false"
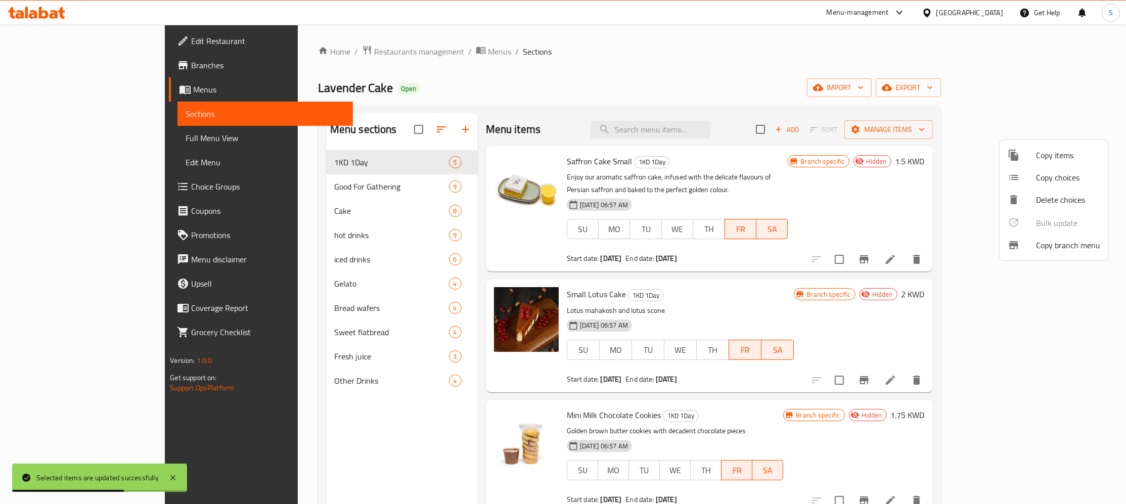
click at [852, 133] on div at bounding box center [563, 252] width 1126 height 504
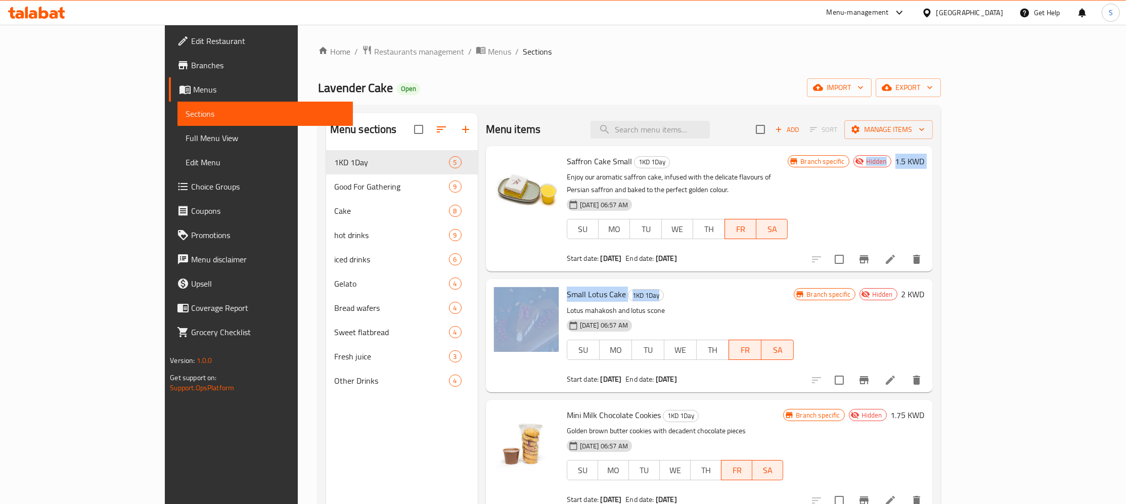
drag, startPoint x: 852, startPoint y: 133, endPoint x: 963, endPoint y: 274, distance: 179.4
click at [933, 274] on div "Menu items Add Sort Manage items Saffron Cake Small 1KD 1Day Enjoy our aromatic…" at bounding box center [705, 365] width 455 height 504
click at [924, 226] on div "Branch specific Hidden 1.5 KWD" at bounding box center [856, 208] width 137 height 109
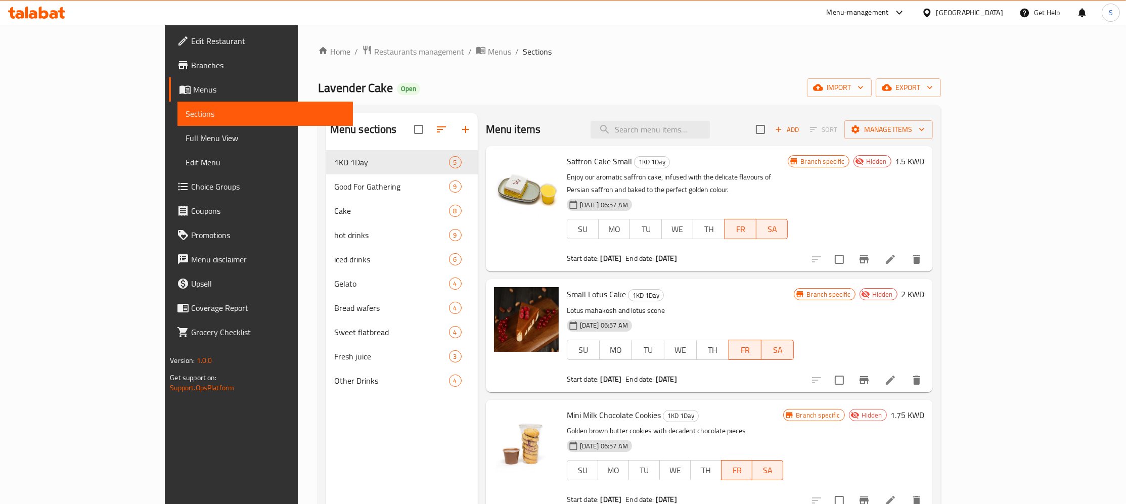
drag, startPoint x: 1117, startPoint y: 287, endPoint x: 1126, endPoint y: 365, distance: 78.4
click at [961, 365] on div "Home / Restaurants management / Menus / Sections Lavender Cake Open import expo…" at bounding box center [629, 335] width 663 height 621
click at [710, 123] on input "search" at bounding box center [650, 130] width 119 height 18
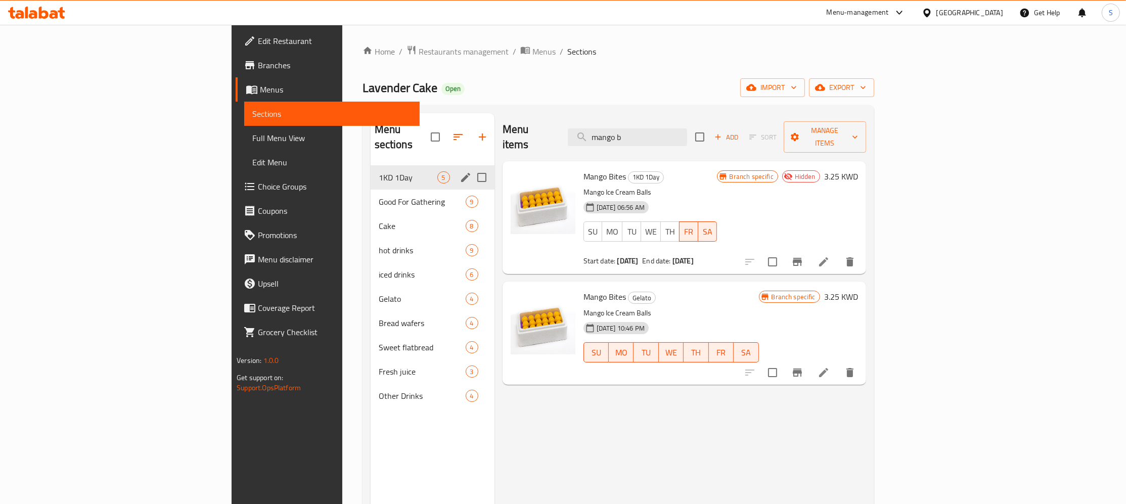
type input "mango b"
click at [379, 171] on span "1KD 1Day" at bounding box center [408, 177] width 59 height 12
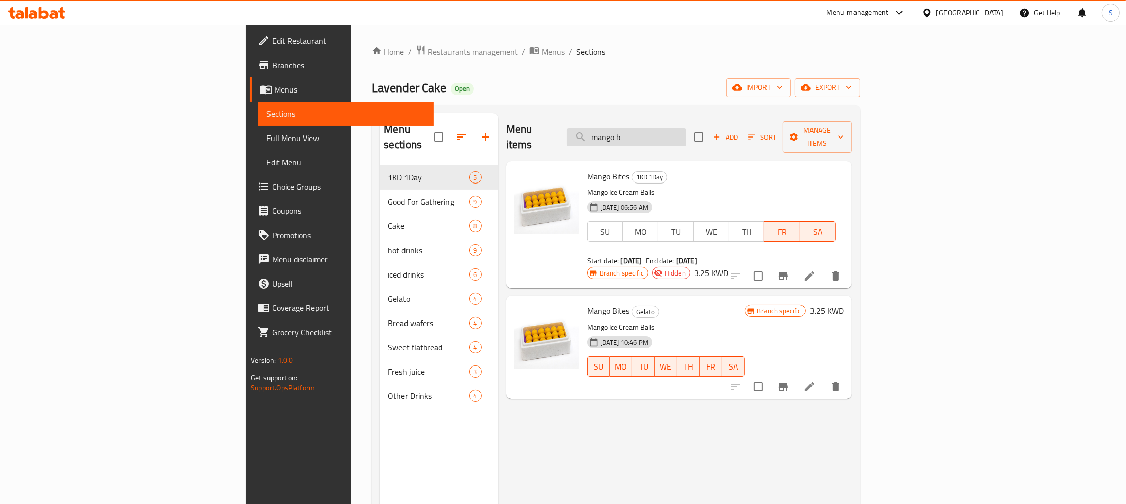
click at [686, 132] on input "mango b" at bounding box center [626, 137] width 119 height 18
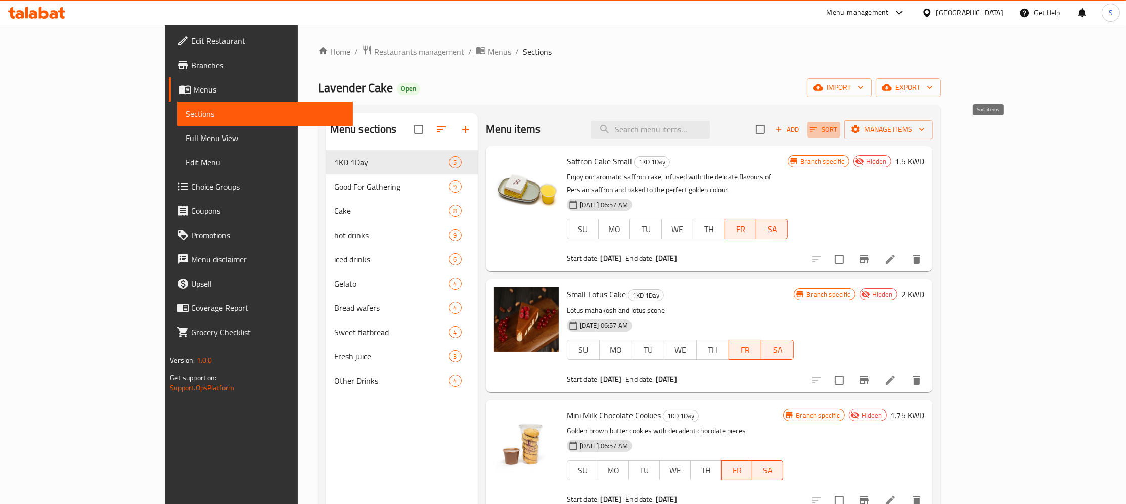
click at [838, 126] on span "Sort" at bounding box center [824, 130] width 28 height 12
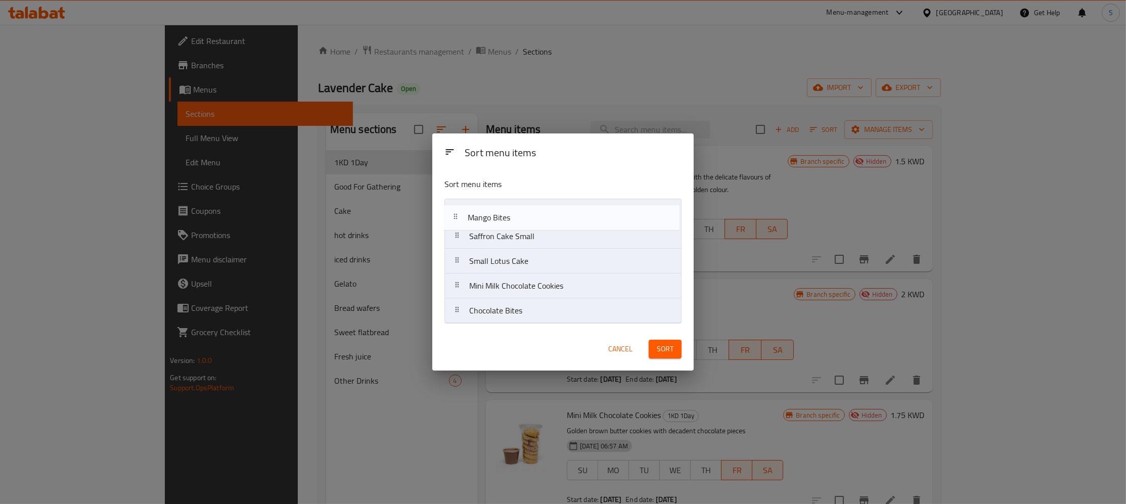
drag, startPoint x: 533, startPoint y: 306, endPoint x: 530, endPoint y: 210, distance: 96.6
click at [530, 210] on nav "Saffron Cake Small Small Lotus Cake Mini Milk Chocolate Cookies Chocolate Bites…" at bounding box center [563, 261] width 237 height 125
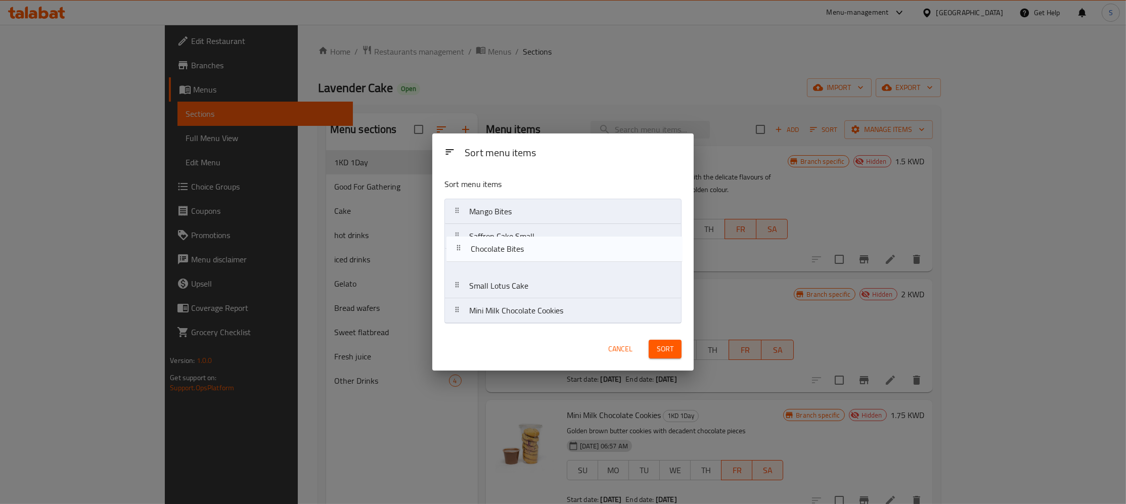
drag, startPoint x: 535, startPoint y: 312, endPoint x: 541, endPoint y: 232, distance: 80.6
click at [541, 232] on nav "Mango Bites Saffron Cake Small Small Lotus Cake Mini Milk Chocolate Cookies Cho…" at bounding box center [563, 261] width 237 height 125
drag, startPoint x: 554, startPoint y: 281, endPoint x: 550, endPoint y: 246, distance: 35.7
click at [550, 246] on nav "Mango Bites Chocolate Bites Saffron Cake Small Small Lotus Cake Mini Milk Choco…" at bounding box center [563, 261] width 237 height 125
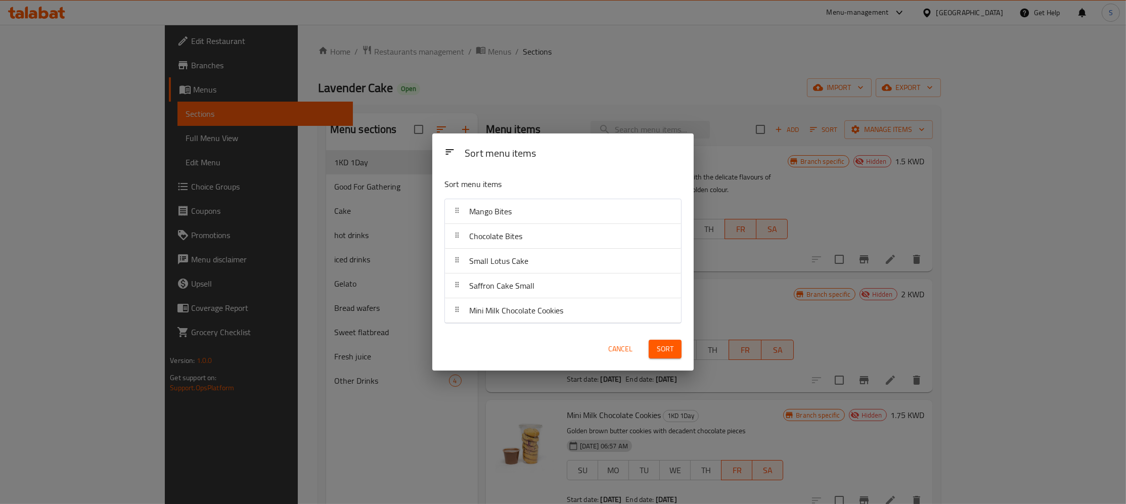
click at [669, 346] on span "Sort" at bounding box center [665, 349] width 17 height 13
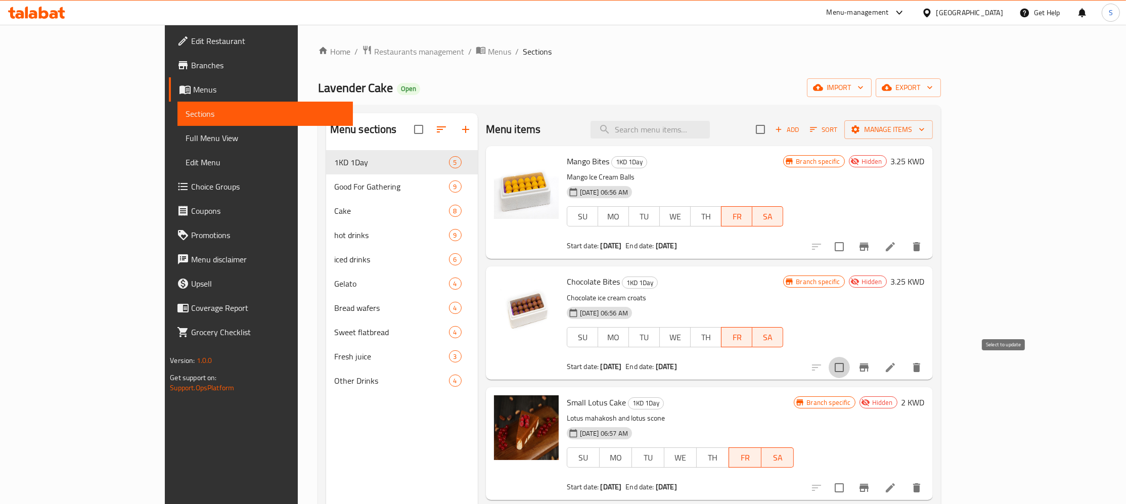
click at [850, 373] on input "checkbox" at bounding box center [839, 367] width 21 height 21
checkbox input "true"
click at [850, 252] on input "checkbox" at bounding box center [839, 246] width 21 height 21
checkbox input "true"
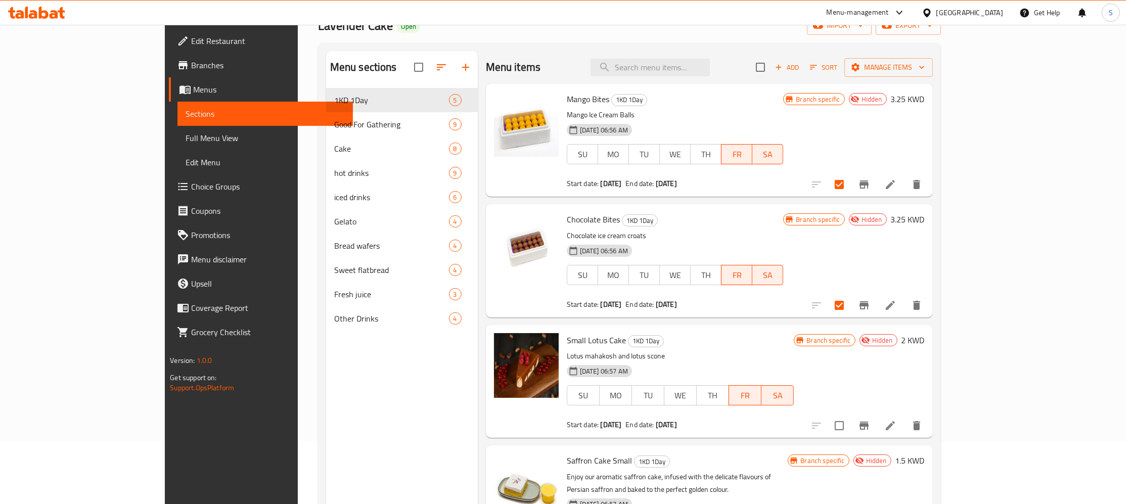
scroll to position [87, 0]
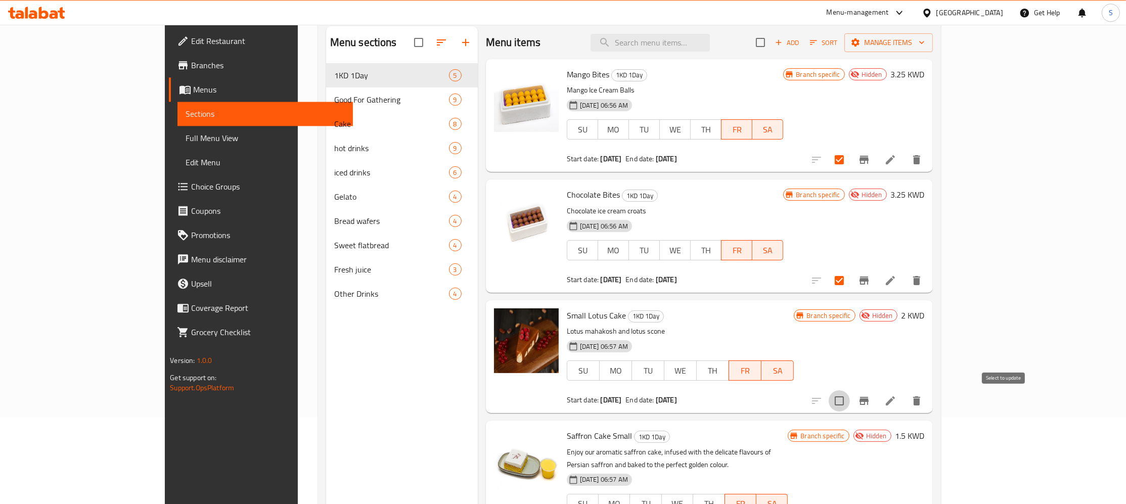
click at [850, 397] on input "checkbox" at bounding box center [839, 400] width 21 height 21
checkbox input "true"
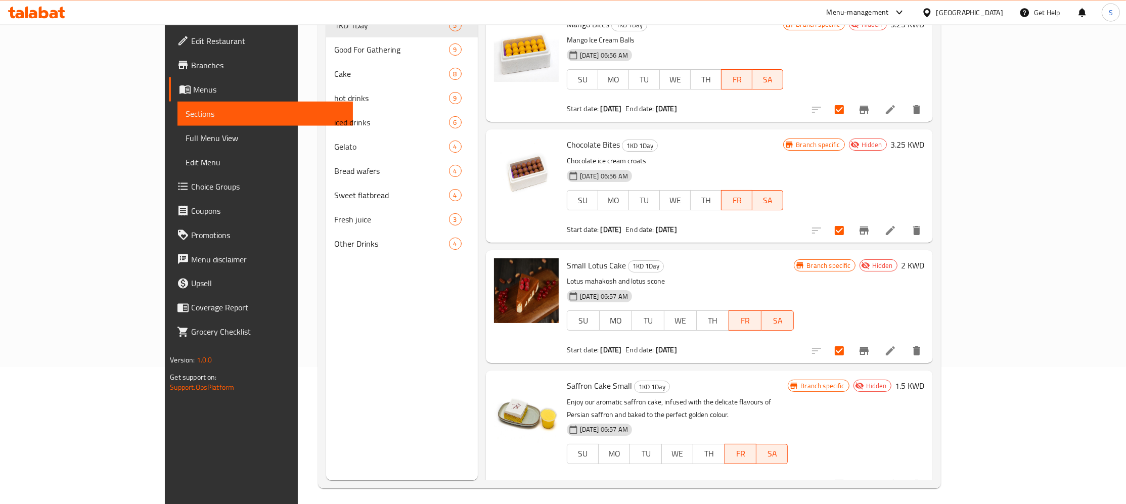
scroll to position [142, 0]
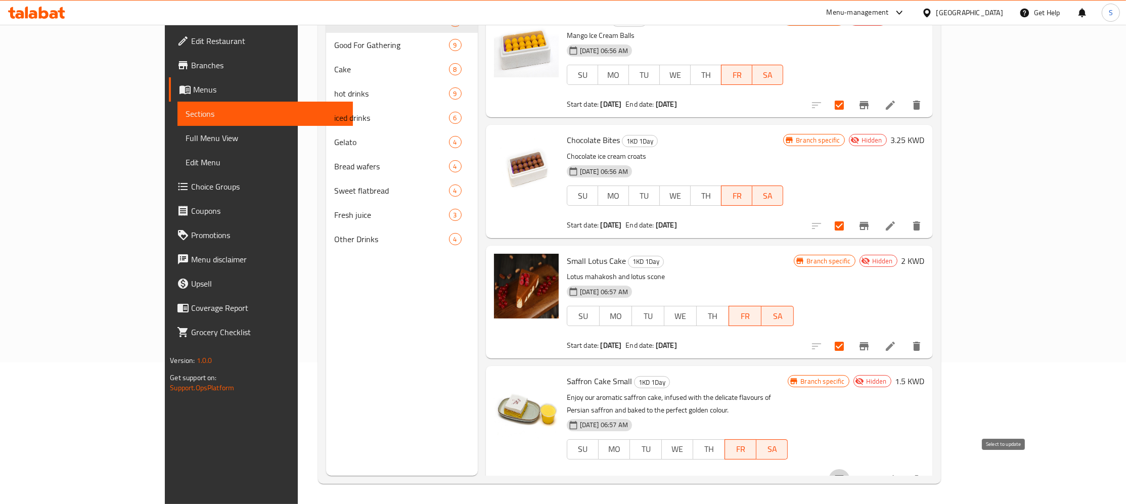
click at [850, 469] on input "checkbox" at bounding box center [839, 479] width 21 height 21
checkbox input "true"
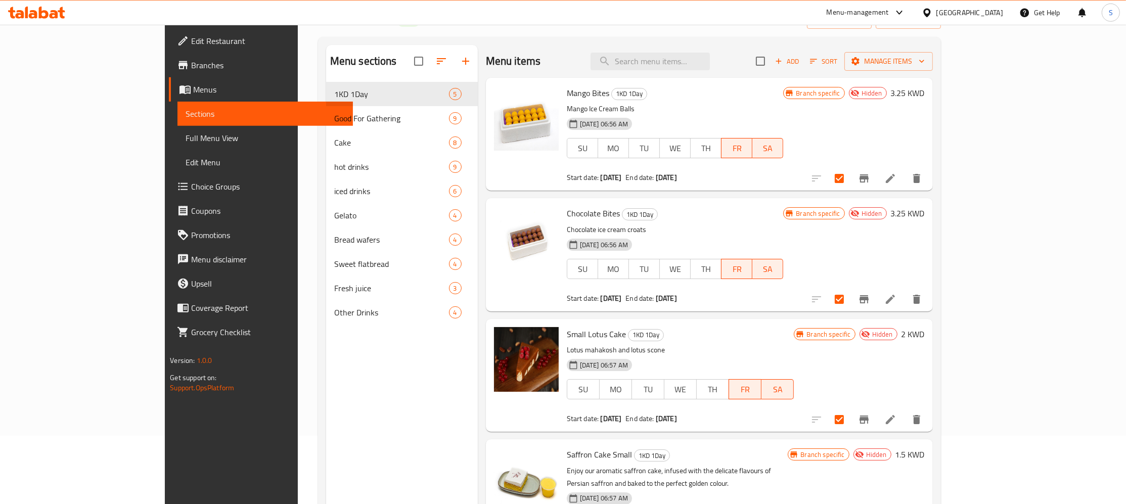
scroll to position [55, 0]
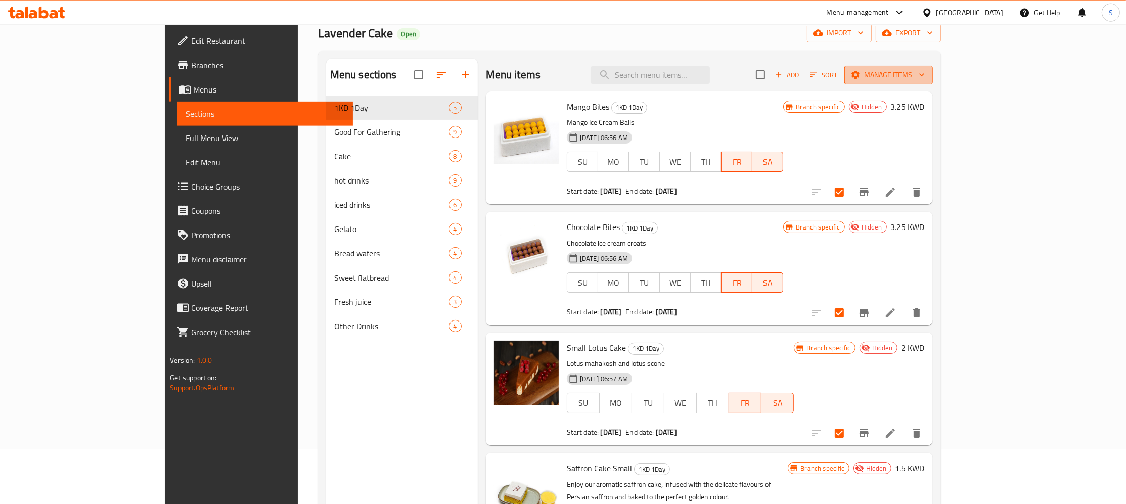
click at [860, 73] on icon "button" at bounding box center [856, 75] width 8 height 8
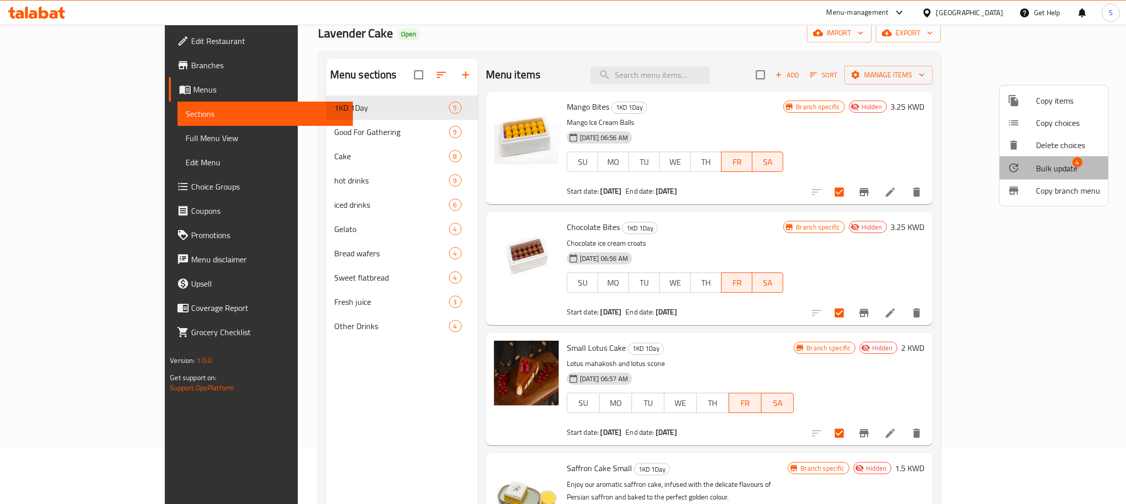
click at [1058, 163] on span "Bulk update" at bounding box center [1056, 168] width 41 height 12
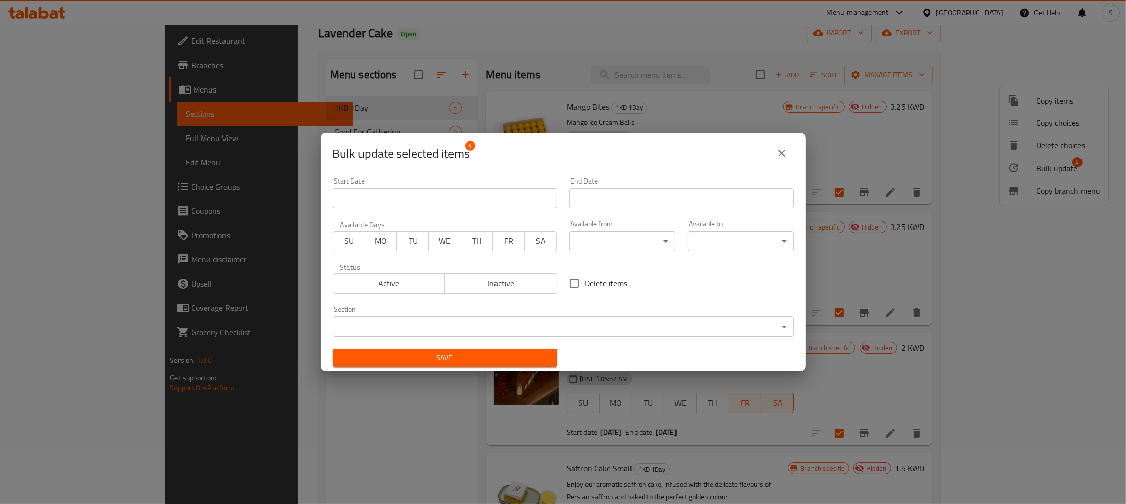
drag, startPoint x: 375, startPoint y: 294, endPoint x: 384, endPoint y: 278, distance: 18.1
click at [384, 278] on div "Status Active Inactive" at bounding box center [445, 278] width 237 height 42
click at [384, 278] on span "Active" at bounding box center [389, 283] width 104 height 15
click at [495, 201] on input "Start Date" at bounding box center [445, 198] width 225 height 20
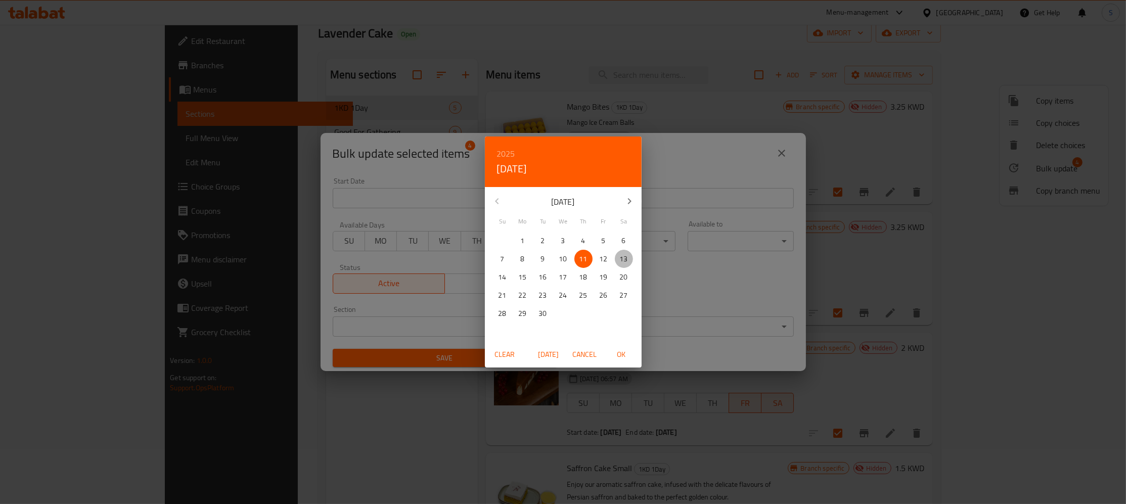
click at [627, 264] on p "13" at bounding box center [624, 259] width 8 height 13
click at [629, 358] on span "OK" at bounding box center [621, 354] width 24 height 13
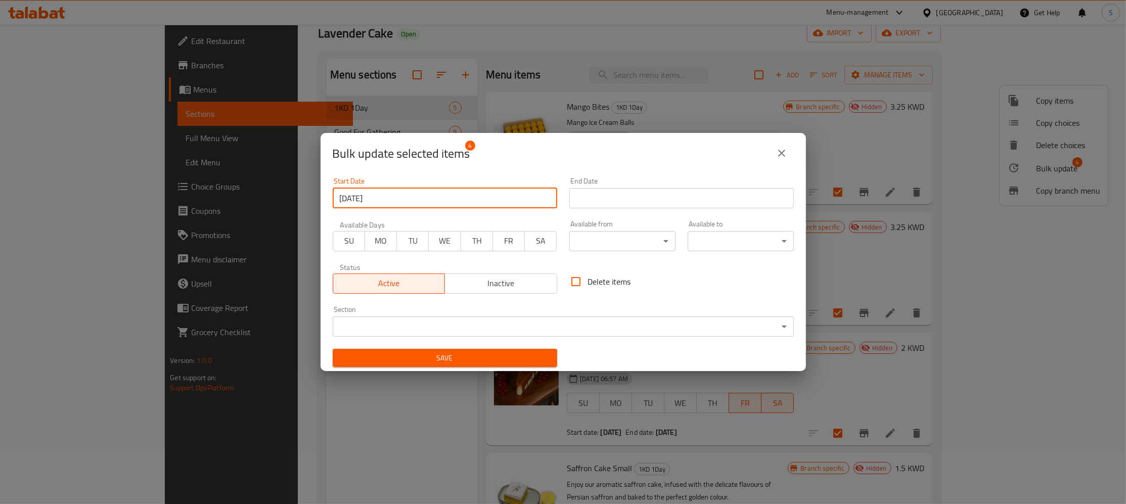
type input "[DATE]"
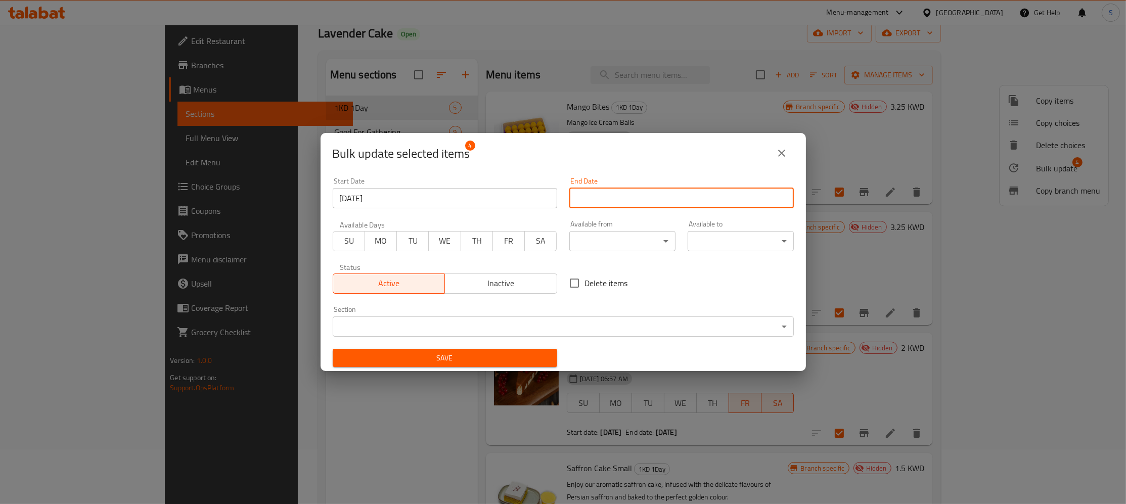
click at [699, 193] on input "Start Date" at bounding box center [681, 198] width 225 height 20
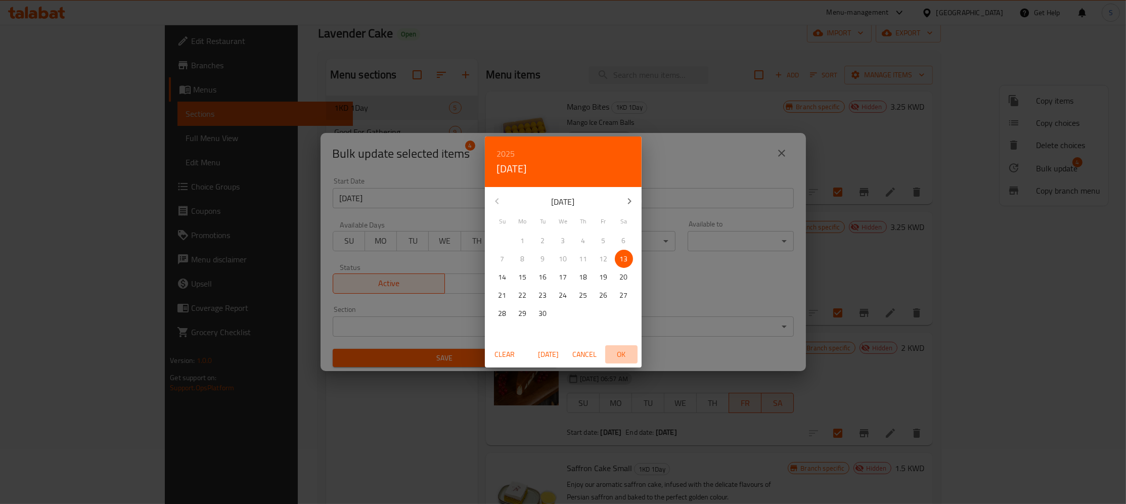
click at [622, 354] on span "OK" at bounding box center [621, 354] width 24 height 13
type input "[DATE]"
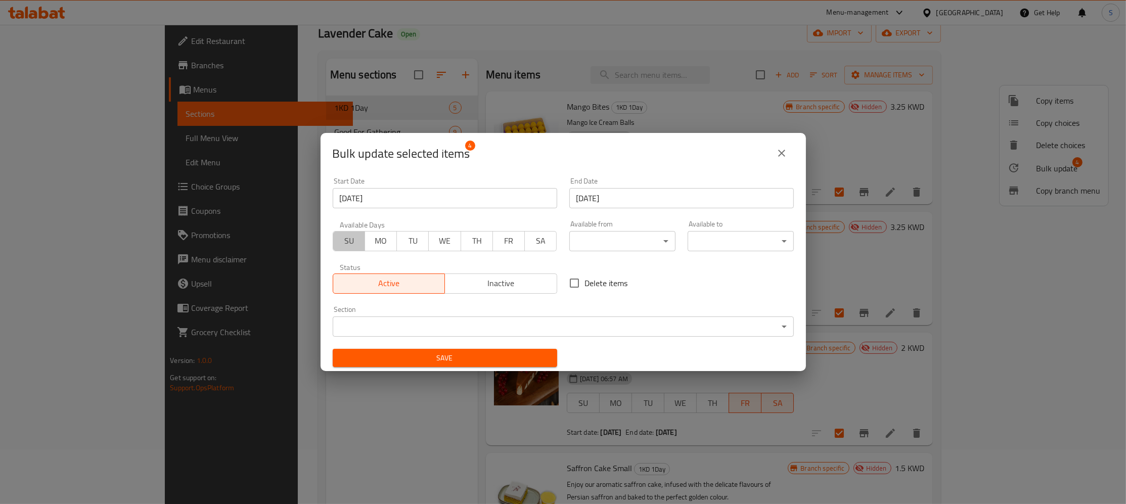
click at [342, 242] on span "SU" at bounding box center [349, 241] width 24 height 15
click at [544, 239] on span "SA" at bounding box center [541, 241] width 24 height 15
click at [461, 359] on span "Save" at bounding box center [445, 358] width 208 height 13
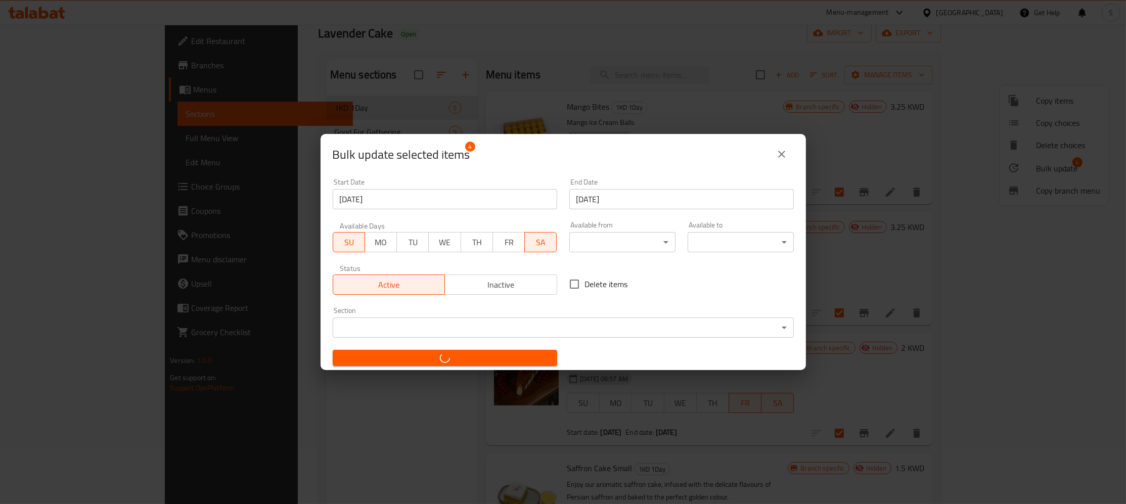
checkbox input "false"
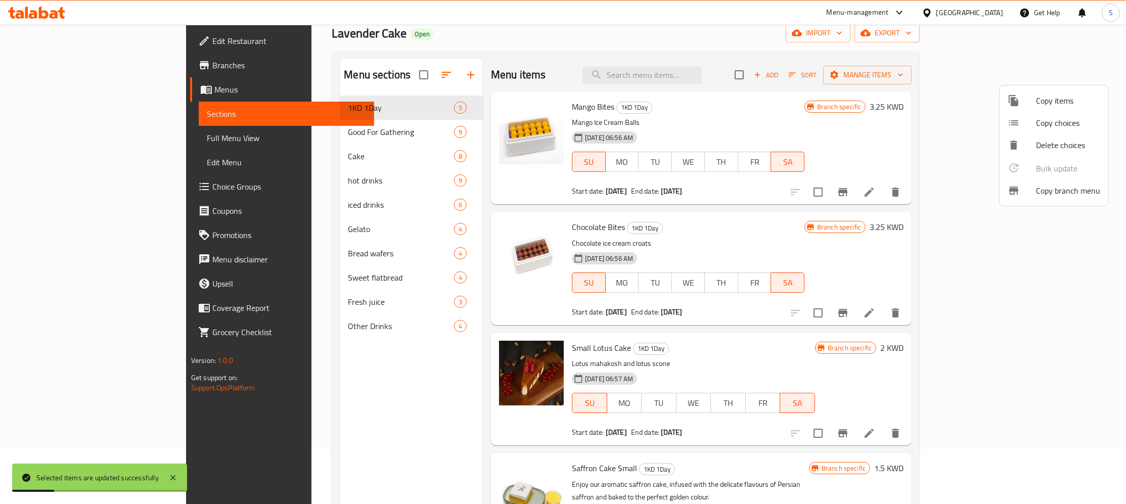
click at [817, 234] on div at bounding box center [563, 252] width 1126 height 504
click at [883, 200] on li at bounding box center [869, 192] width 28 height 18
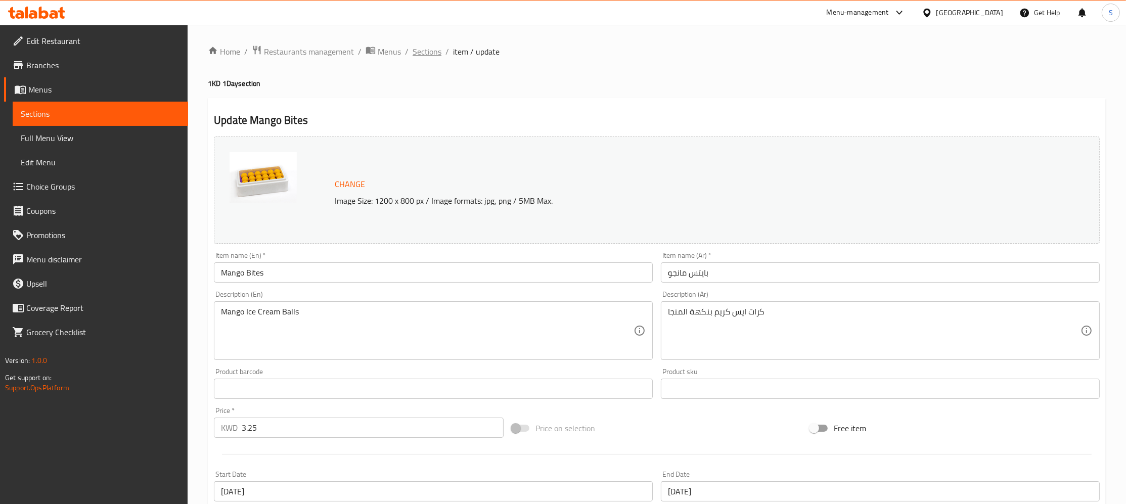
click at [433, 52] on span "Sections" at bounding box center [427, 52] width 29 height 12
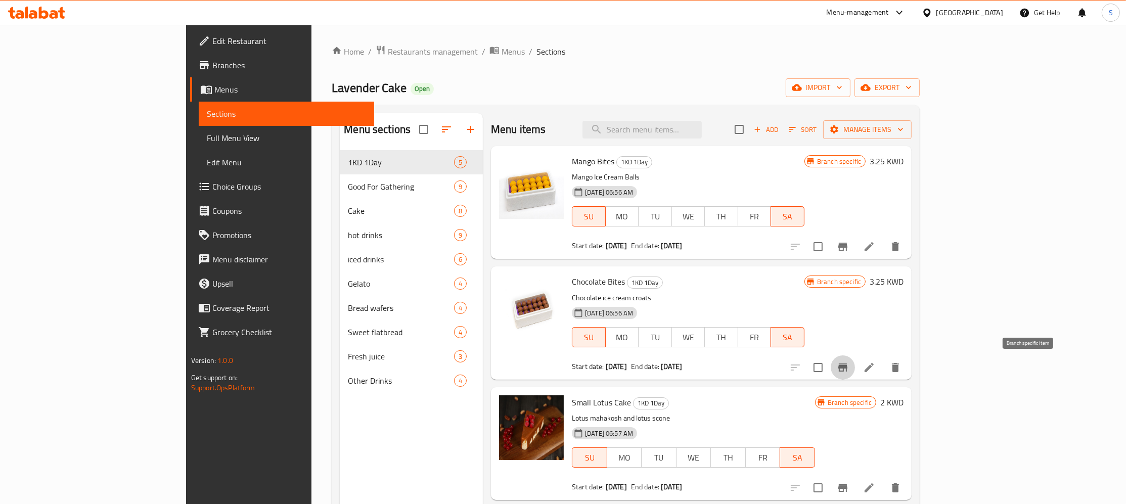
click at [848, 372] on icon "Branch-specific-item" at bounding box center [842, 368] width 9 height 8
click at [855, 254] on button "Branch-specific-item" at bounding box center [843, 247] width 24 height 24
click at [875, 369] on icon at bounding box center [869, 368] width 12 height 12
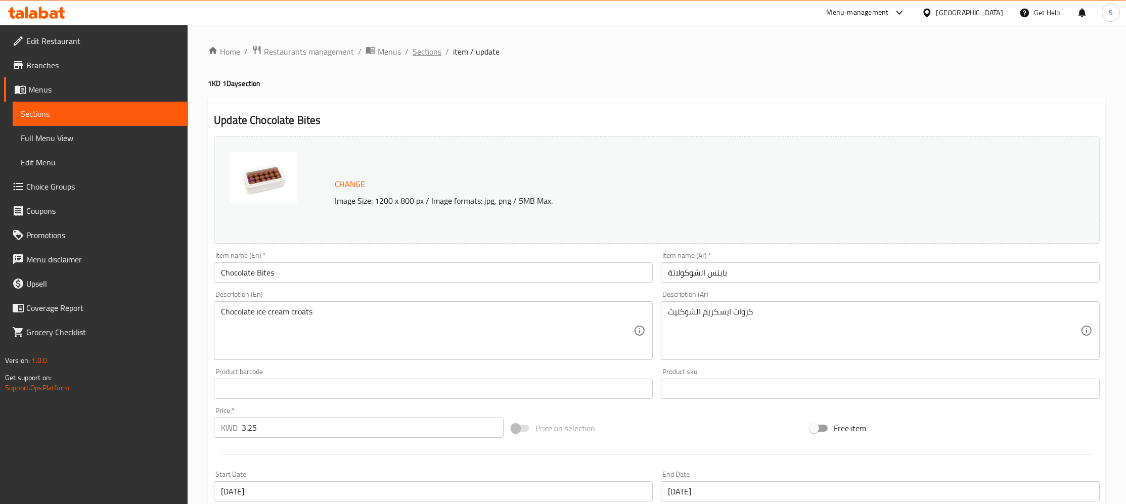
click at [428, 54] on span "Sections" at bounding box center [427, 52] width 29 height 12
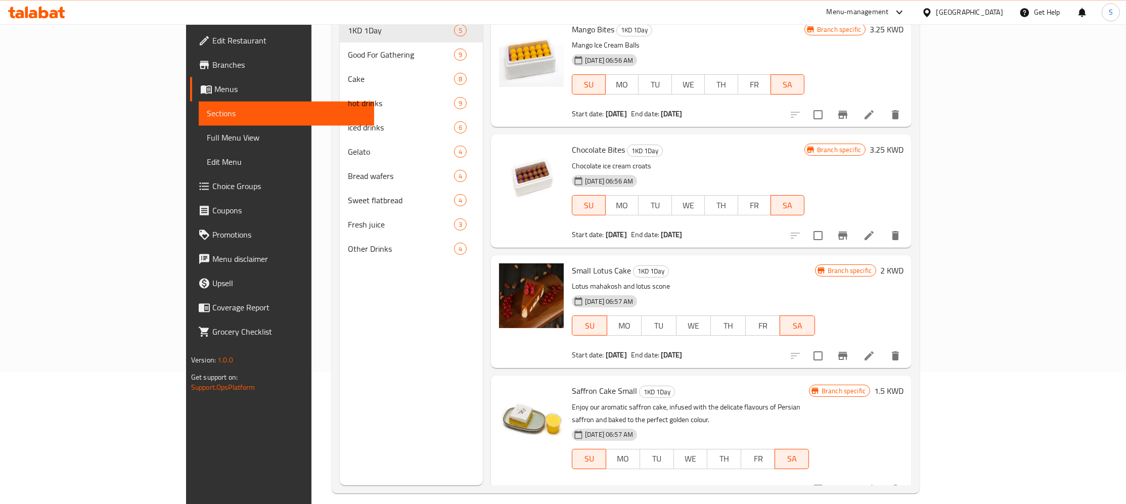
scroll to position [142, 0]
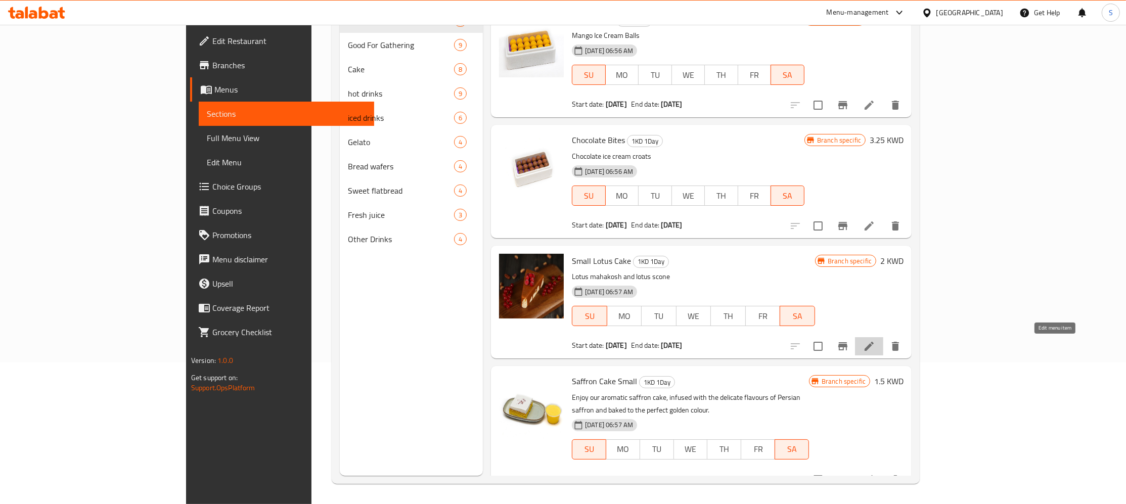
click at [875, 349] on icon at bounding box center [869, 346] width 12 height 12
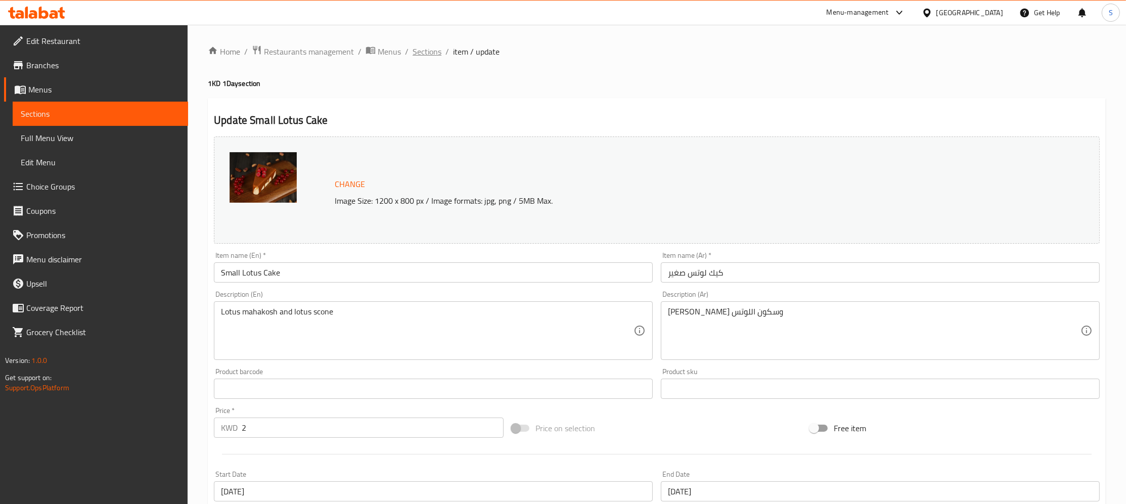
click at [414, 57] on span "Sections" at bounding box center [427, 52] width 29 height 12
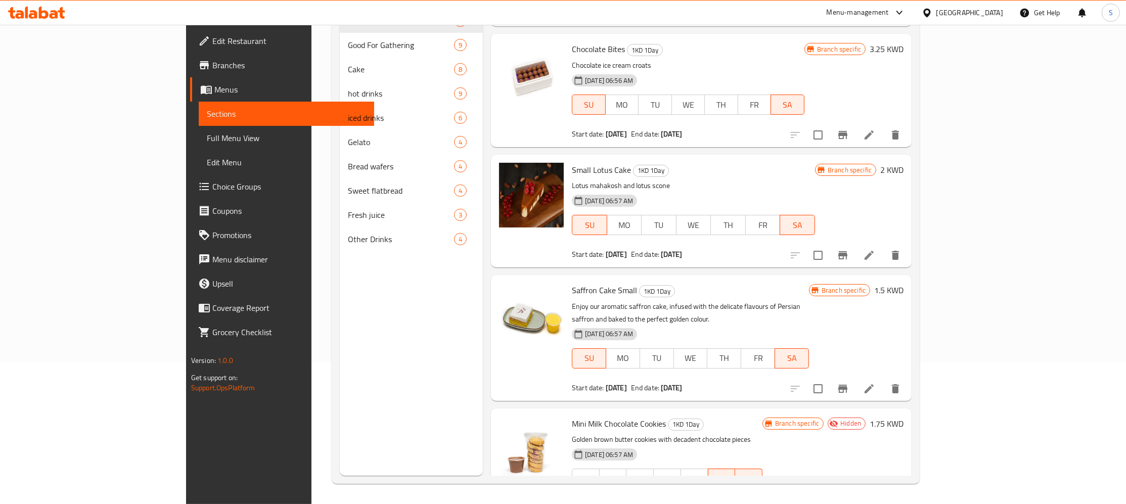
scroll to position [110, 0]
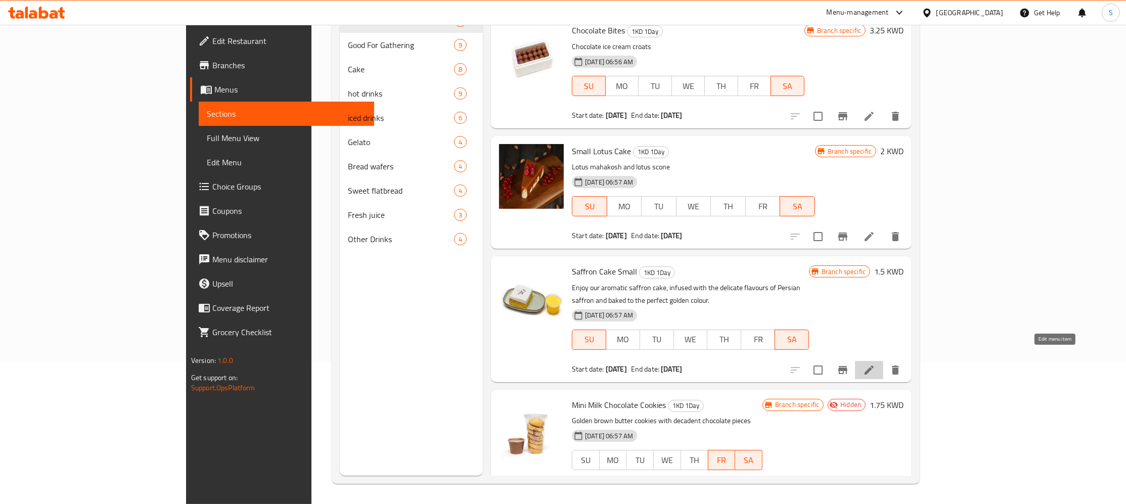
click at [874, 366] on icon at bounding box center [869, 370] width 9 height 9
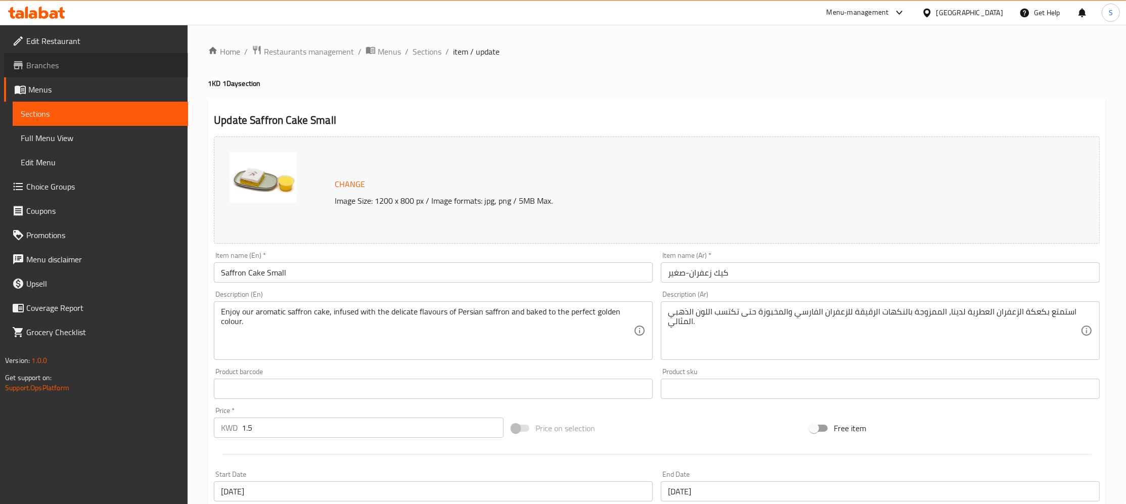
click at [85, 70] on span "Branches" at bounding box center [103, 65] width 154 height 12
